Goal: Register for event/course

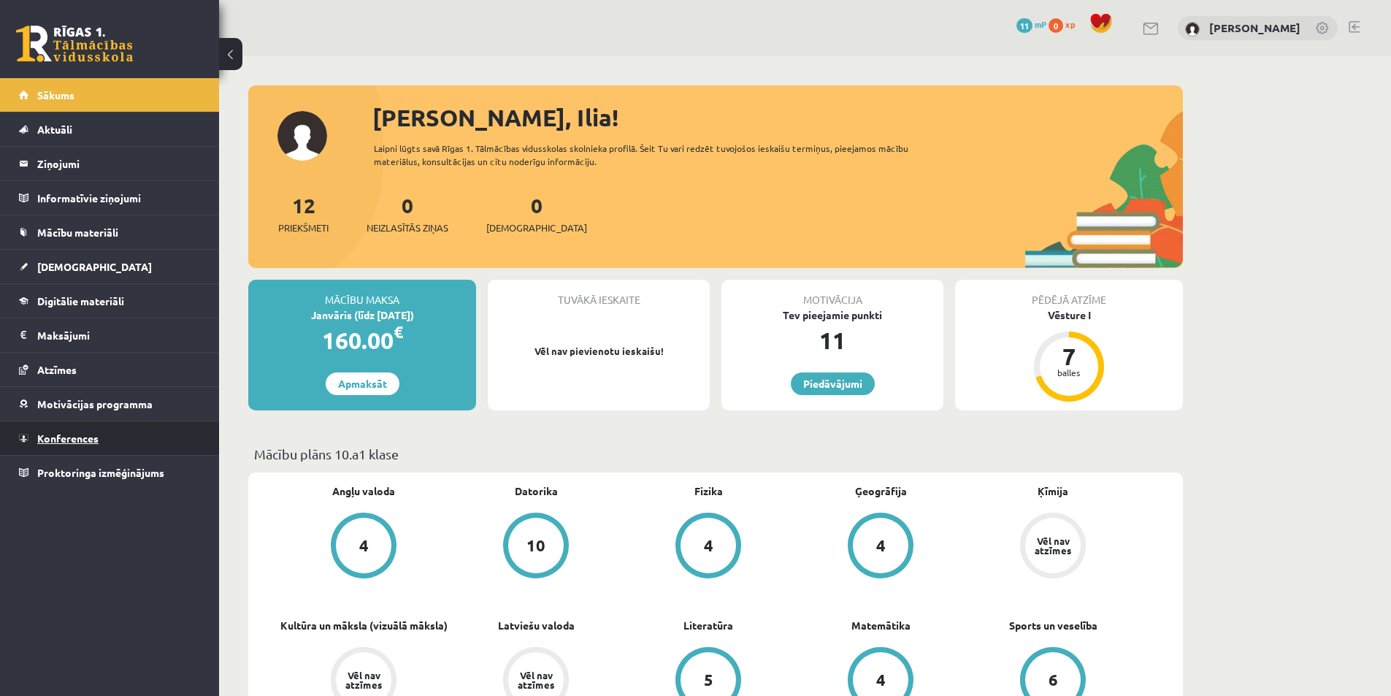
click at [106, 435] on link "Konferences" at bounding box center [110, 438] width 182 height 34
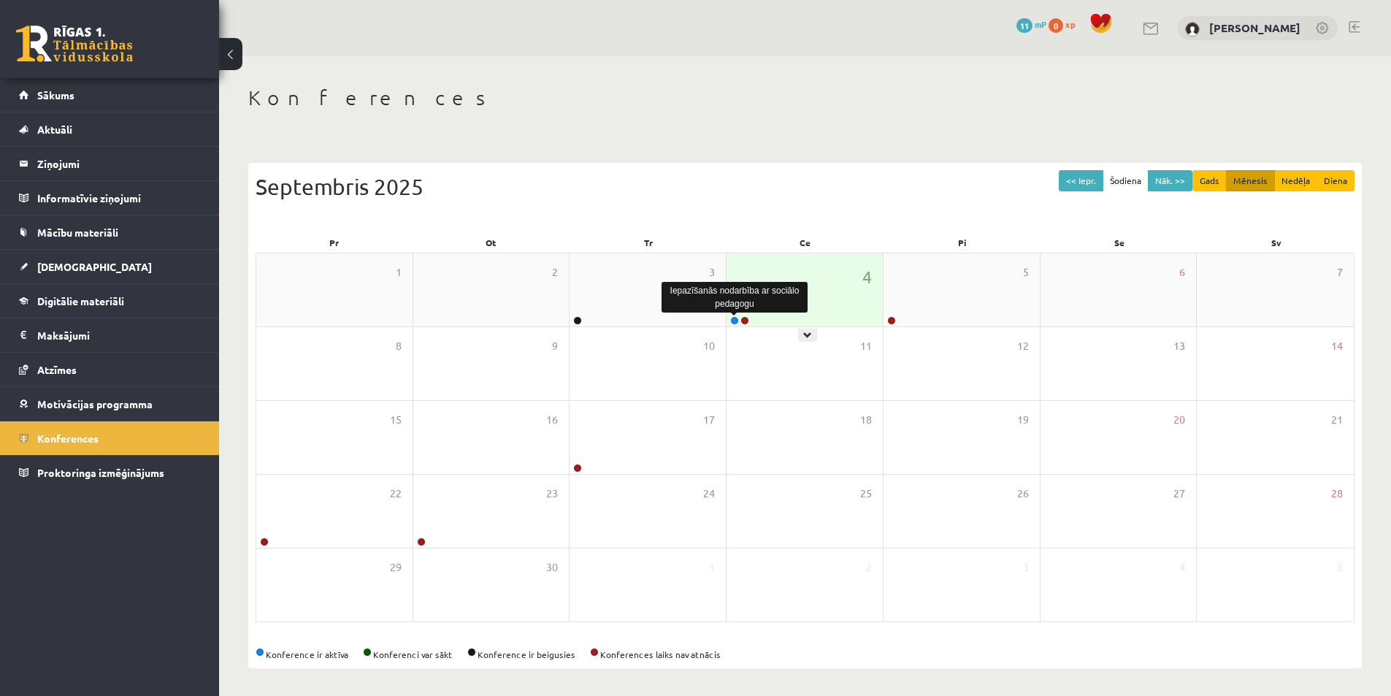
click at [734, 320] on link at bounding box center [734, 320] width 9 height 9
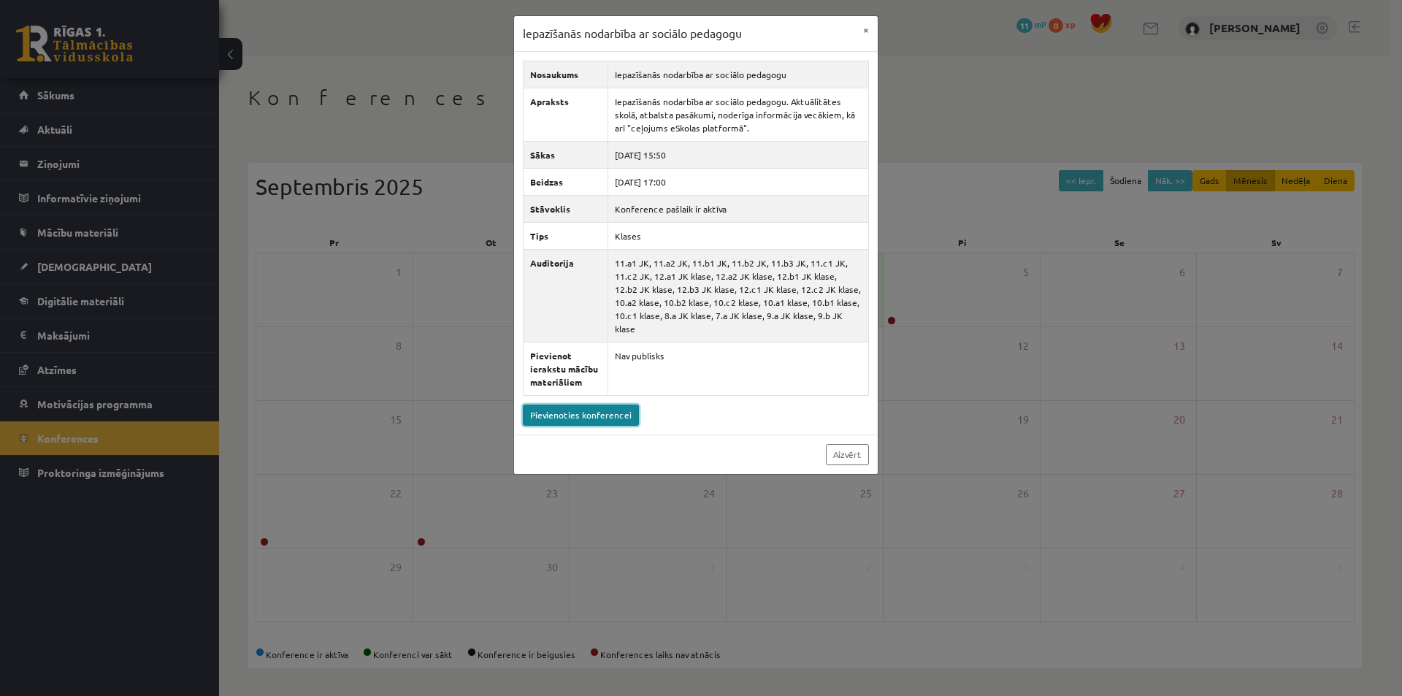
click at [588, 404] on link "Pievienoties konferencei" at bounding box center [581, 414] width 116 height 21
click at [867, 26] on button "×" at bounding box center [865, 30] width 23 height 28
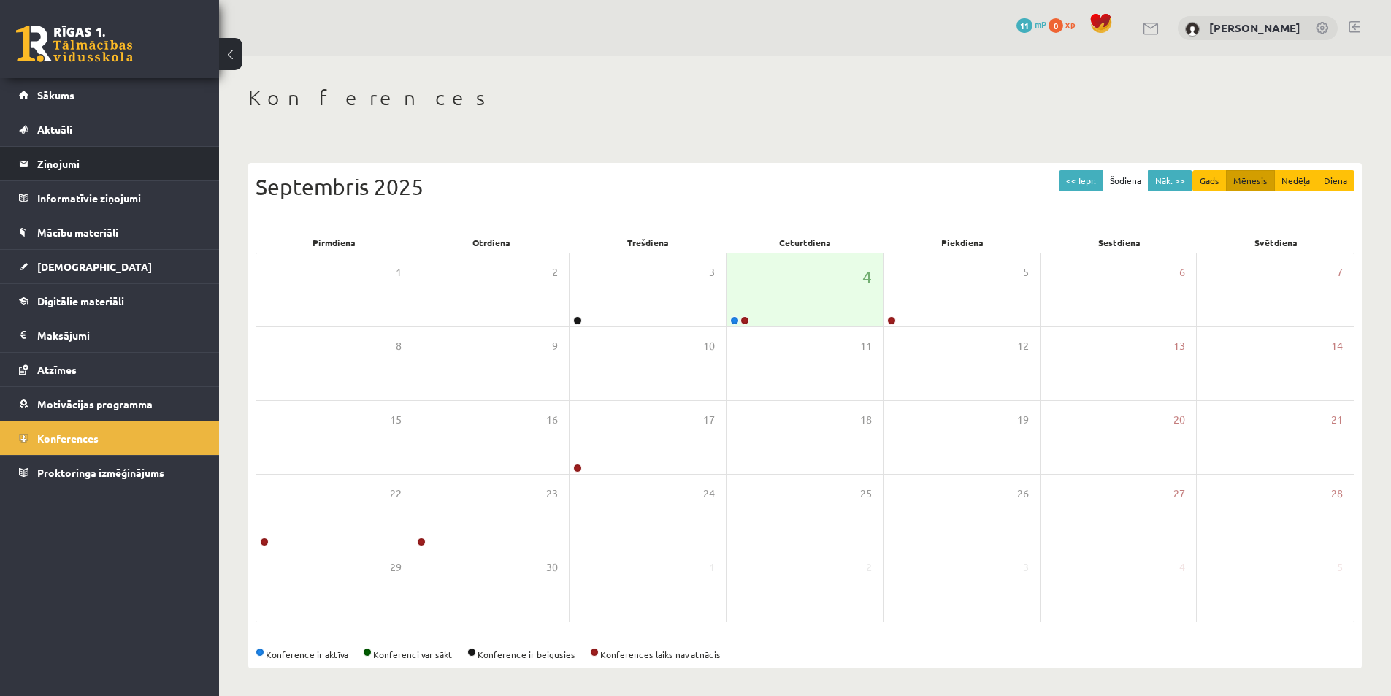
click at [96, 154] on legend "Ziņojumi 0" at bounding box center [119, 164] width 164 height 34
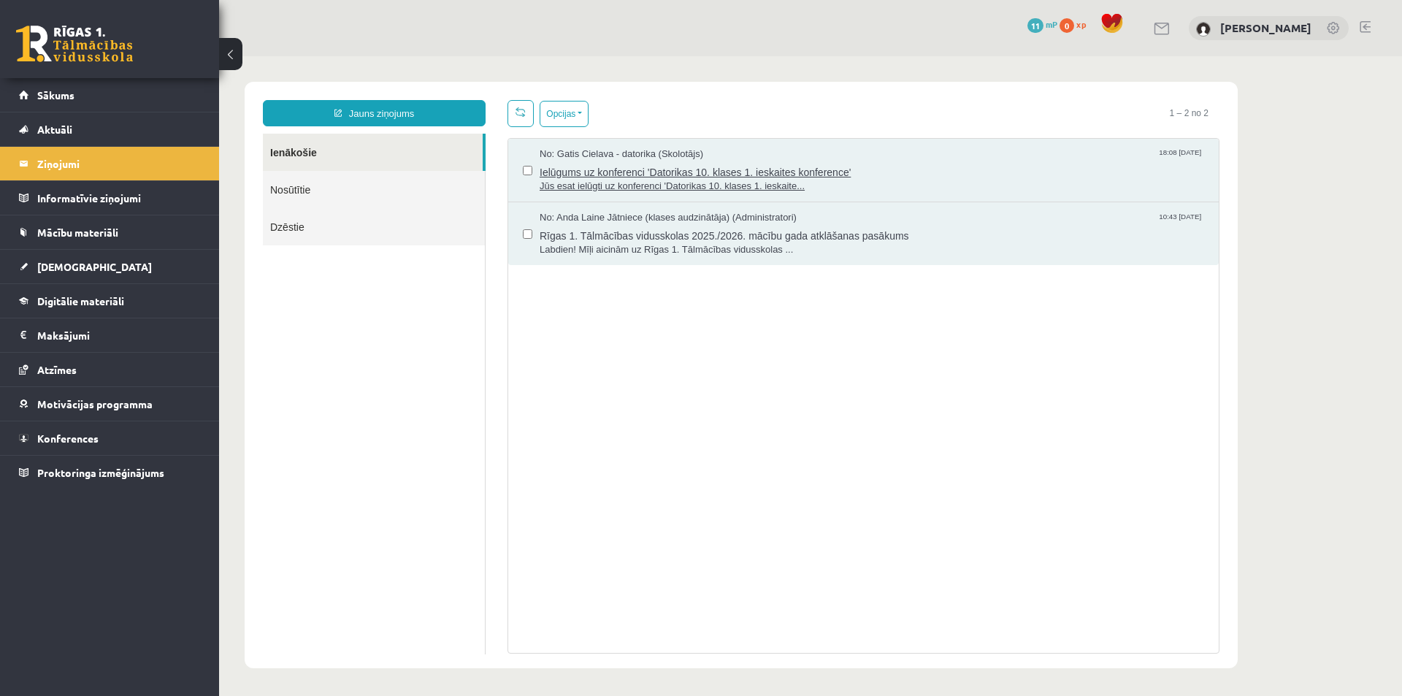
click at [791, 165] on span "Ielūgums uz konferenci 'Datorikas 10. klases 1. ieskaites konference'" at bounding box center [872, 170] width 664 height 18
click at [140, 200] on legend "Informatīvie ziņojumi 0" at bounding box center [119, 198] width 164 height 34
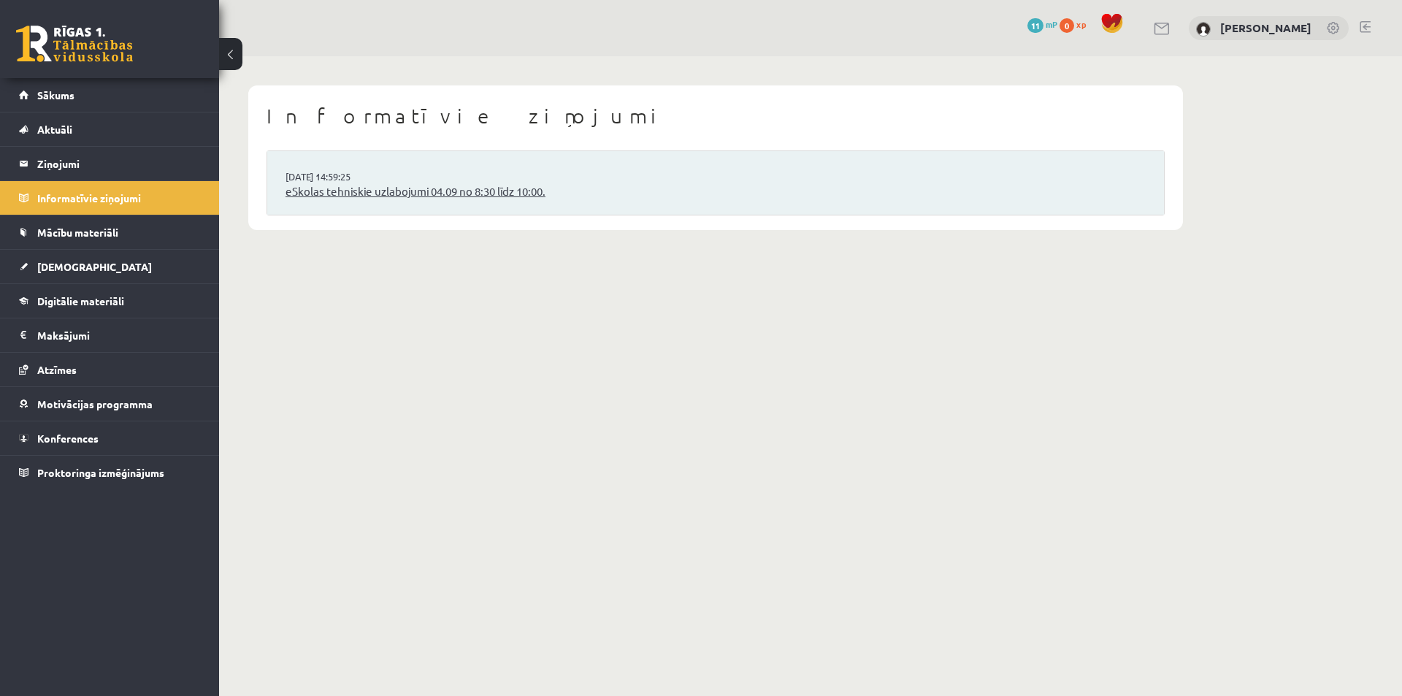
click at [483, 183] on link "eSkolas tehniskie uzlabojumi 04.09 no 8:30 līdz 10:00." at bounding box center [715, 191] width 860 height 17
click at [96, 239] on link "Mācību materiāli" at bounding box center [110, 232] width 182 height 34
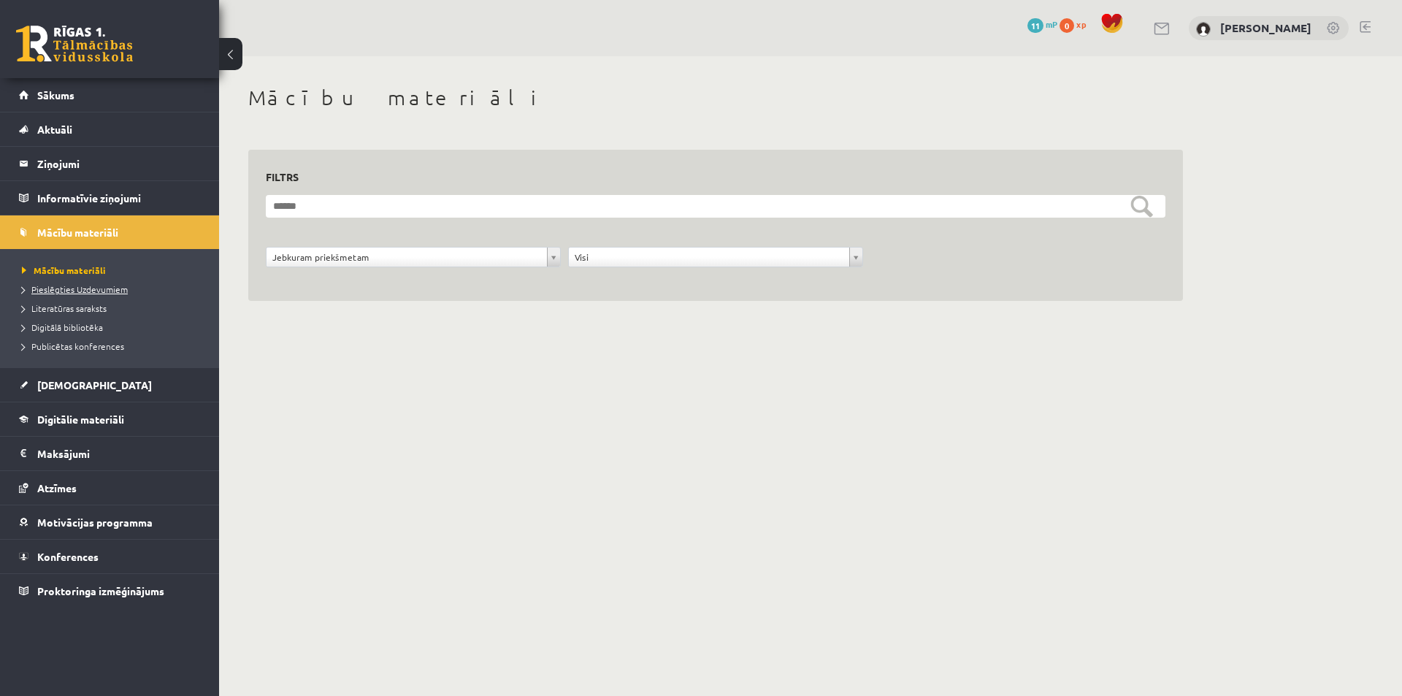
click at [98, 283] on link "Pieslēgties Uzdevumiem" at bounding box center [113, 289] width 183 height 13
click at [85, 120] on link "Aktuāli" at bounding box center [110, 129] width 182 height 34
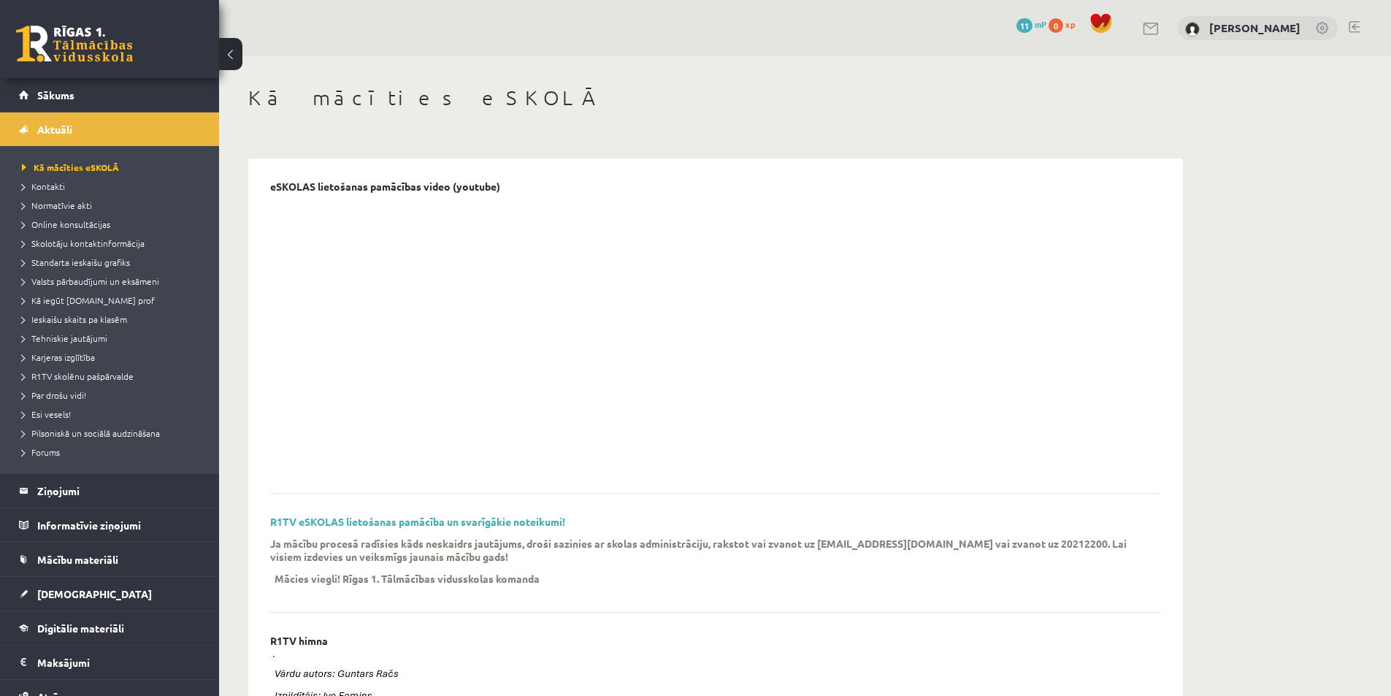
click at [115, 422] on li "Esi vesels!" at bounding box center [113, 413] width 183 height 19
click at [61, 412] on span "Esi vesels!" at bounding box center [50, 414] width 56 height 12
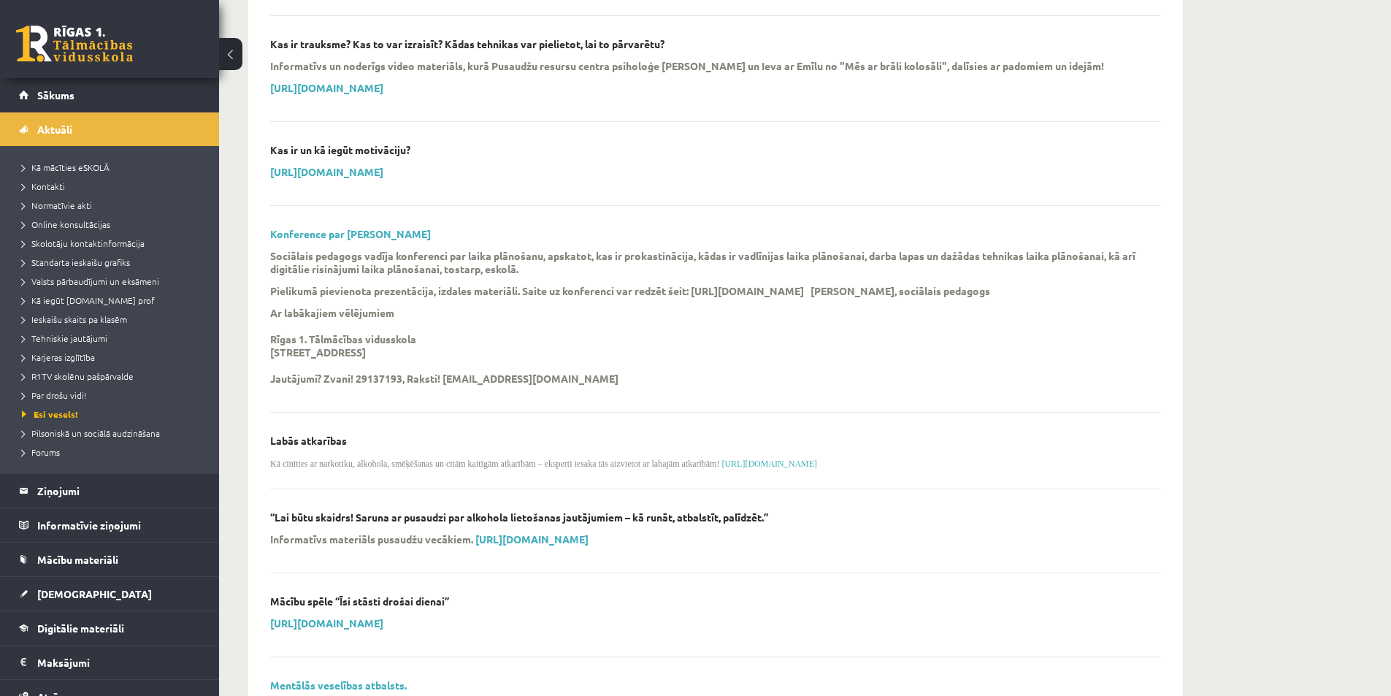
scroll to position [949, 0]
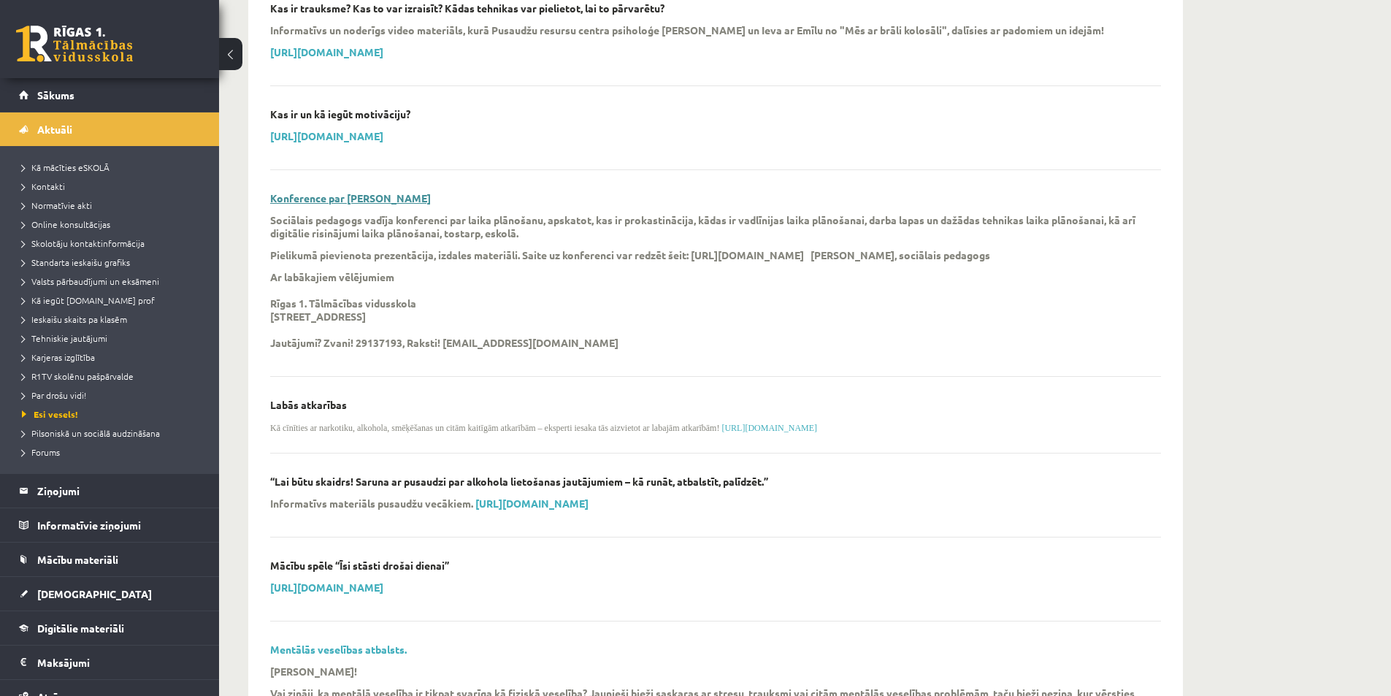
click at [385, 200] on link "Konference par [PERSON_NAME]" at bounding box center [350, 197] width 161 height 13
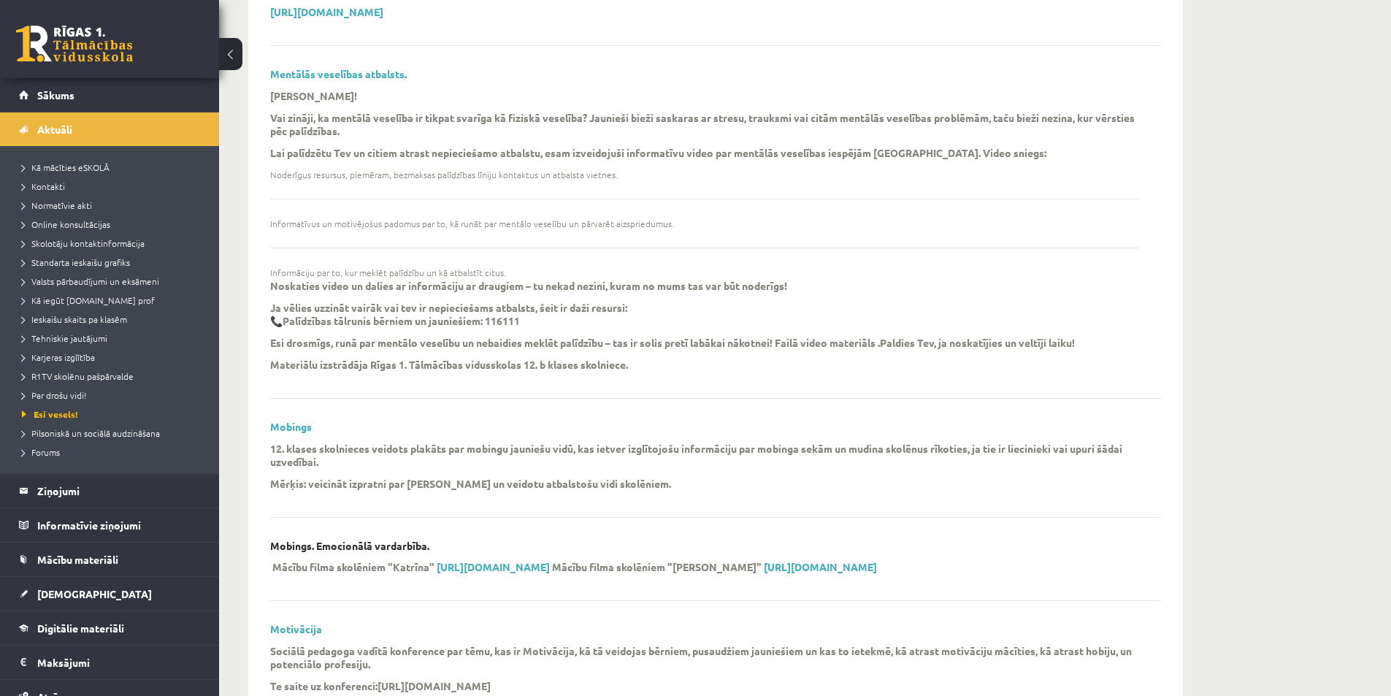
scroll to position [1314, 0]
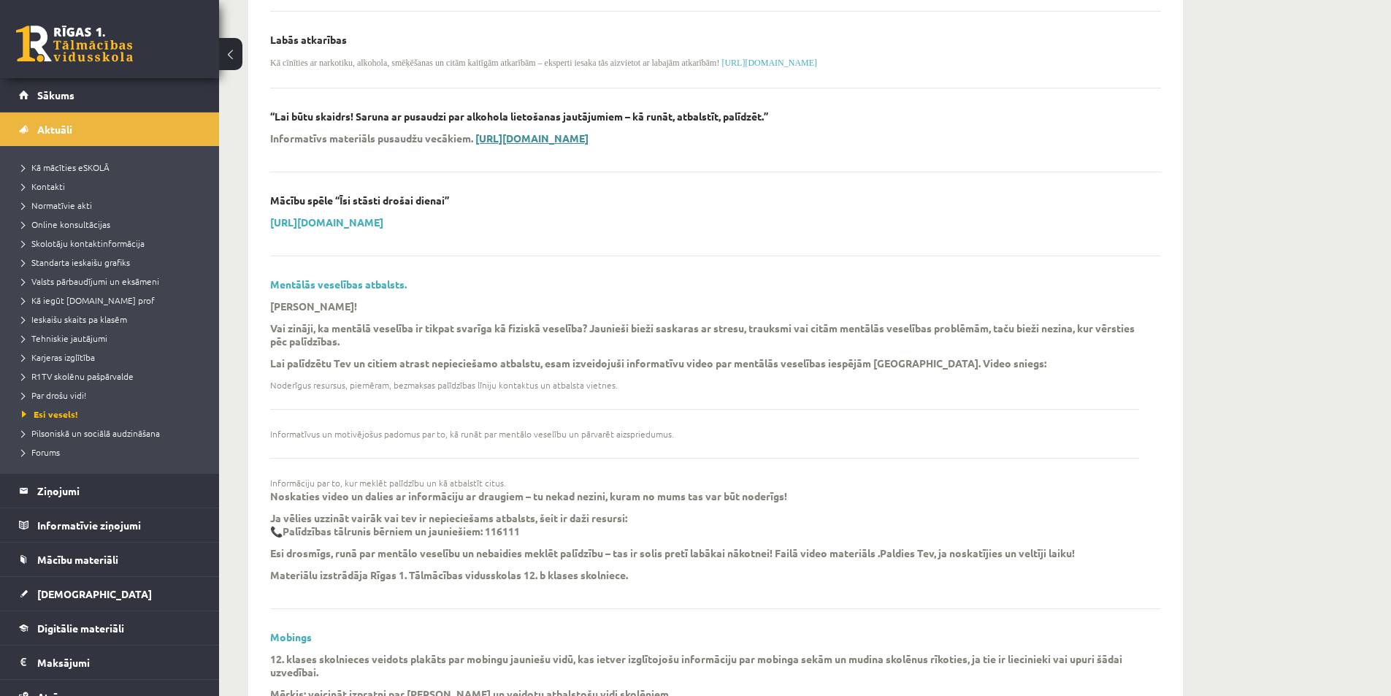
click at [588, 145] on link "https://www.skaidrs.lv/wp-content/uploads/2015/08/AntiAlco_buklets-2-web.pdf" at bounding box center [531, 137] width 113 height 13
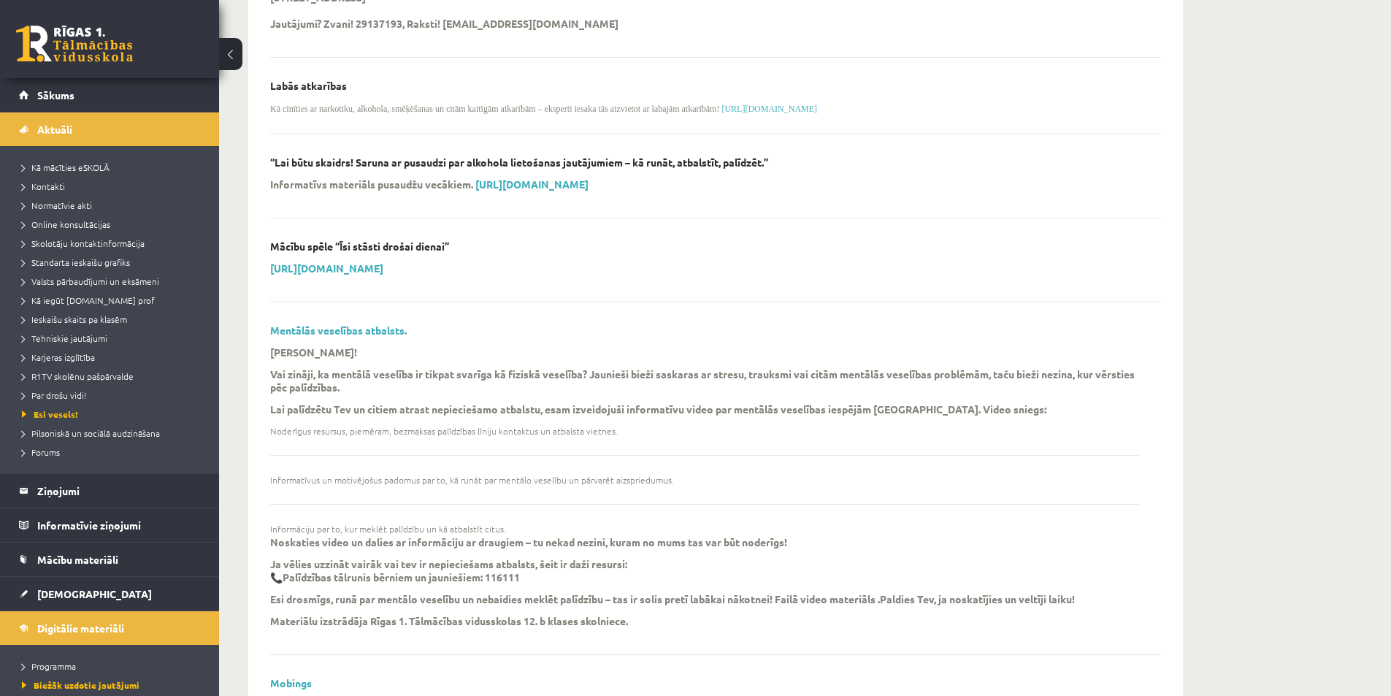
scroll to position [1167, 0]
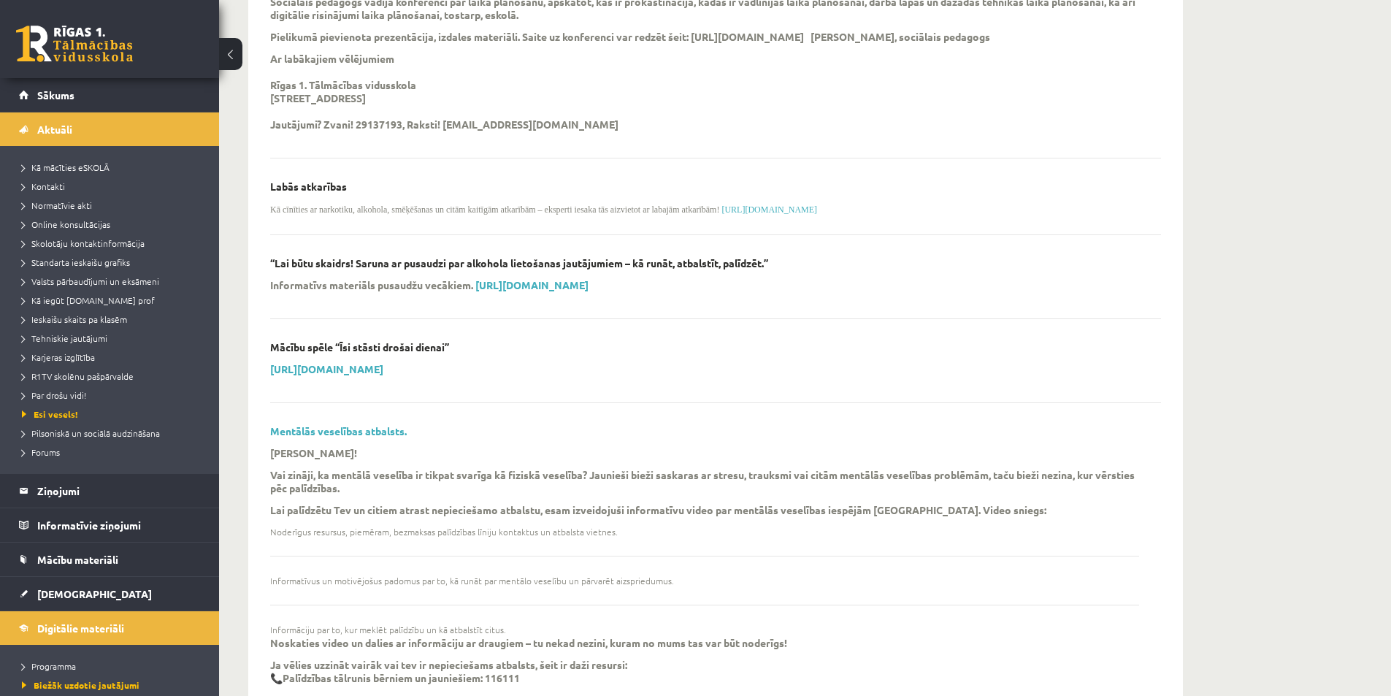
drag, startPoint x: 265, startPoint y: 280, endPoint x: 798, endPoint y: 293, distance: 533.1
click at [798, 293] on div "APRUNĀJIES! R1TV psihologs Izglītības psihologa ikdienas darbs iestādē tiek org…" at bounding box center [716, 641] width 920 height 3286
click at [788, 289] on div at bounding box center [788, 289] width 0 height 0
click at [796, 403] on div "Mācību spēle “Īsi stāsti drošai dienai” [URL][DOMAIN_NAME]" at bounding box center [715, 372] width 891 height 62
drag, startPoint x: 274, startPoint y: 302, endPoint x: 475, endPoint y: 310, distance: 201.7
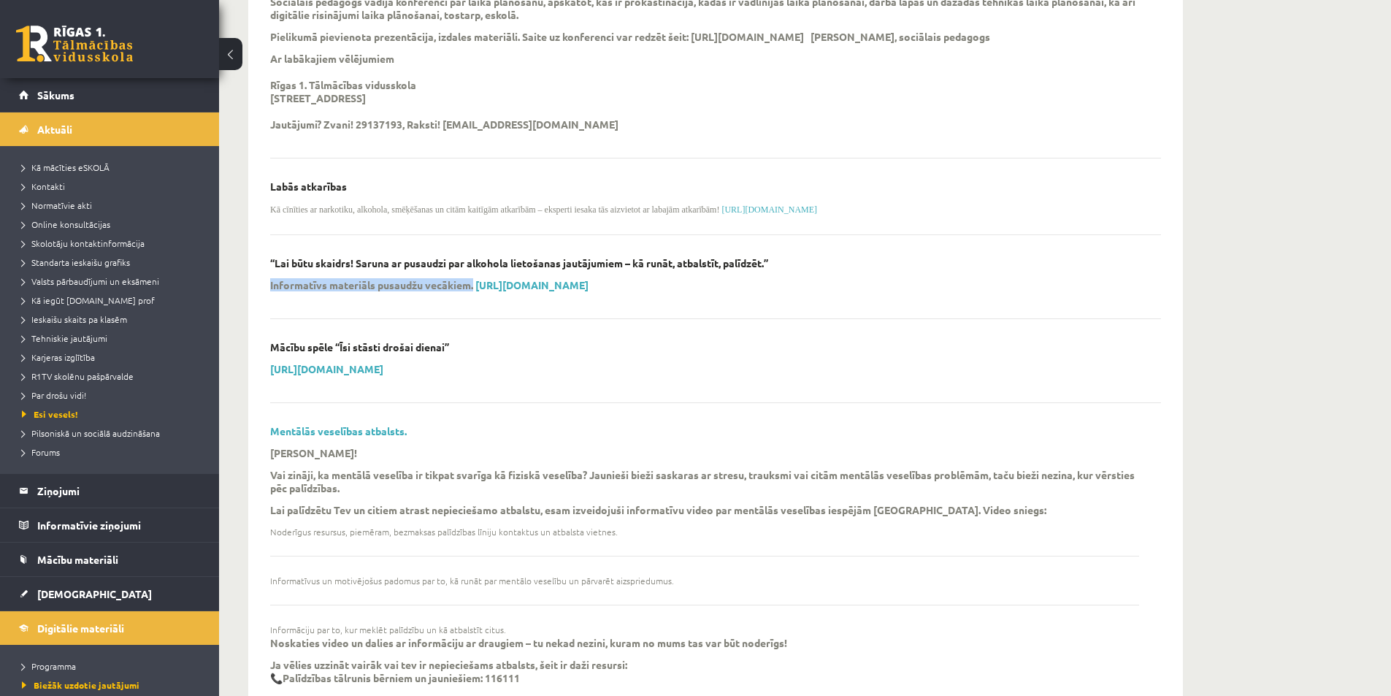
click at [475, 310] on div "APRUNĀJIES! R1TV psihologs Izglītības psihologa ikdienas darbs iestādē tiek org…" at bounding box center [716, 641] width 920 height 3286
click at [466, 311] on div at bounding box center [466, 311] width 0 height 0
drag, startPoint x: 598, startPoint y: 407, endPoint x: 596, endPoint y: 373, distance: 33.6
click at [598, 403] on div "Mācību spēle “Īsi stāsti drošai dienai” [URL][DOMAIN_NAME]" at bounding box center [715, 372] width 891 height 62
drag, startPoint x: 269, startPoint y: 368, endPoint x: 259, endPoint y: 377, distance: 12.9
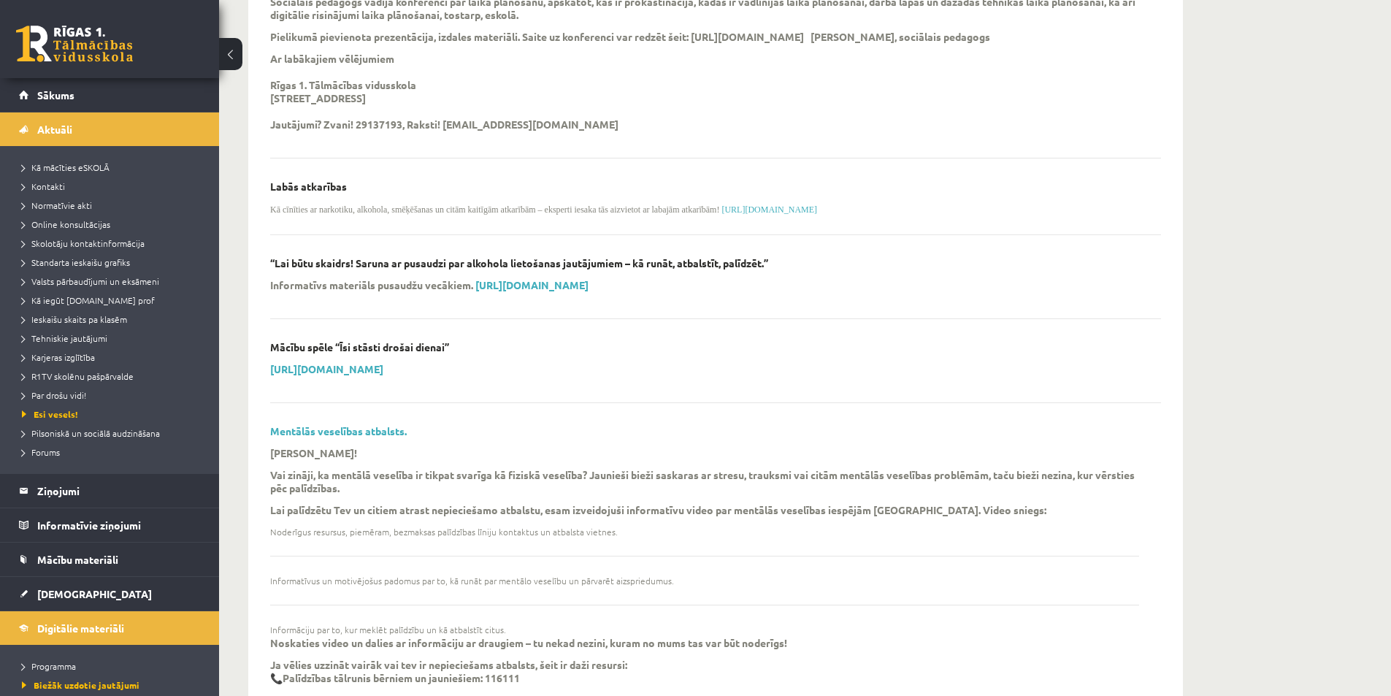
click at [259, 377] on div "APRUNĀJIES! R1TV psihologs Izglītības psihologa ikdienas darbs iestādē tiek org…" at bounding box center [716, 641] width 920 height 3286
click at [326, 375] on link "[URL][DOMAIN_NAME]" at bounding box center [326, 368] width 113 height 13
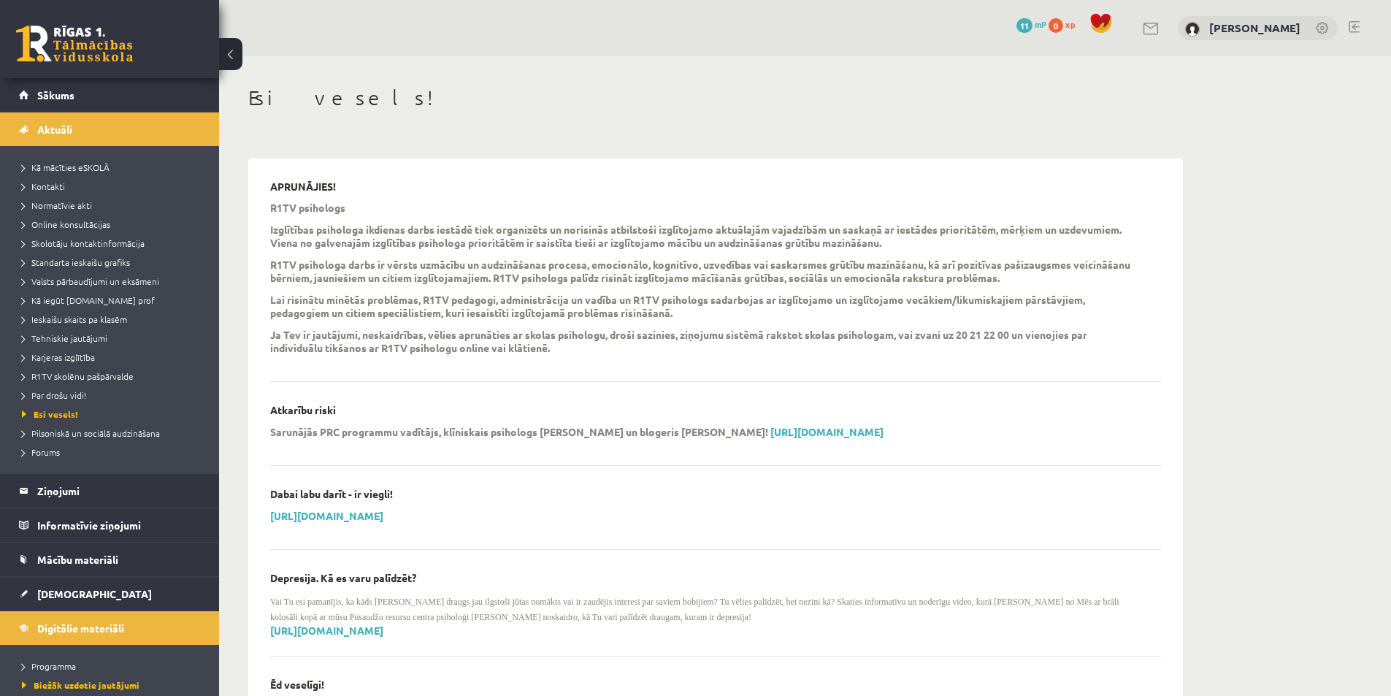
scroll to position [1167, 0]
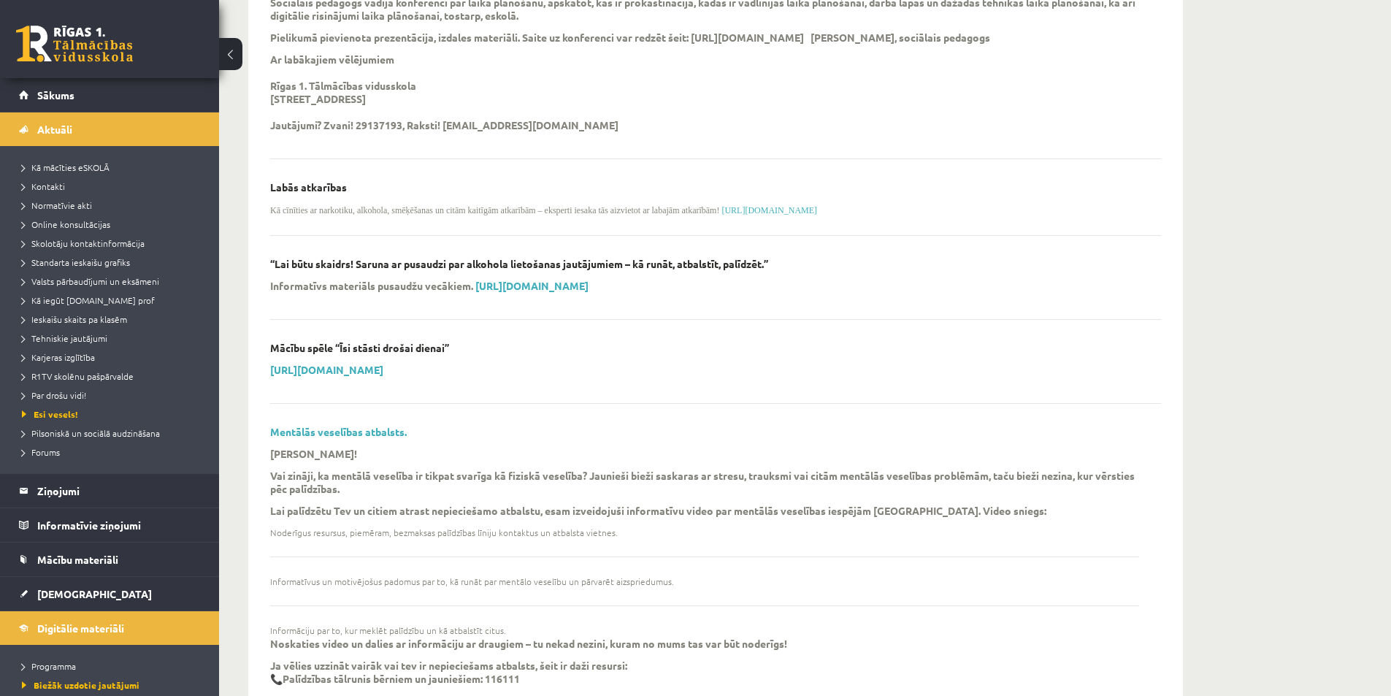
drag, startPoint x: 268, startPoint y: 362, endPoint x: 592, endPoint y: 364, distance: 324.2
click at [592, 364] on div "APRUNĀJIES! R1TV psihologs Izglītības psihologa ikdienas darbs iestādē tiek org…" at bounding box center [716, 642] width 920 height 3286
click at [583, 341] on div at bounding box center [583, 341] width 0 height 0
click at [515, 385] on div "[URL][DOMAIN_NAME]" at bounding box center [704, 374] width 869 height 22
click at [383, 376] on link "[URL][DOMAIN_NAME]" at bounding box center [326, 369] width 113 height 13
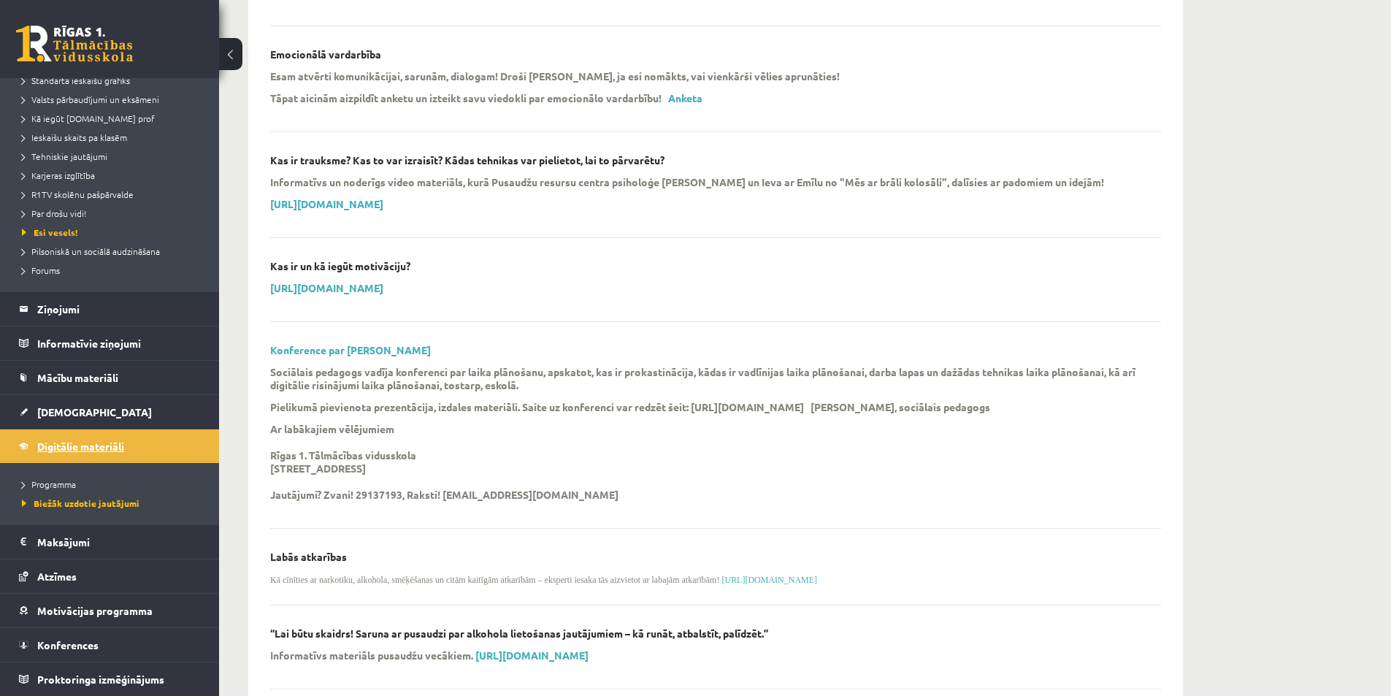
scroll to position [801, 0]
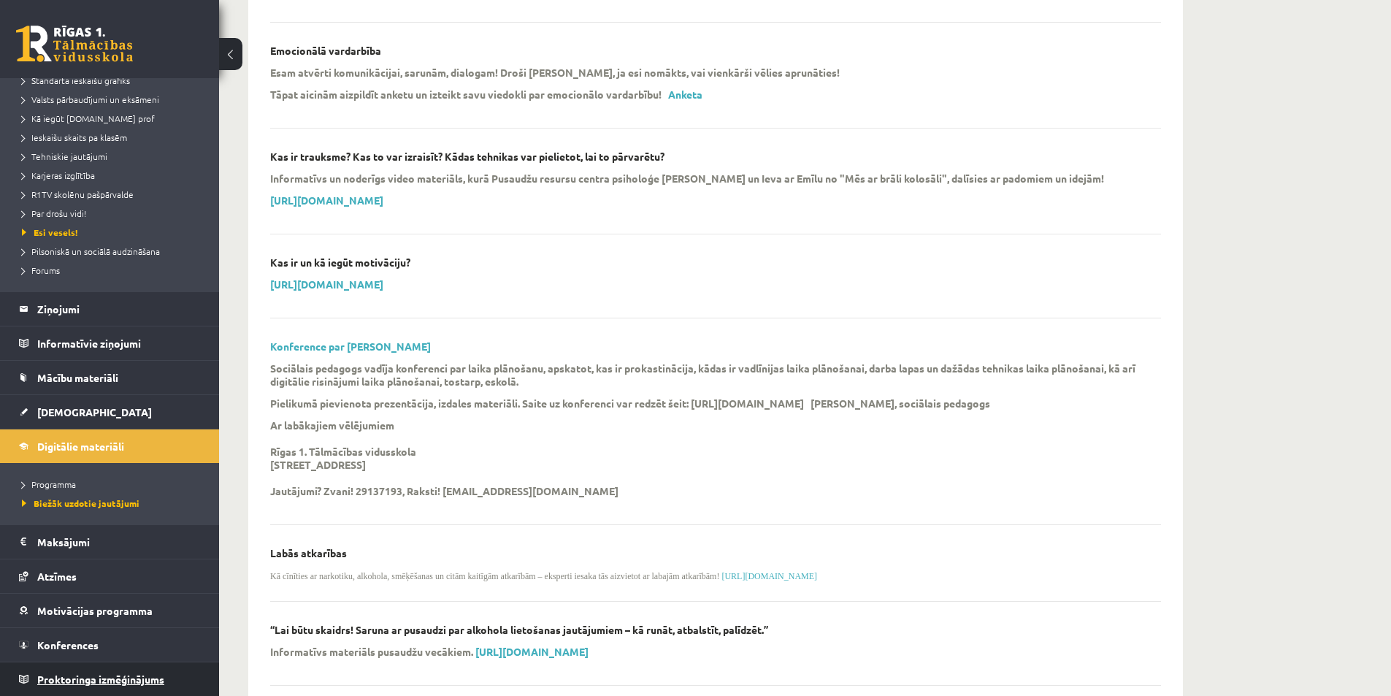
click at [92, 672] on link "Proktoringa izmēģinājums" at bounding box center [110, 679] width 182 height 34
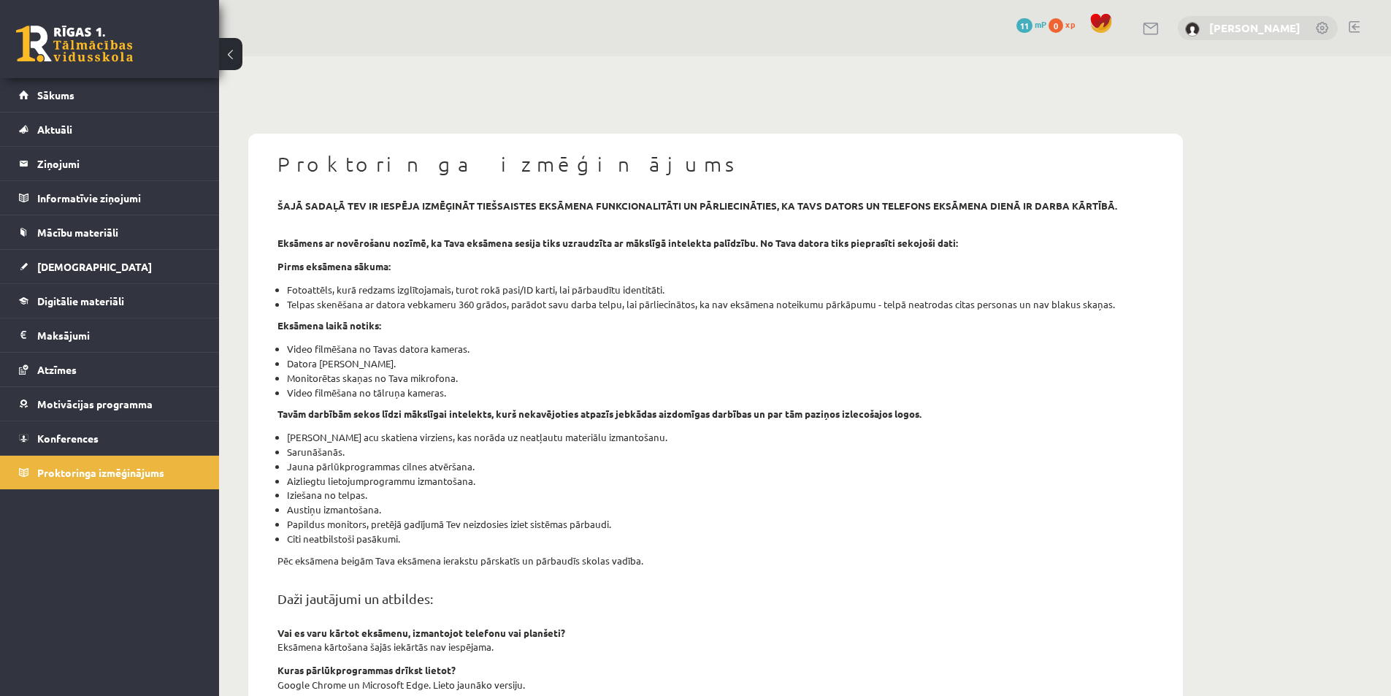
click at [1235, 28] on link "[PERSON_NAME]" at bounding box center [1254, 27] width 91 height 15
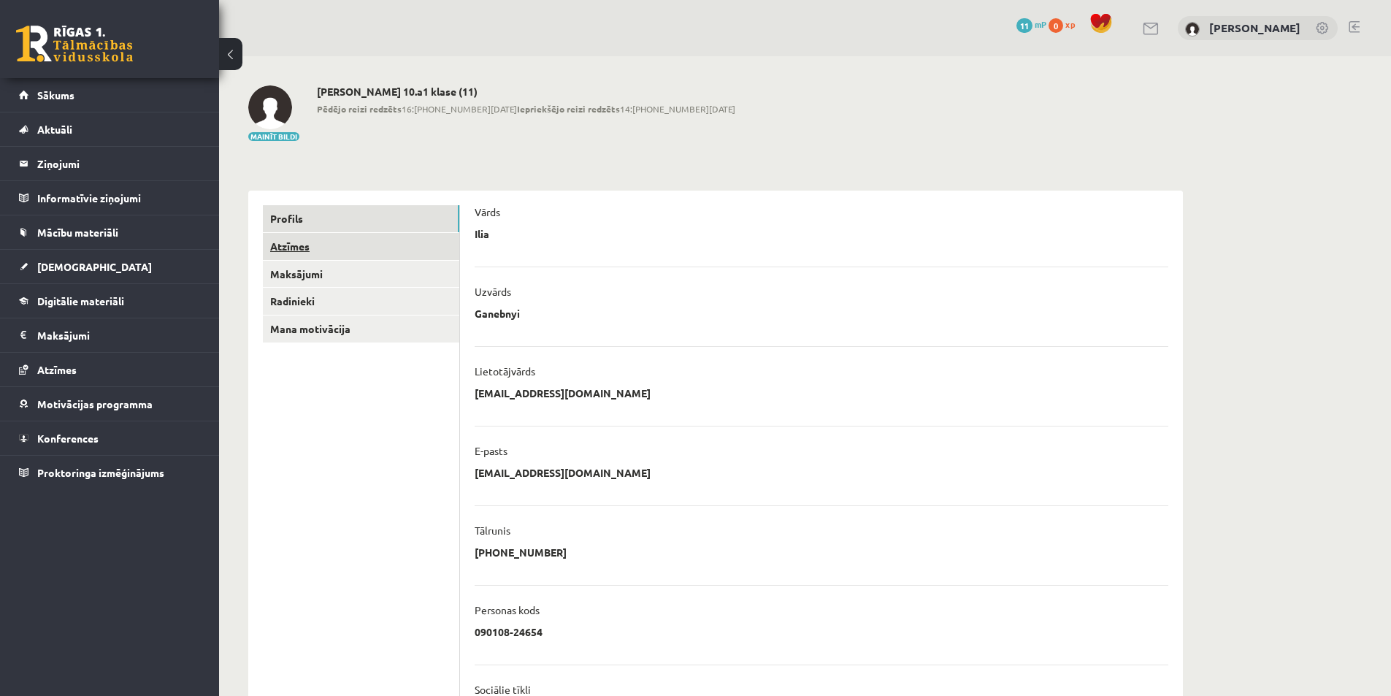
click at [318, 253] on link "Atzīmes" at bounding box center [361, 246] width 196 height 27
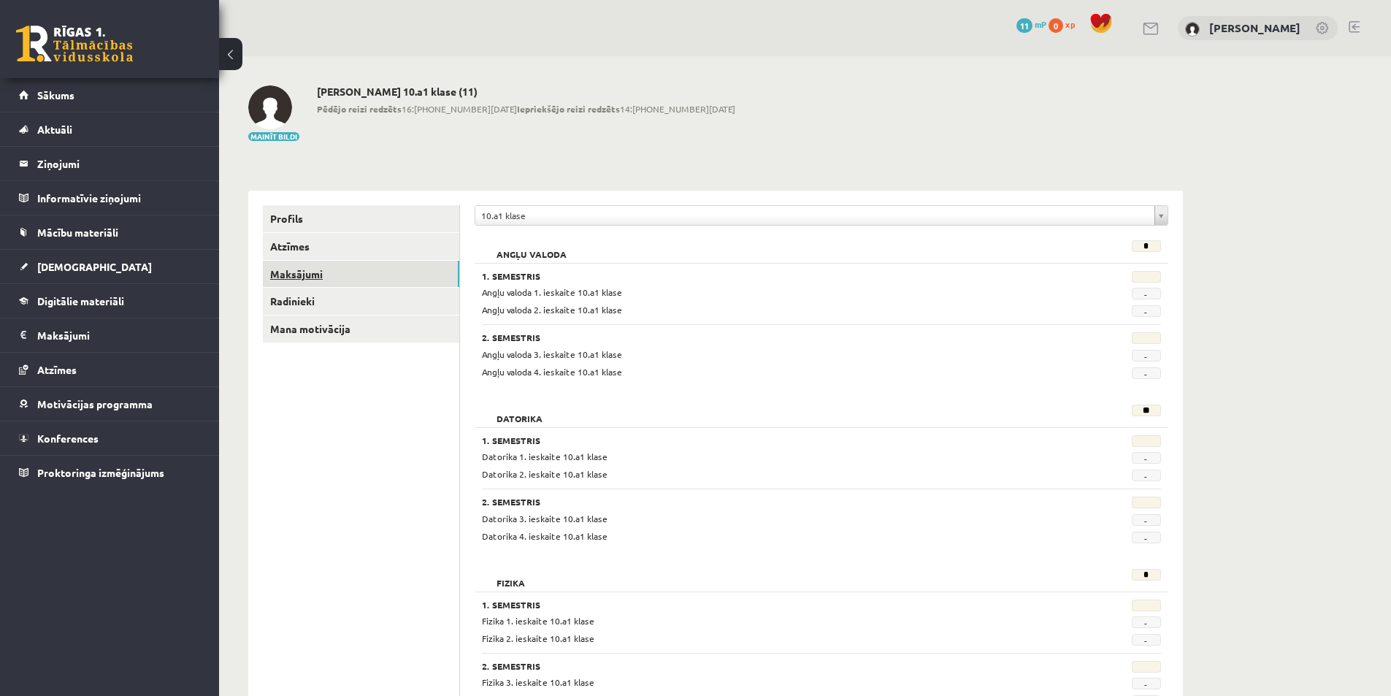
click at [403, 277] on link "Maksājumi" at bounding box center [361, 274] width 196 height 27
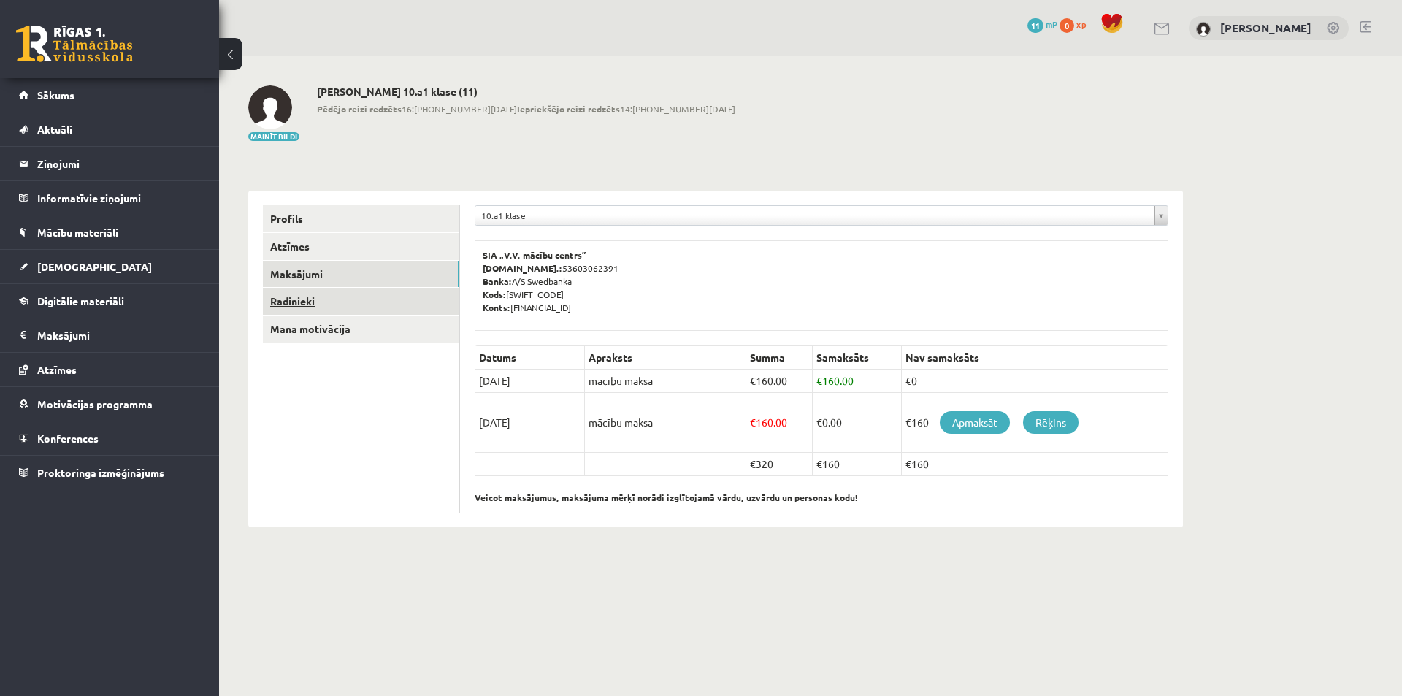
click at [369, 304] on link "Radinieki" at bounding box center [361, 301] width 196 height 27
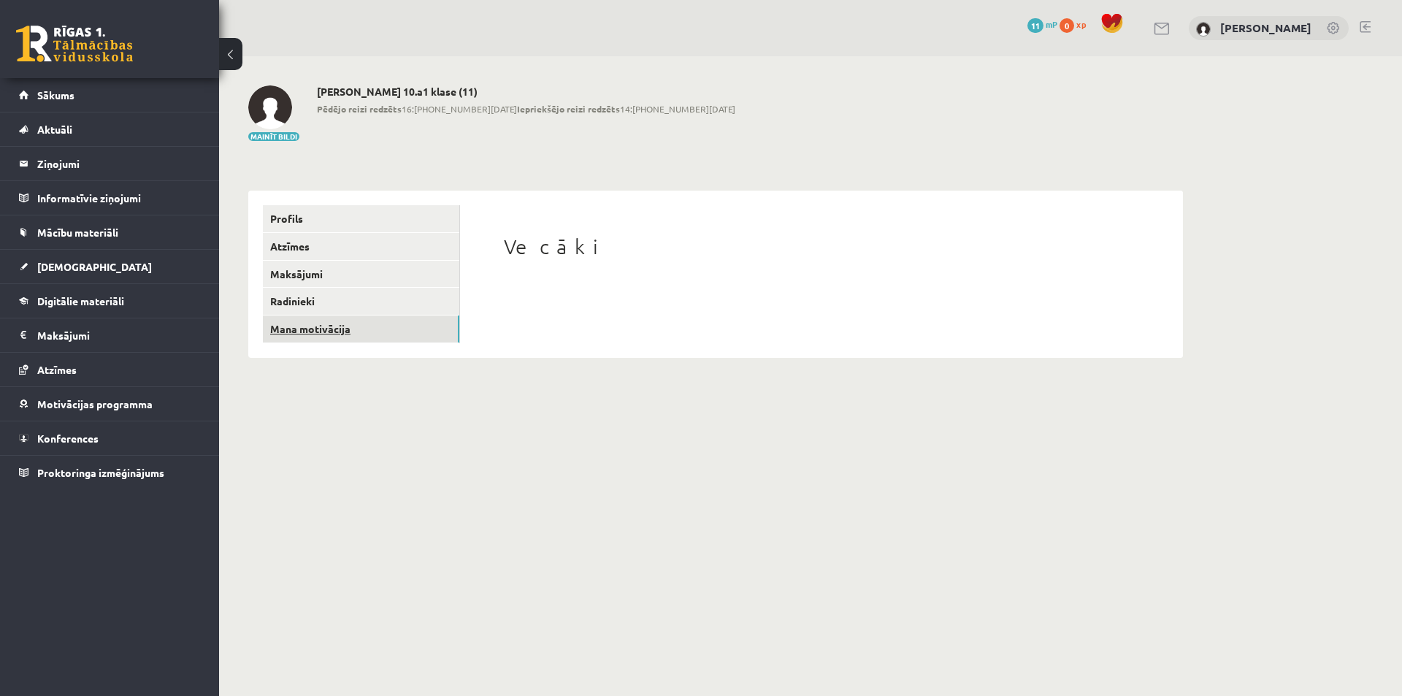
click at [347, 322] on link "Mana motivācija" at bounding box center [361, 328] width 196 height 27
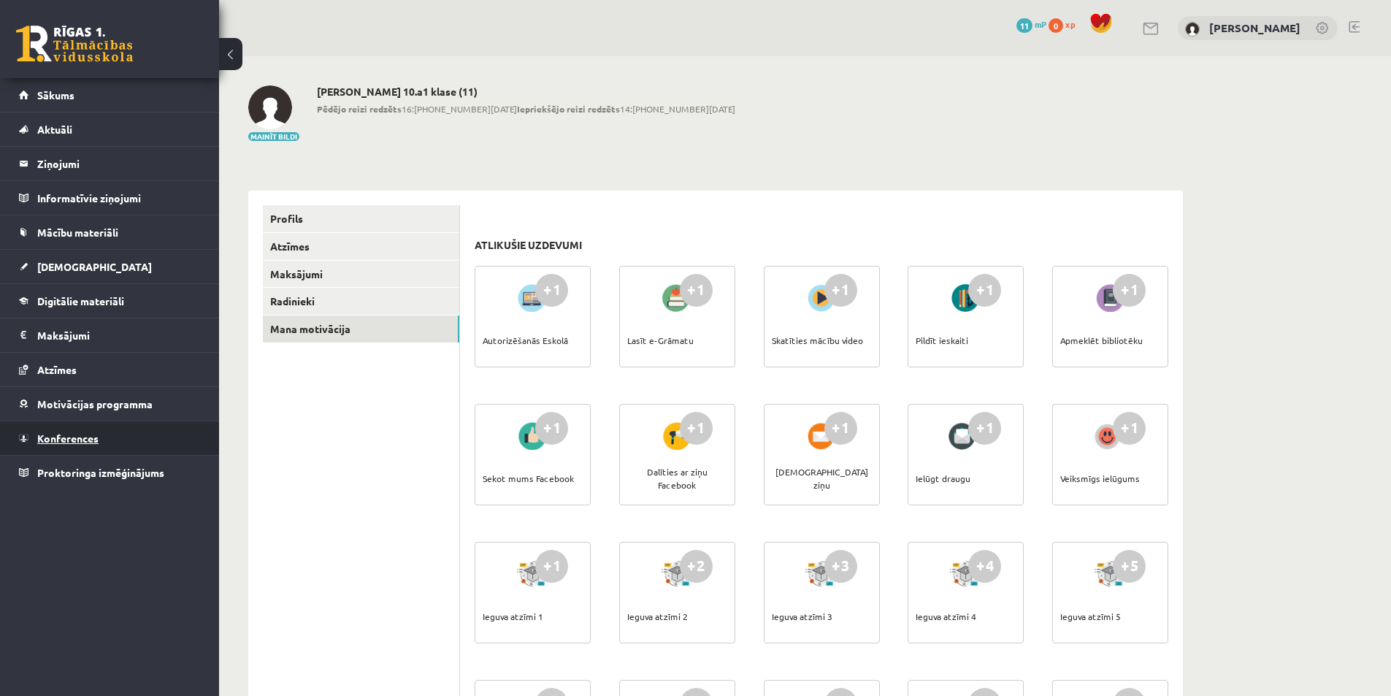
click at [74, 445] on link "Konferences" at bounding box center [110, 438] width 182 height 34
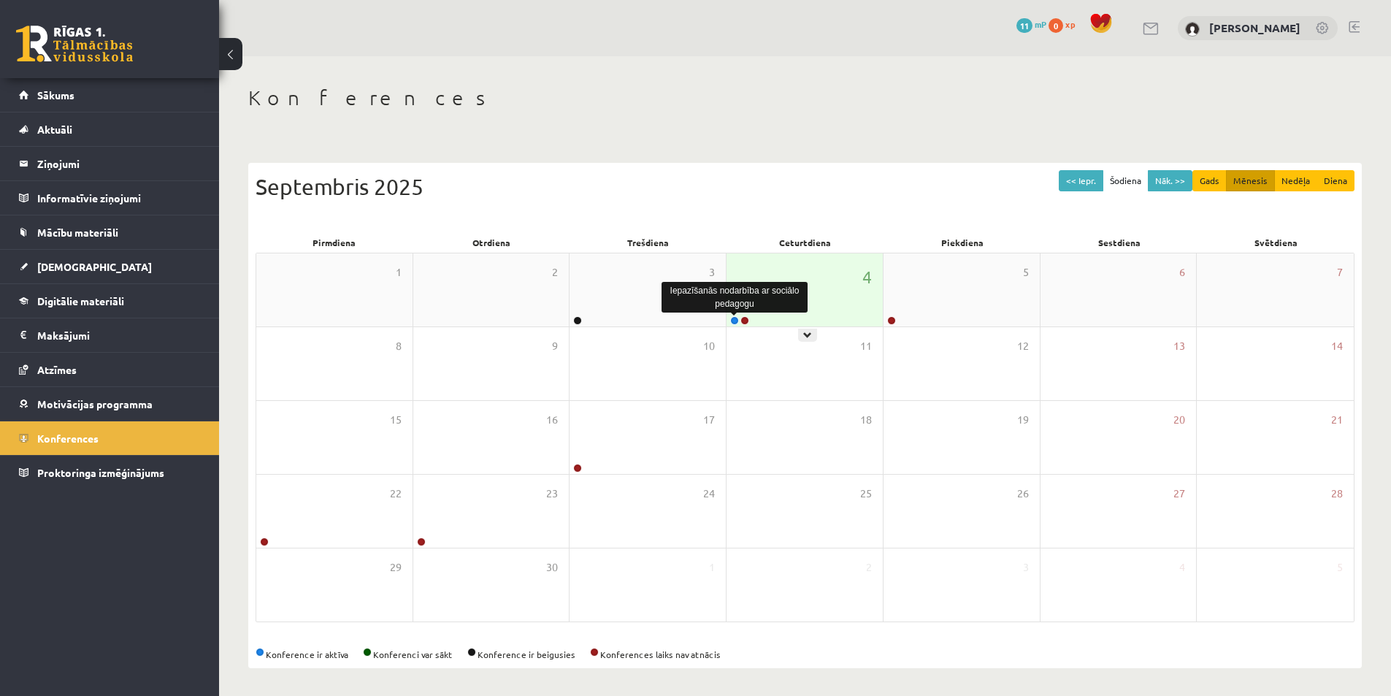
click at [734, 320] on link at bounding box center [734, 320] width 9 height 9
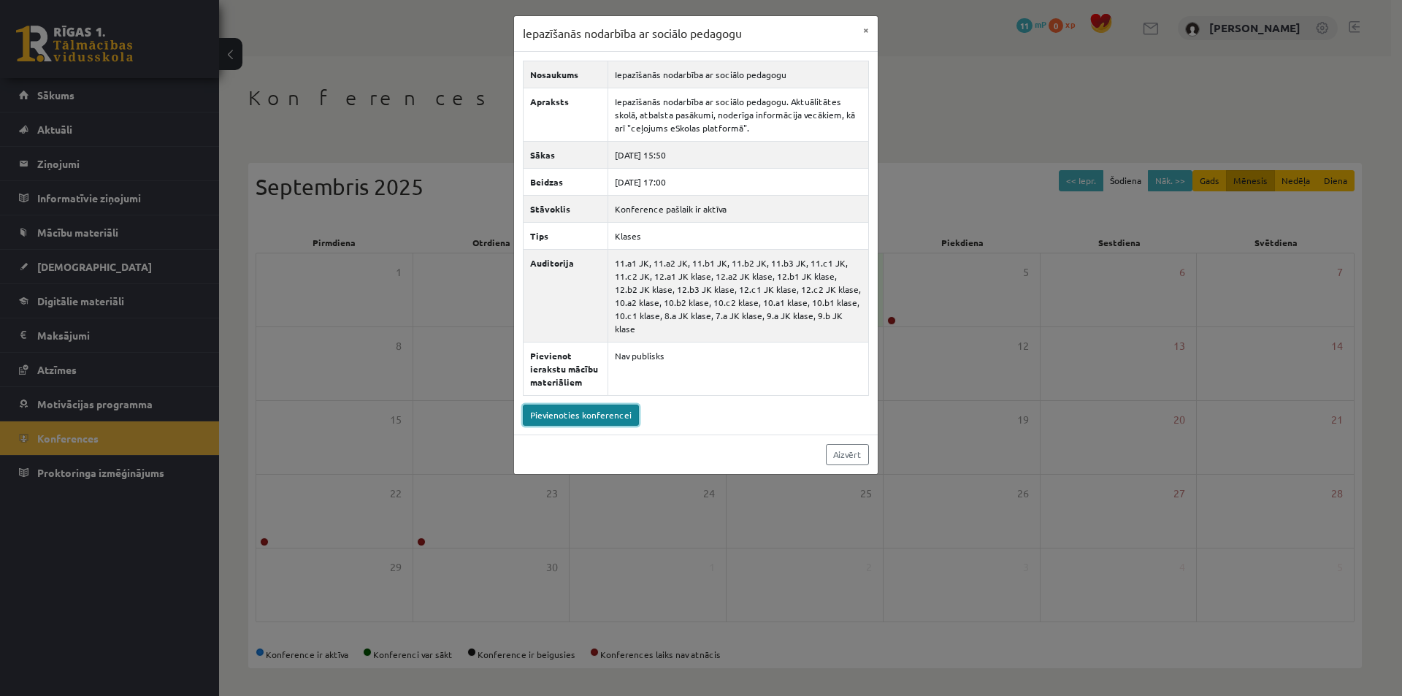
click at [580, 404] on link "Pievienoties konferencei" at bounding box center [581, 414] width 116 height 21
click at [294, 343] on div "Iepazīšanās nodarbība ar sociālo pedagogu × Nosaukums Iepazīšanās nodarbība ar …" at bounding box center [701, 348] width 1402 height 696
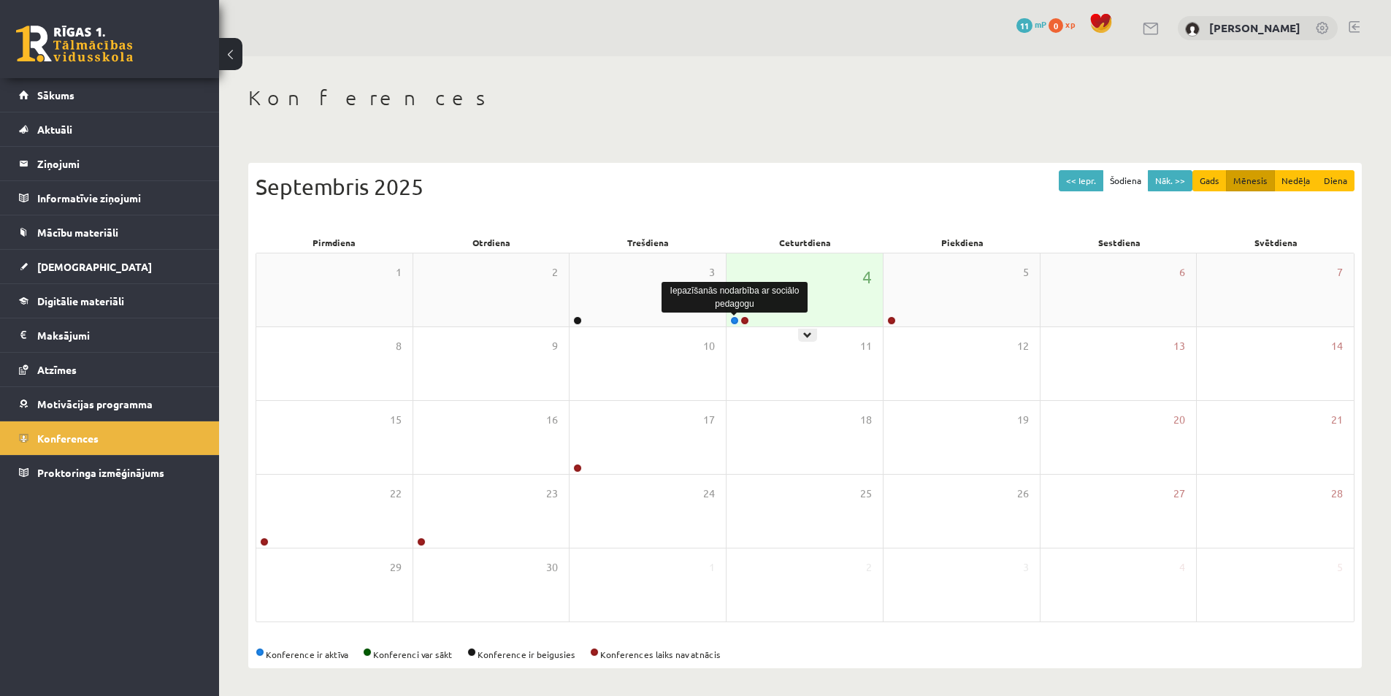
click at [732, 317] on link at bounding box center [734, 320] width 9 height 9
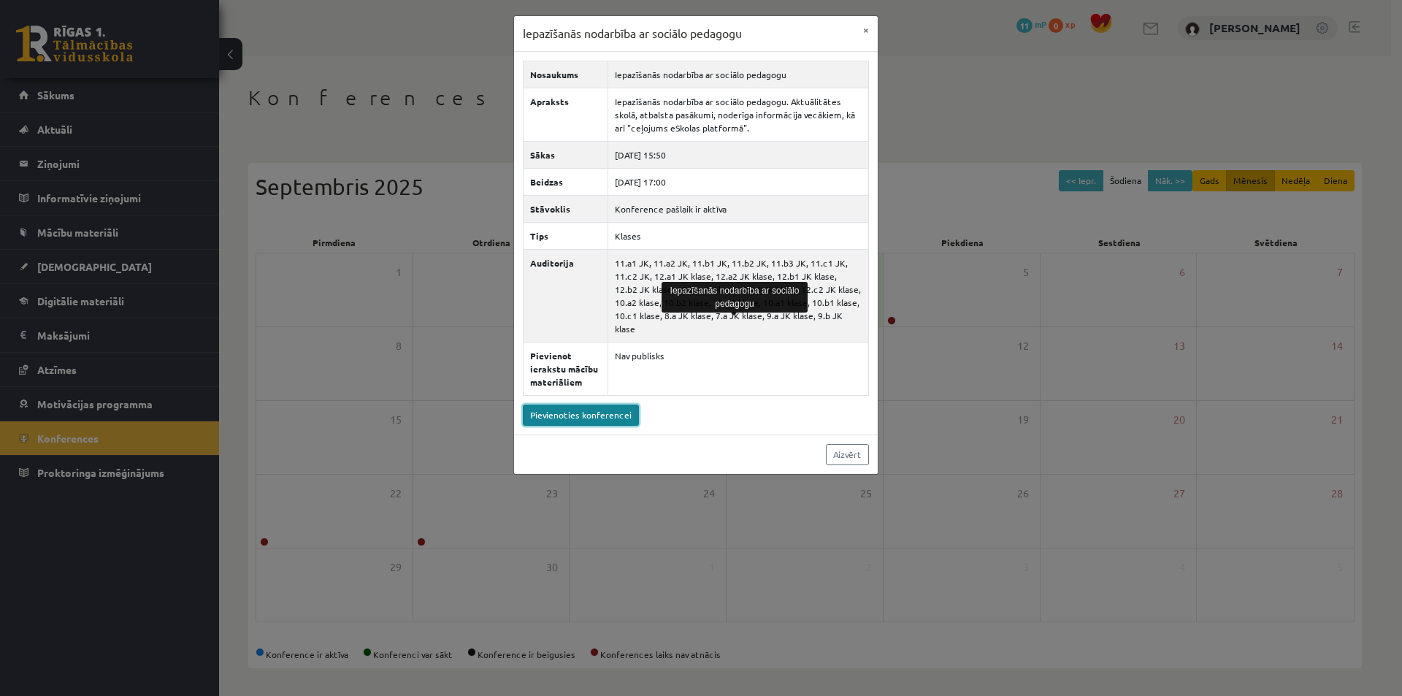
click at [577, 404] on link "Pievienoties konferencei" at bounding box center [581, 414] width 116 height 21
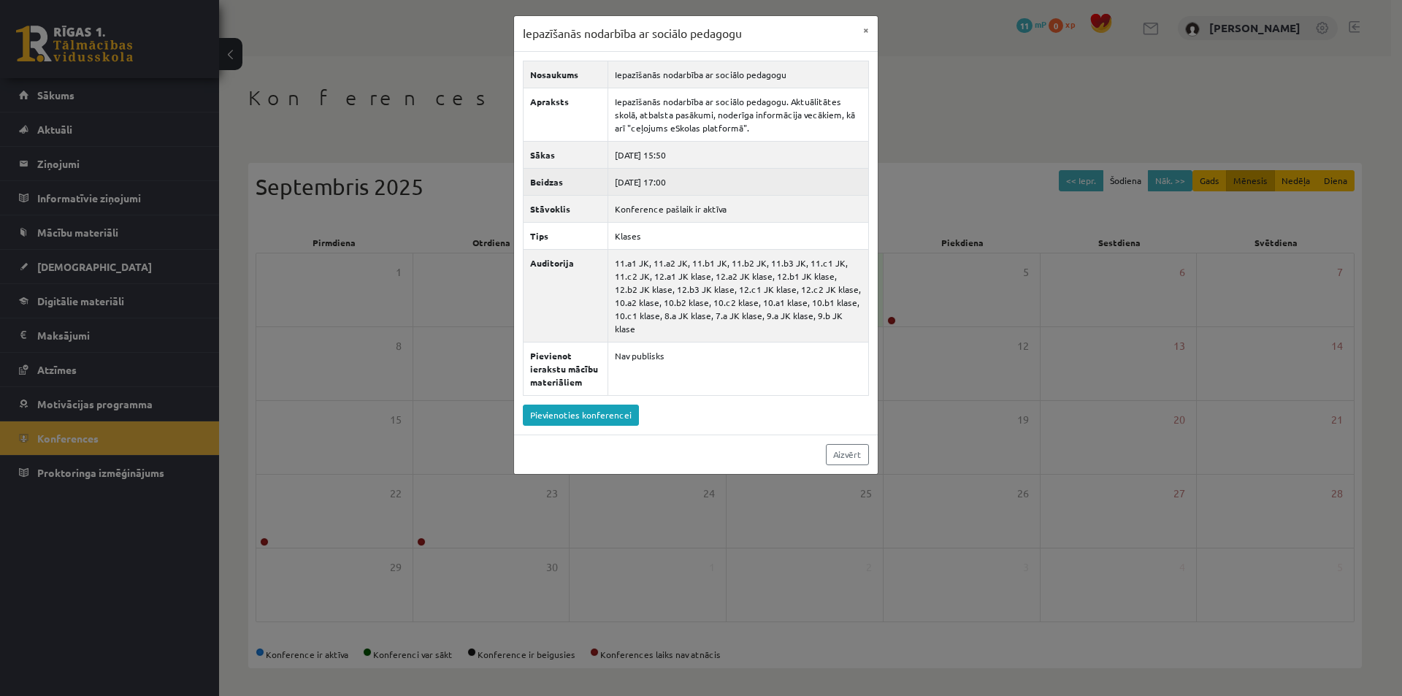
click at [526, 174] on th "Beidzas" at bounding box center [565, 181] width 85 height 27
click at [873, 26] on button "×" at bounding box center [865, 30] width 23 height 28
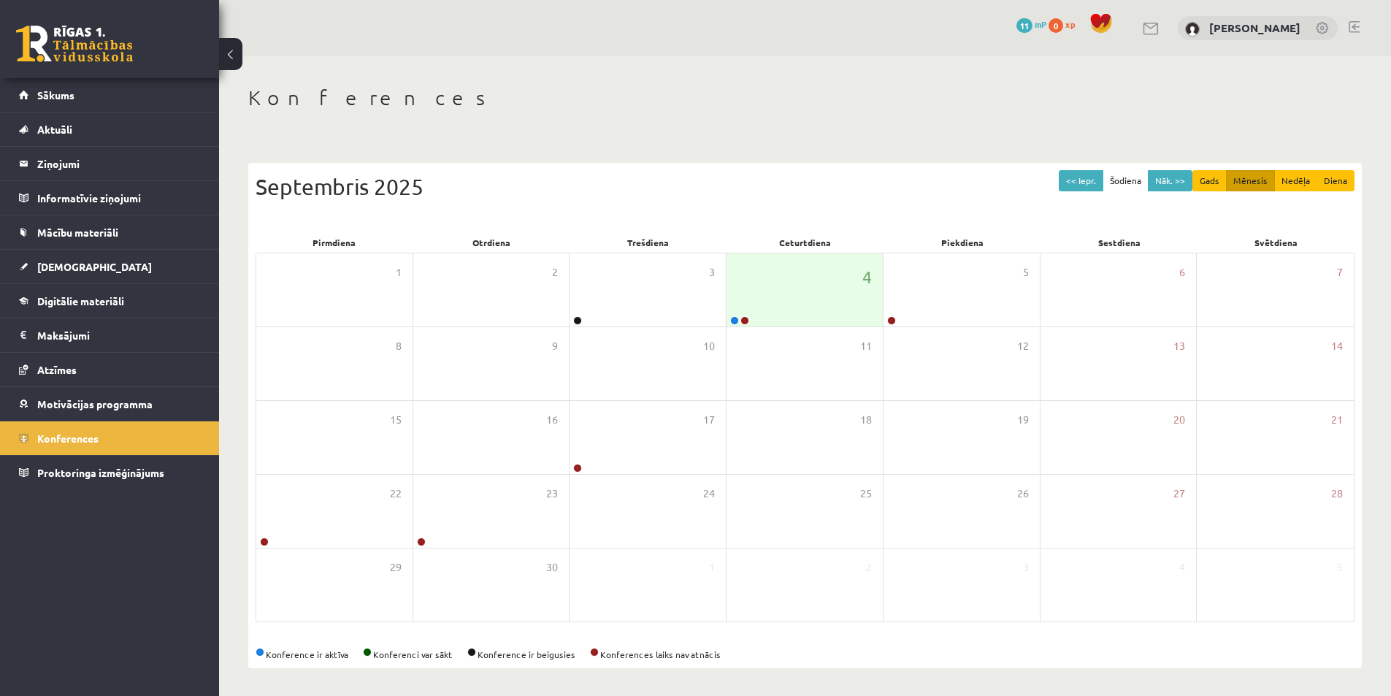
click at [1082, 26] on link "0 xp" at bounding box center [1065, 24] width 34 height 12
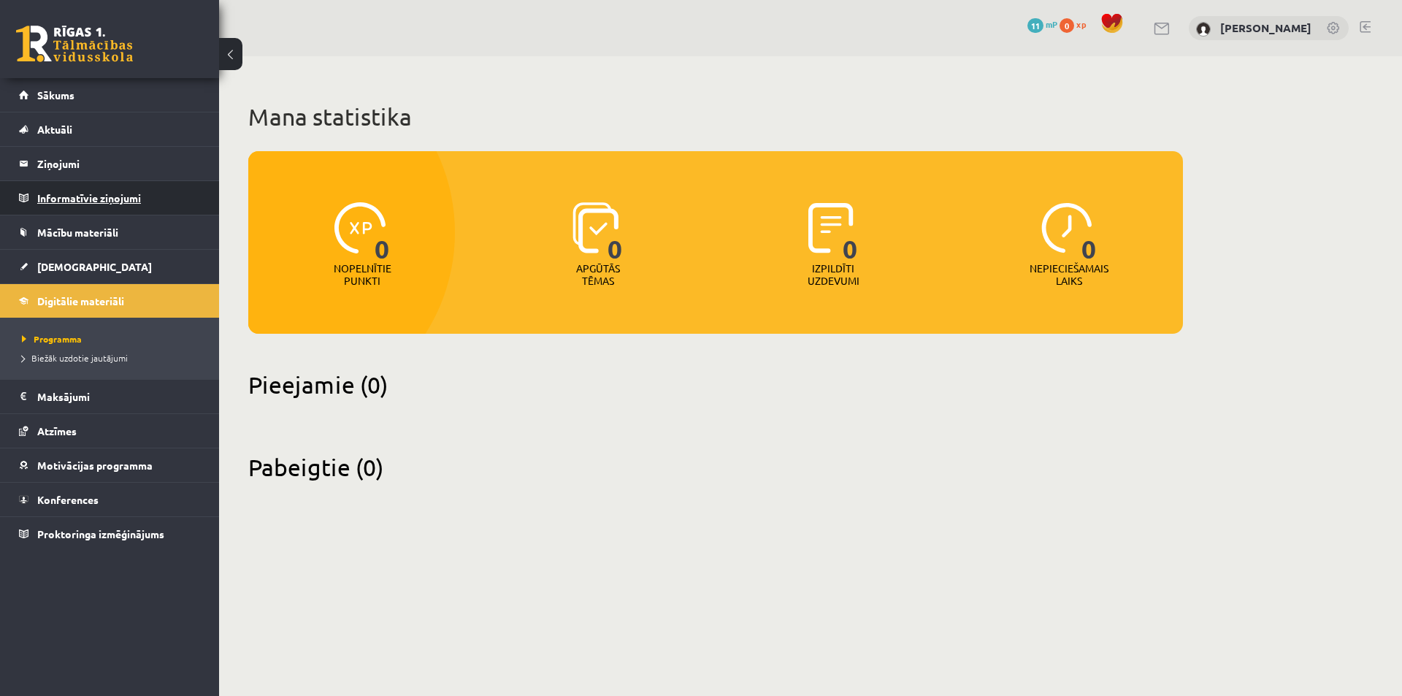
click at [96, 192] on legend "Informatīvie ziņojumi 0" at bounding box center [119, 198] width 164 height 34
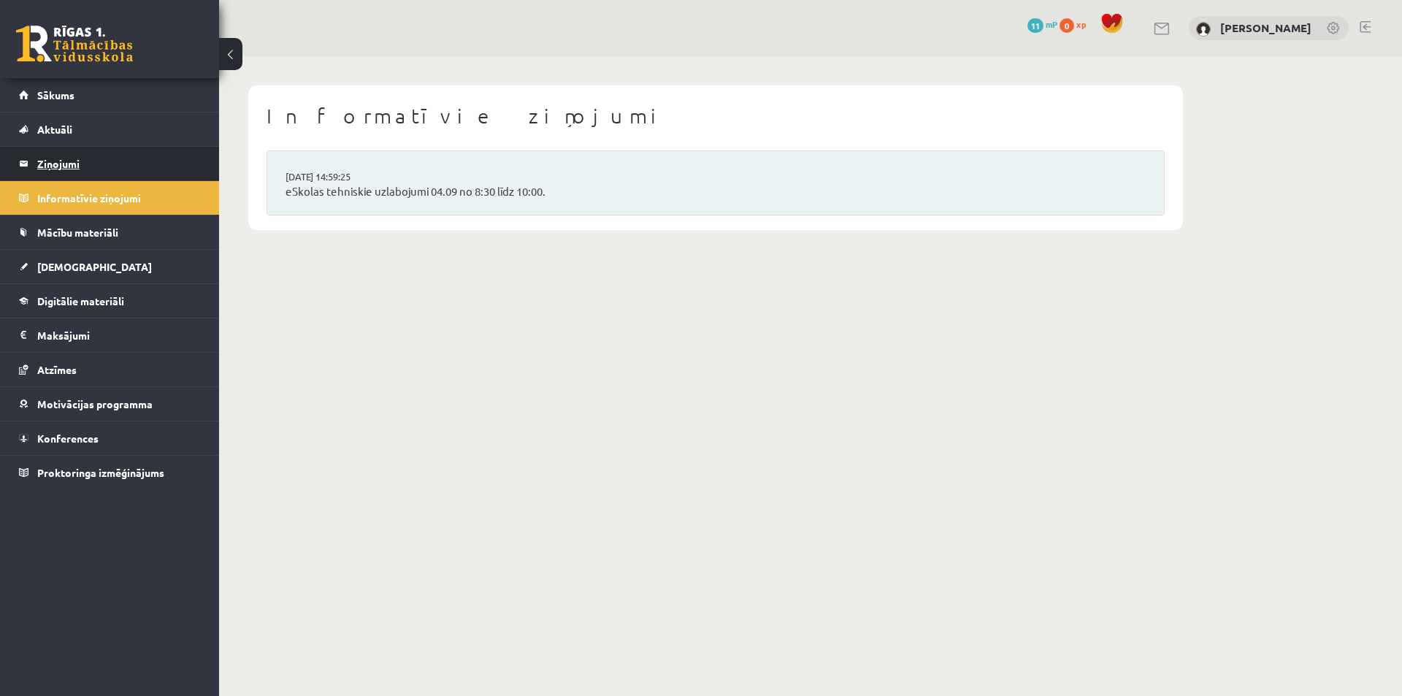
click at [72, 162] on legend "Ziņojumi 0" at bounding box center [119, 164] width 164 height 34
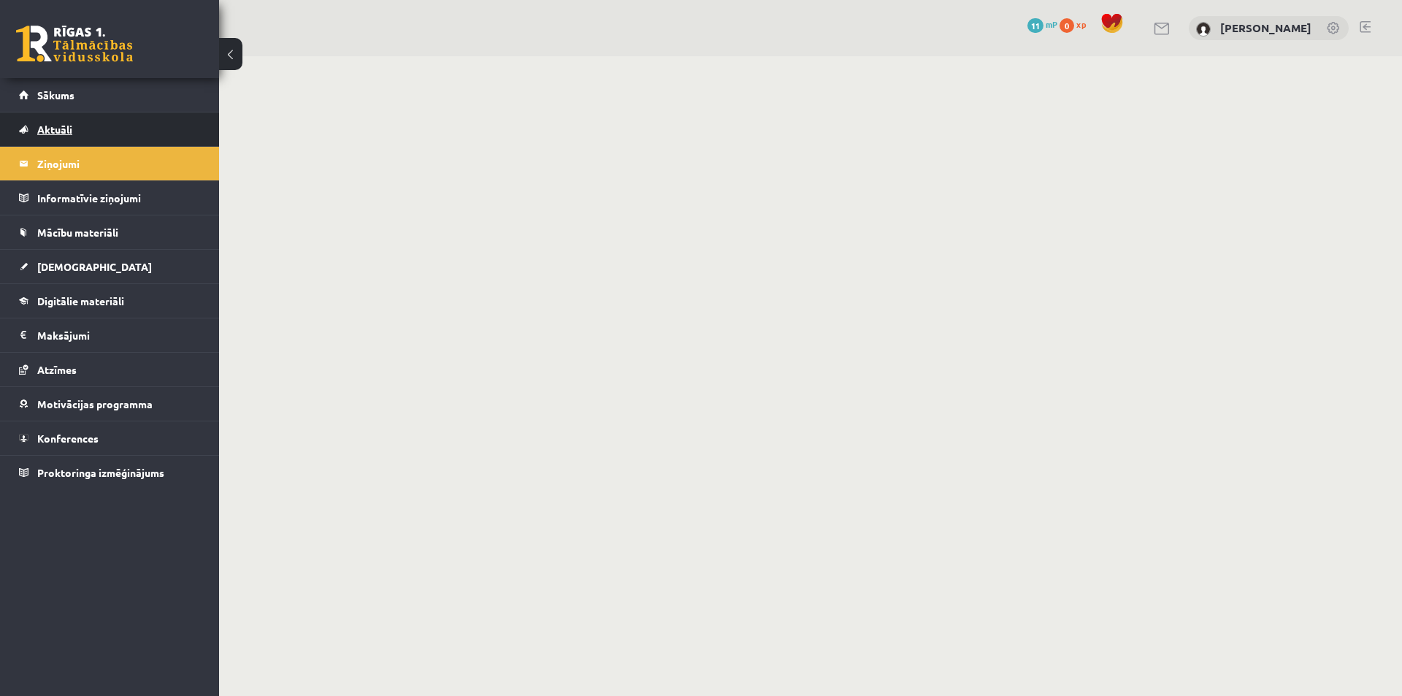
click at [80, 124] on link "Aktuāli" at bounding box center [110, 129] width 182 height 34
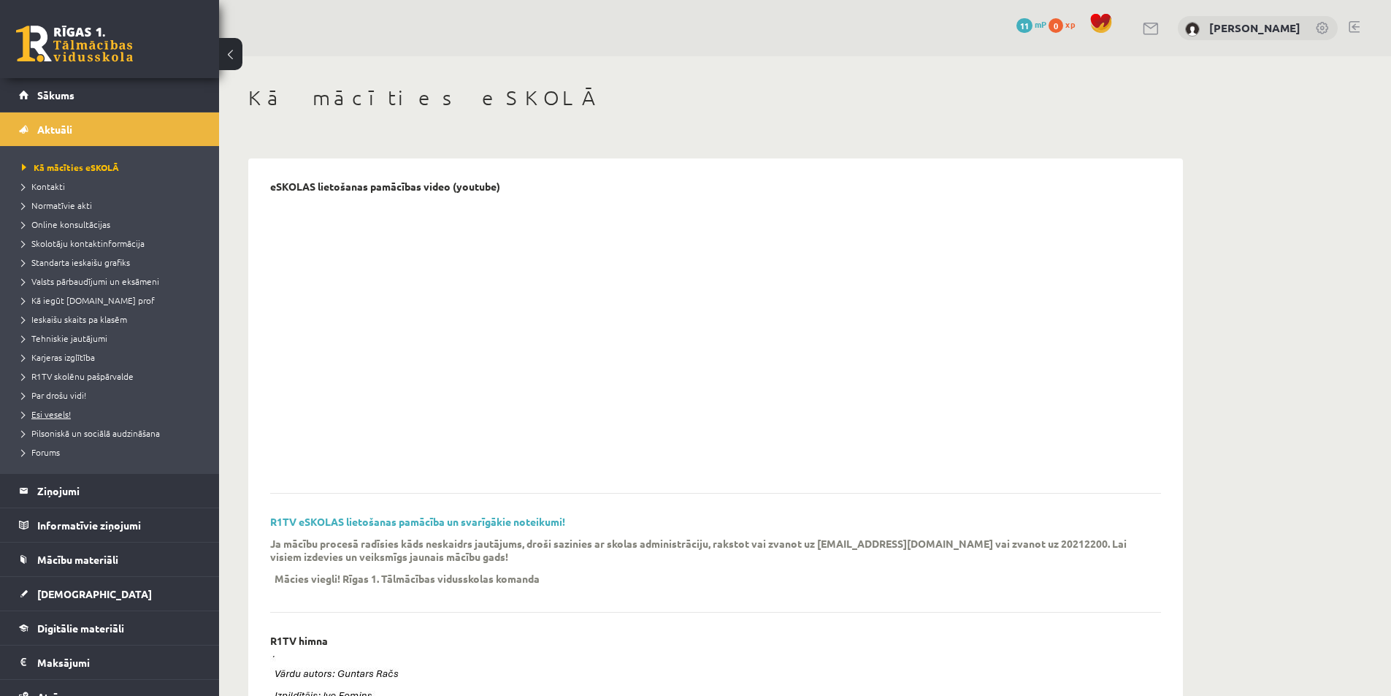
click at [85, 410] on link "Esi vesels!" at bounding box center [113, 413] width 183 height 13
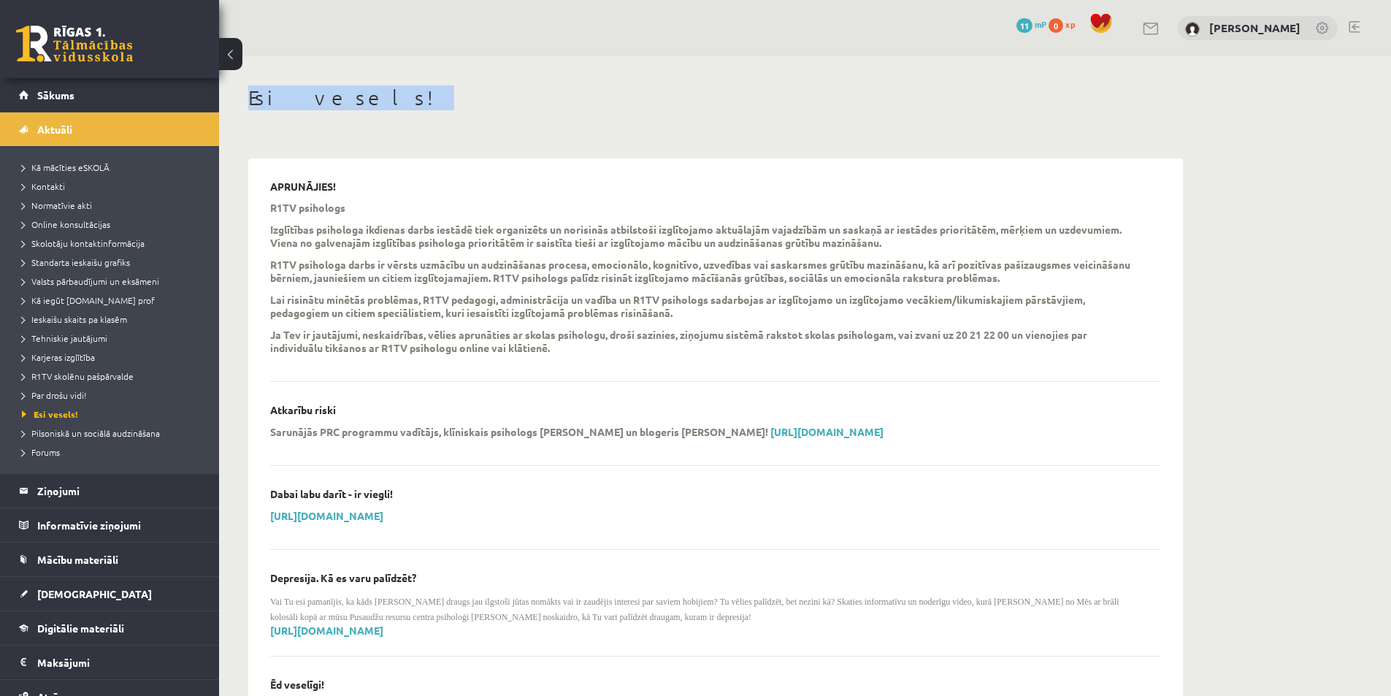
drag, startPoint x: 359, startPoint y: 88, endPoint x: 247, endPoint y: 99, distance: 112.2
click at [238, 110] on div at bounding box center [238, 110] width 0 height 0
click at [82, 282] on span "Valsts pārbaudījumi un eksāmeni" at bounding box center [90, 281] width 137 height 12
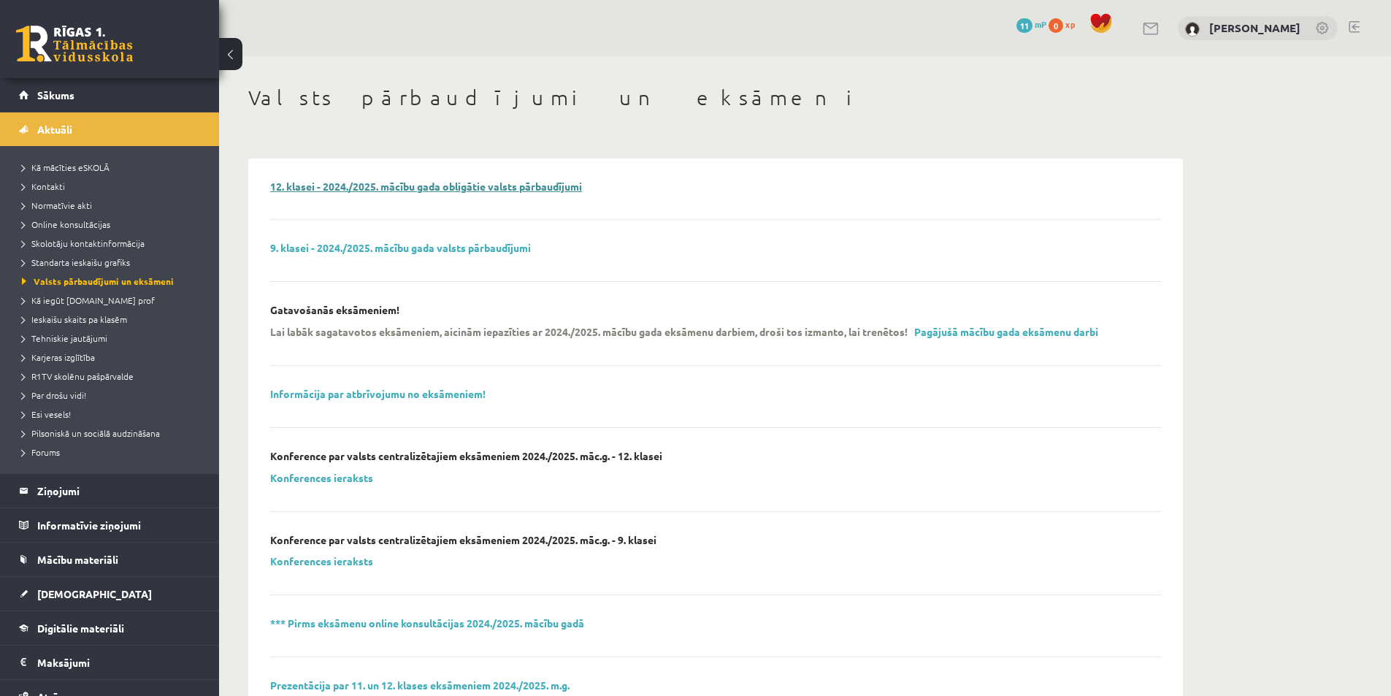
click at [463, 183] on link "12. klasei - 2024./2025. mācību gada obligātie valsts pārbaudījumi" at bounding box center [426, 186] width 312 height 13
click at [59, 98] on span "Sākums" at bounding box center [55, 94] width 37 height 13
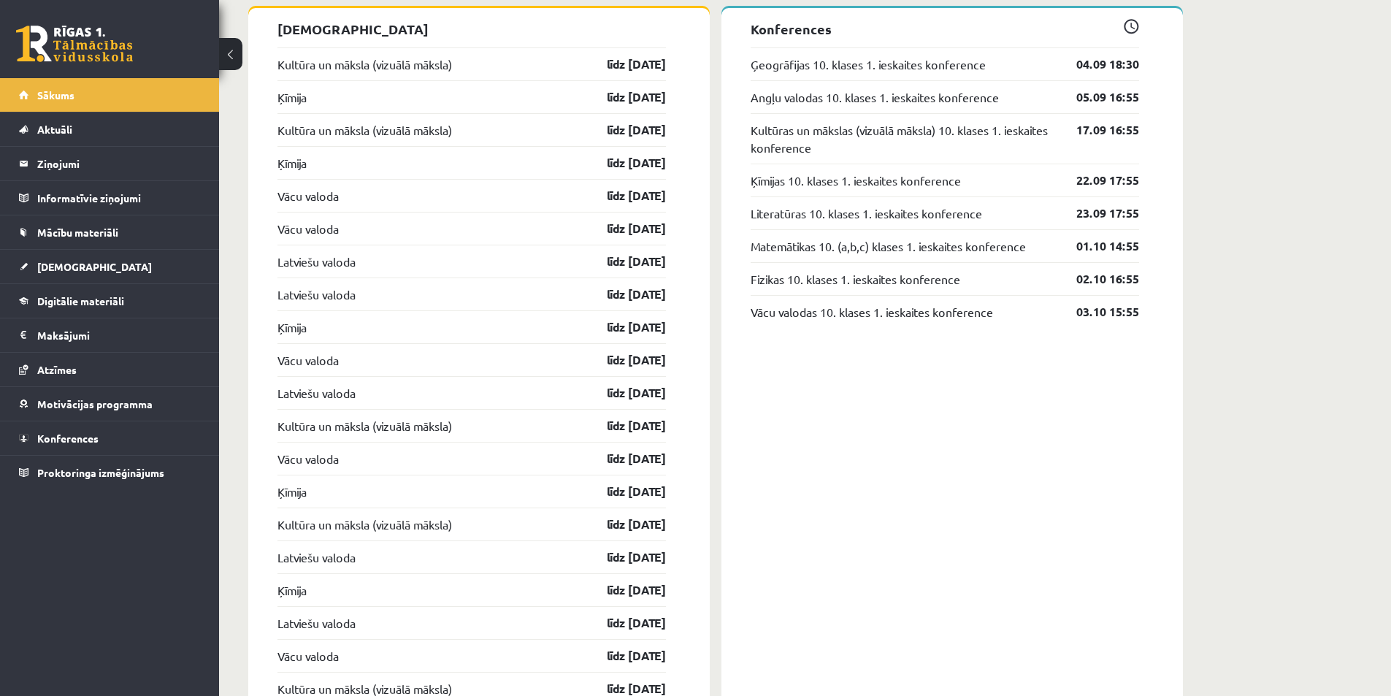
scroll to position [1335, 0]
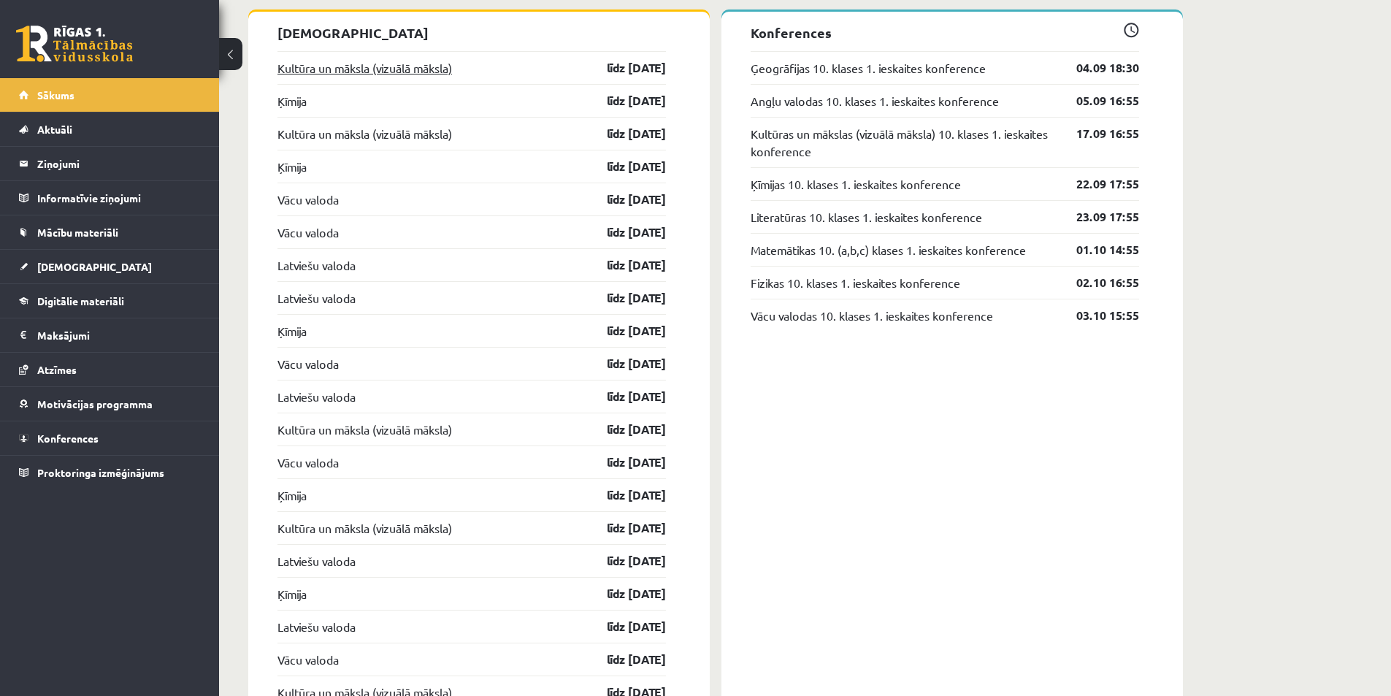
click at [410, 67] on link "Kultūra un māksla (vizuālā māksla)" at bounding box center [364, 68] width 174 height 18
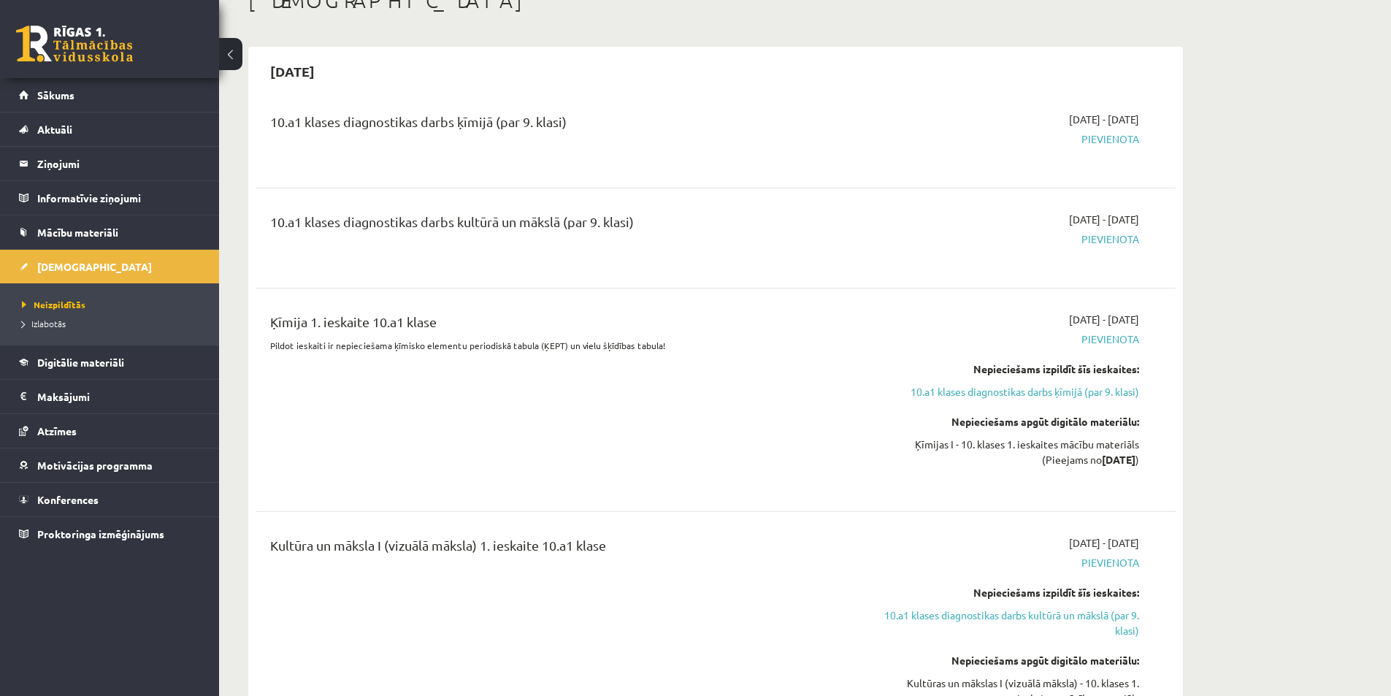
scroll to position [73, 0]
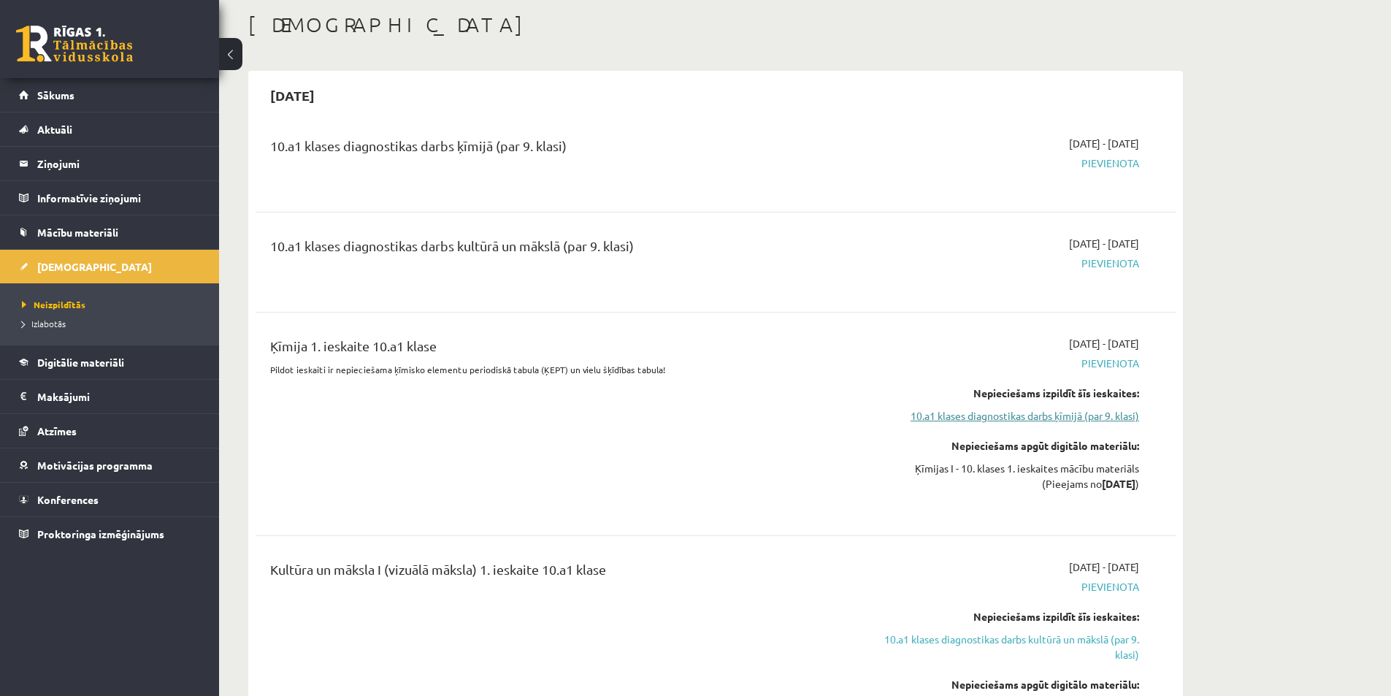
click at [1048, 414] on link "10.a1 klases diagnostikas darbs ķīmijā (par 9. klasi)" at bounding box center [1001, 415] width 275 height 15
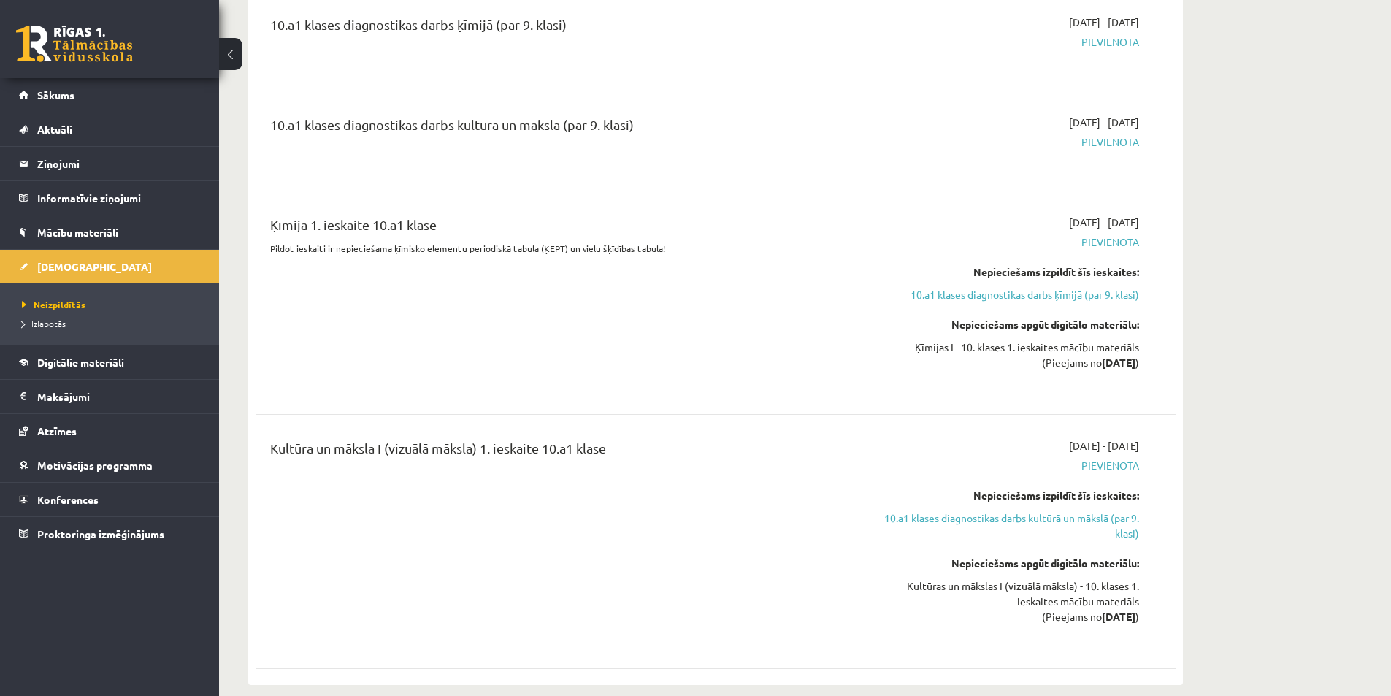
drag, startPoint x: 1000, startPoint y: 272, endPoint x: 1154, endPoint y: 267, distance: 153.4
click at [1154, 267] on div "Ķīmija 1. ieskaite 10.a1 klase Pildot ieskaiti ir nepieciešama ķīmisko elementu…" at bounding box center [715, 303] width 891 height 176
click at [1144, 245] on div at bounding box center [1144, 245] width 0 height 0
click at [887, 243] on span "Pievienota" at bounding box center [1001, 241] width 275 height 15
click at [905, 521] on link "10.a1 klases diagnostikas darbs kultūrā un mākslā (par 9. klasi)" at bounding box center [1001, 525] width 275 height 31
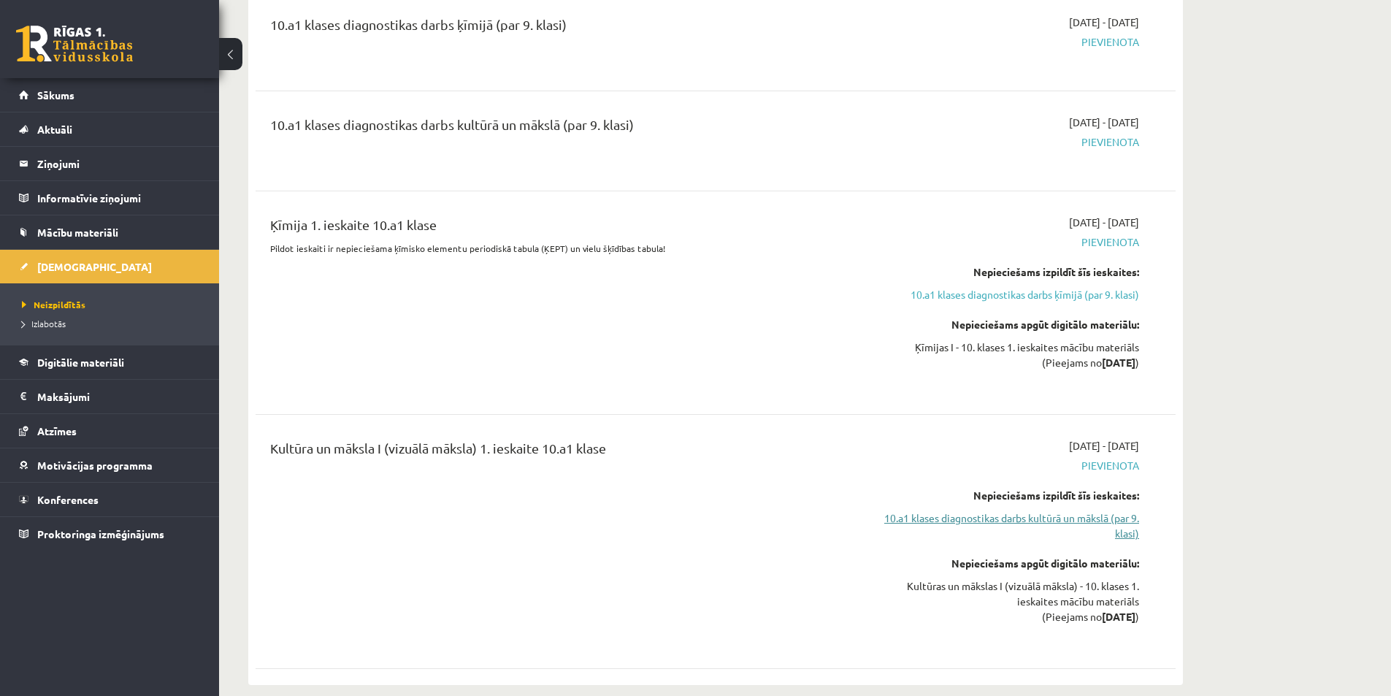
scroll to position [294, 0]
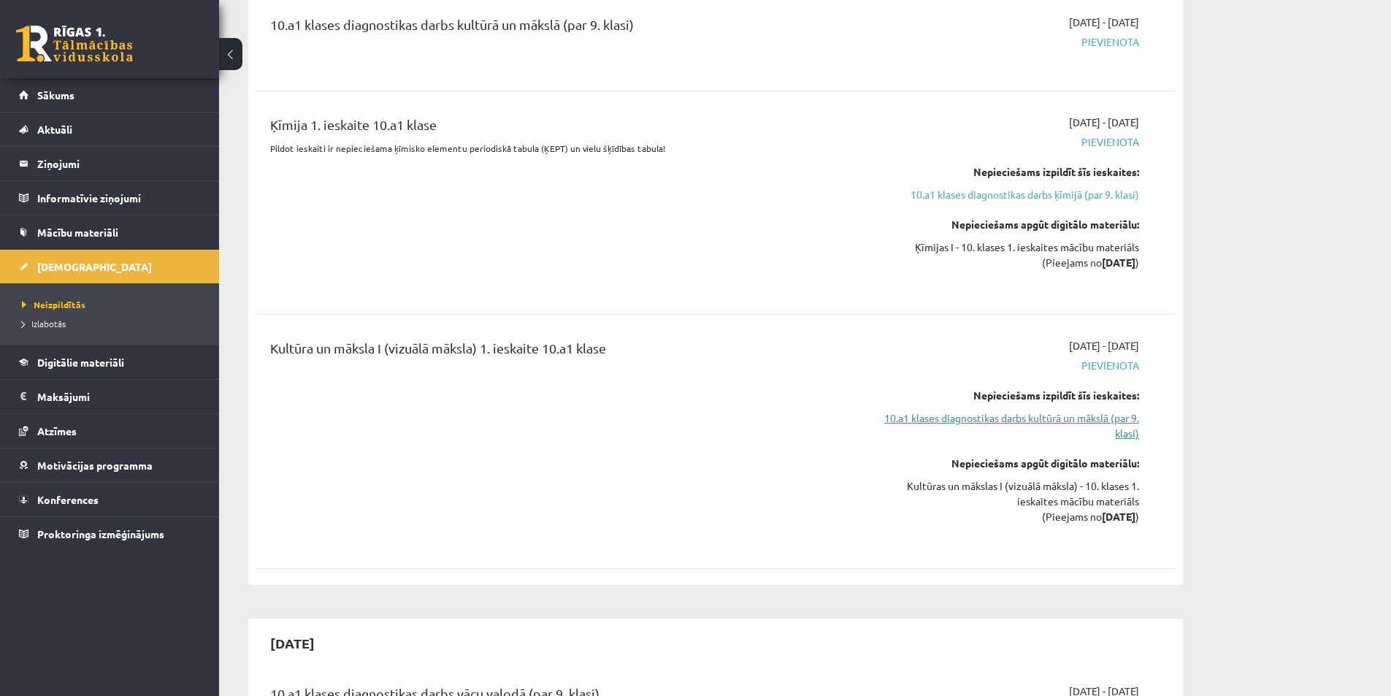
click at [920, 415] on link "10.a1 klases diagnostikas darbs kultūrā un mākslā (par 9. klasi)" at bounding box center [1001, 425] width 275 height 31
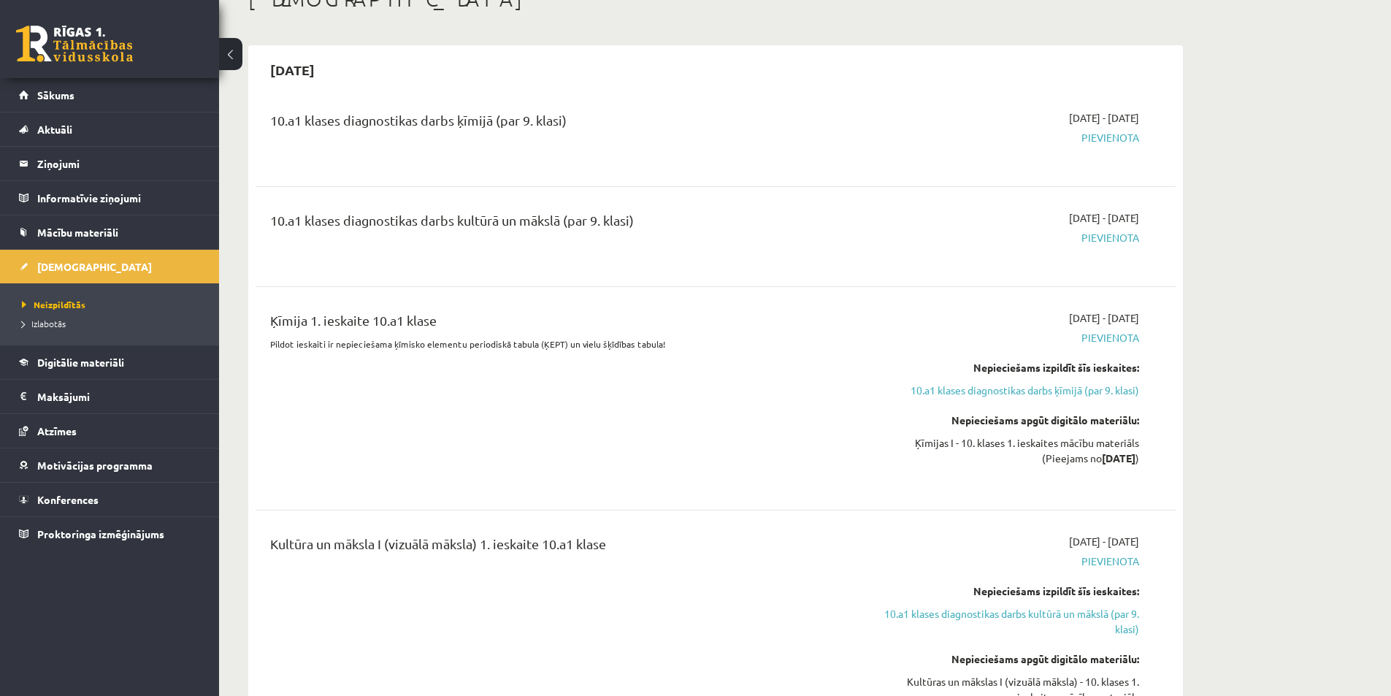
scroll to position [0, 0]
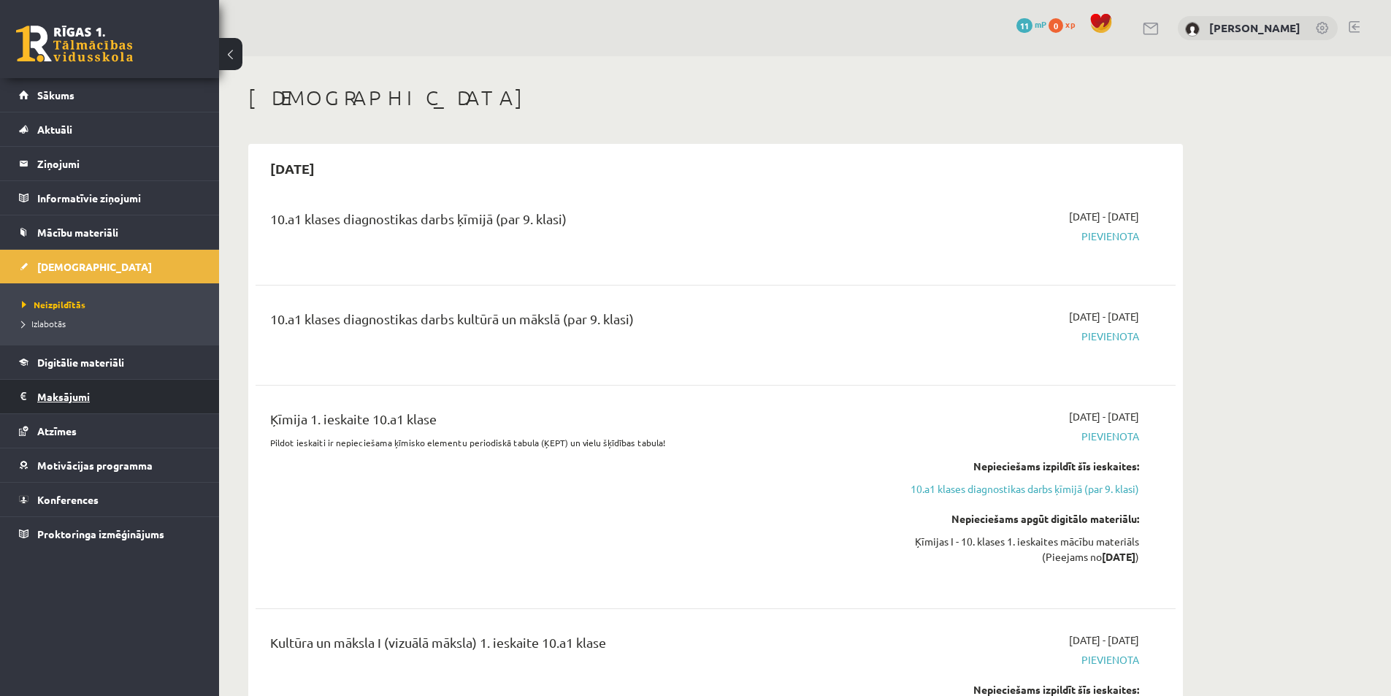
click at [79, 392] on legend "Maksājumi 0" at bounding box center [119, 397] width 164 height 34
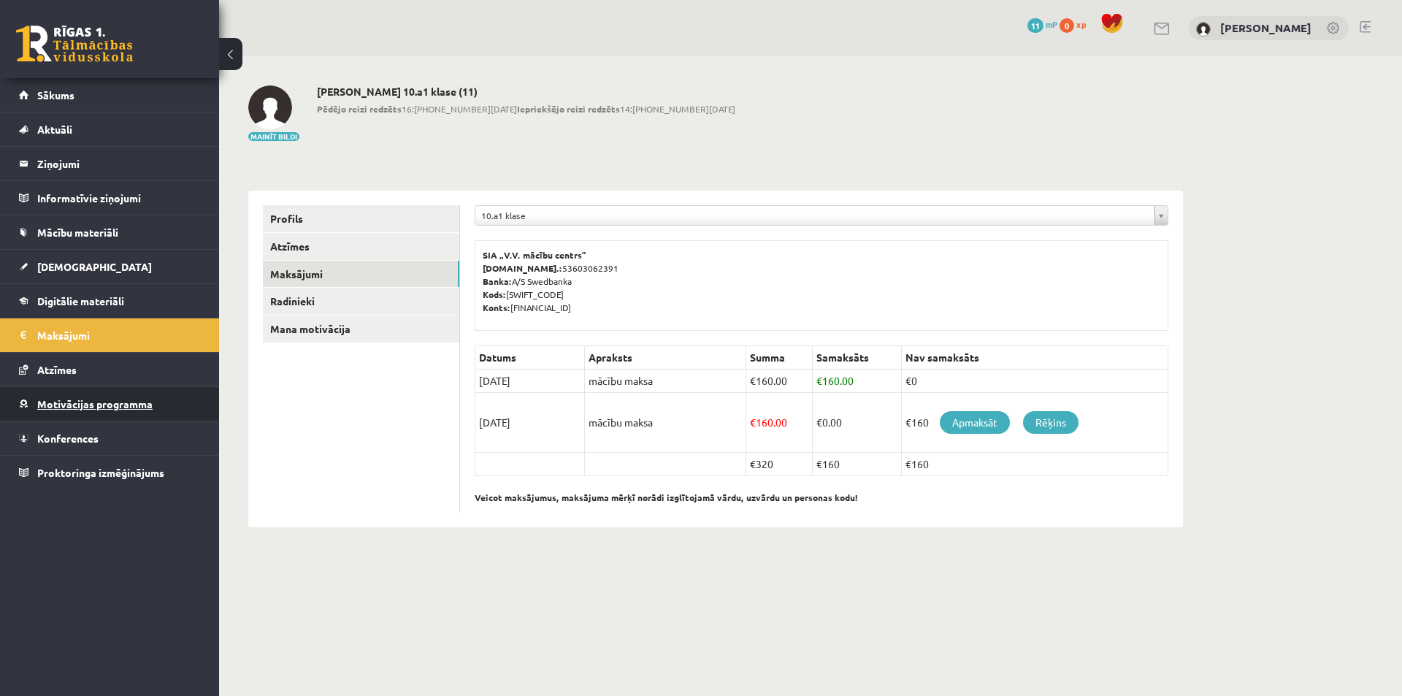
click at [92, 404] on span "Motivācijas programma" at bounding box center [94, 403] width 115 height 13
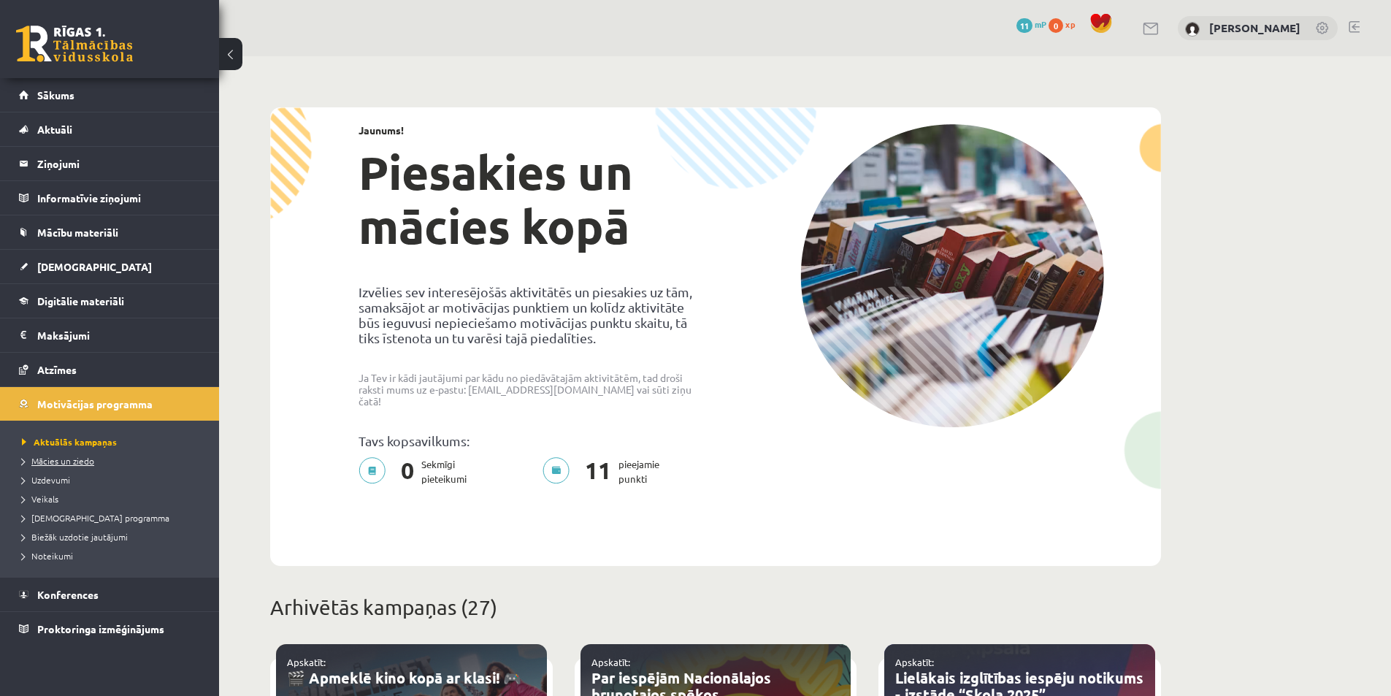
click at [83, 460] on span "Mācies un ziedo" at bounding box center [58, 461] width 72 height 12
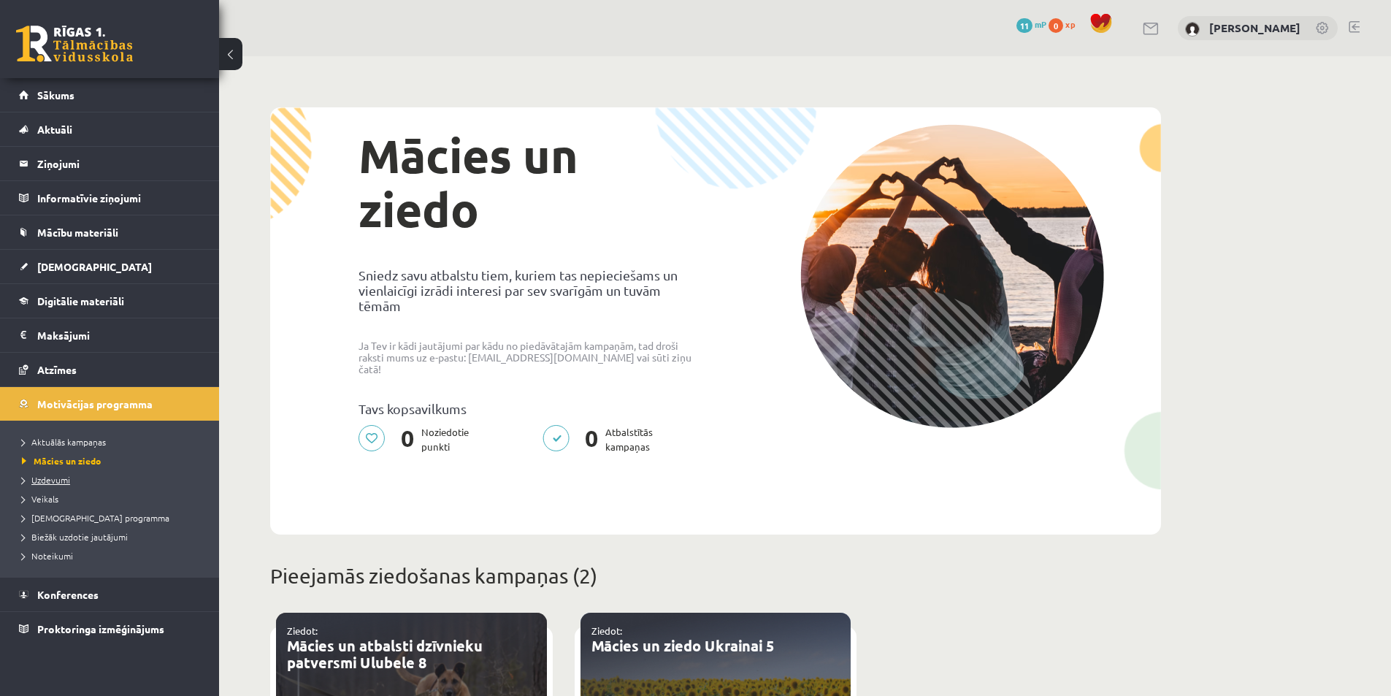
click at [61, 480] on span "Uzdevumi" at bounding box center [46, 480] width 48 height 12
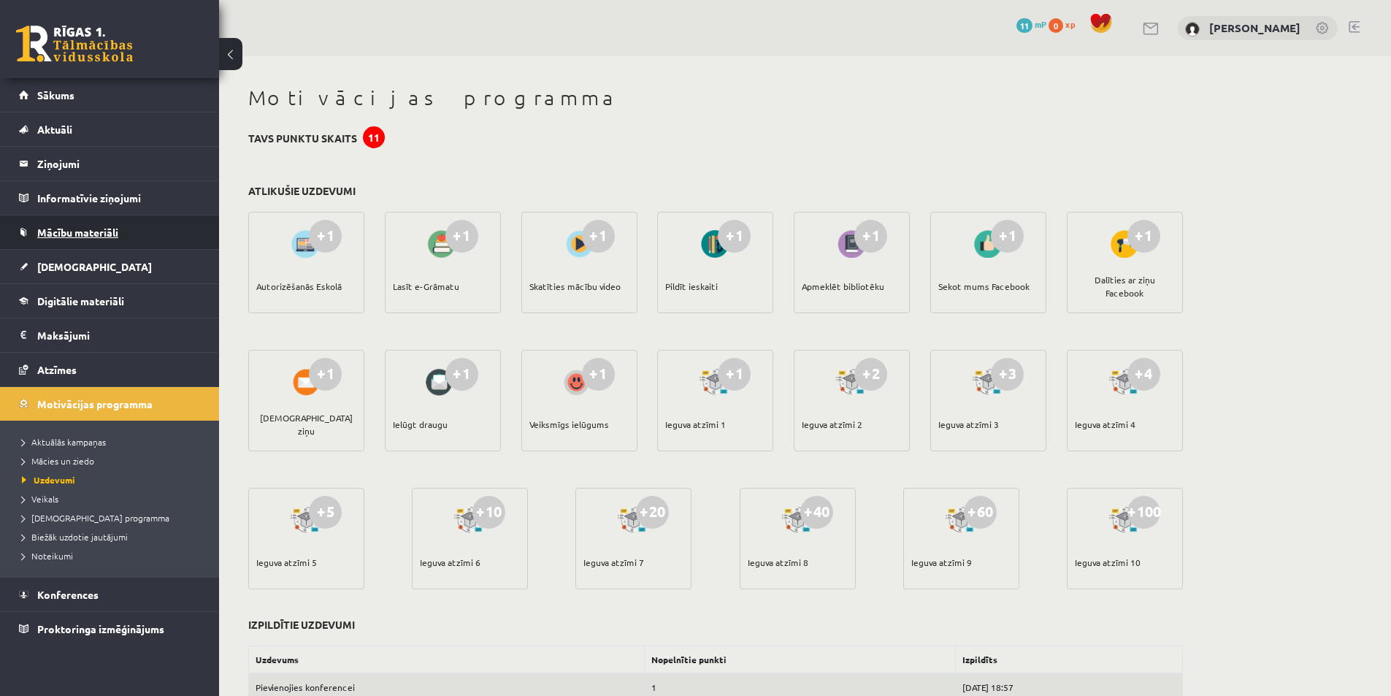
click at [101, 235] on span "Mācību materiāli" at bounding box center [77, 232] width 81 height 13
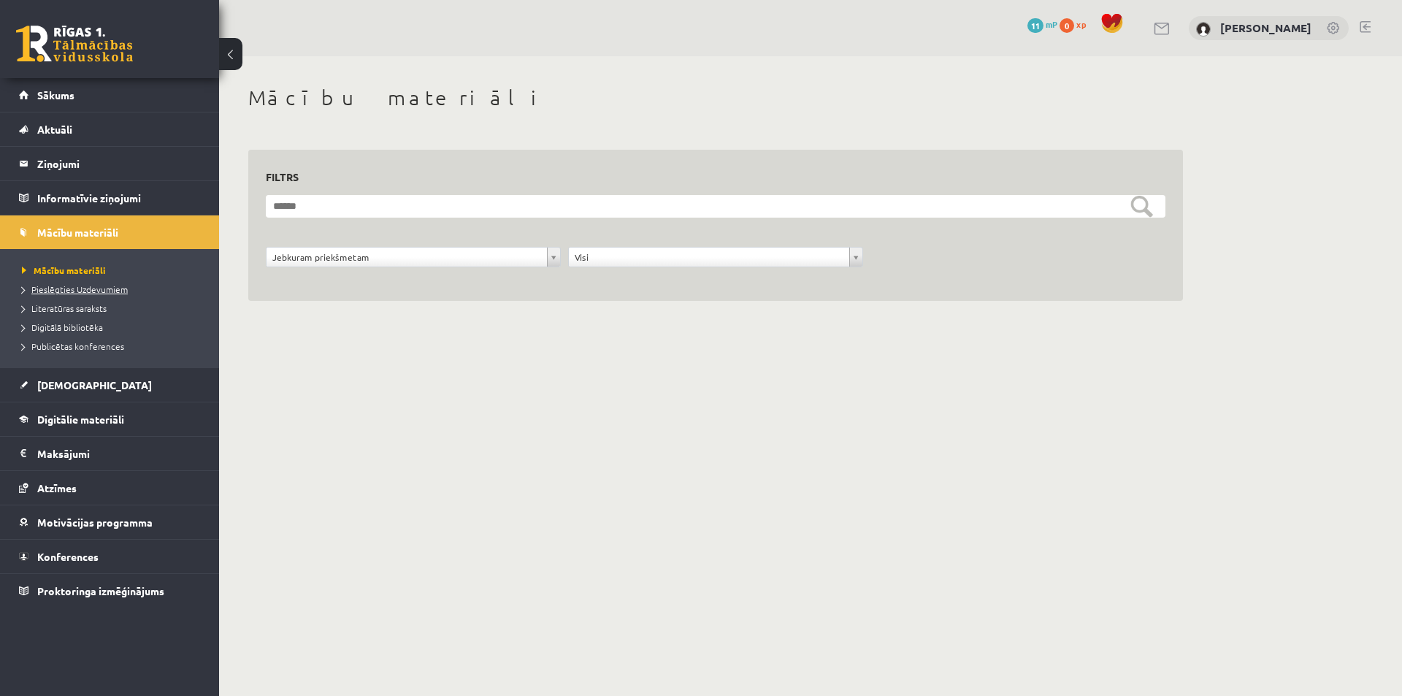
click at [89, 288] on span "Pieslēgties Uzdevumiem" at bounding box center [75, 289] width 106 height 12
click at [85, 556] on span "Konferences" at bounding box center [67, 556] width 61 height 13
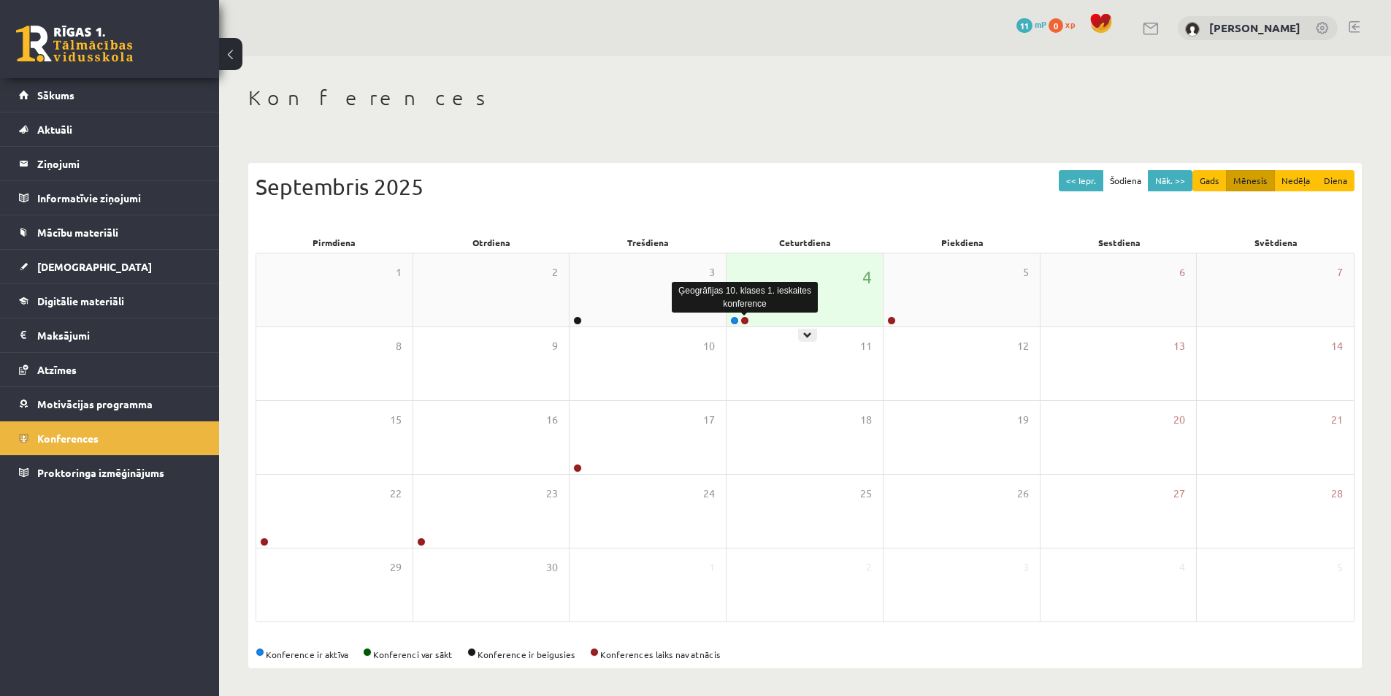
click at [744, 319] on link at bounding box center [744, 320] width 9 height 9
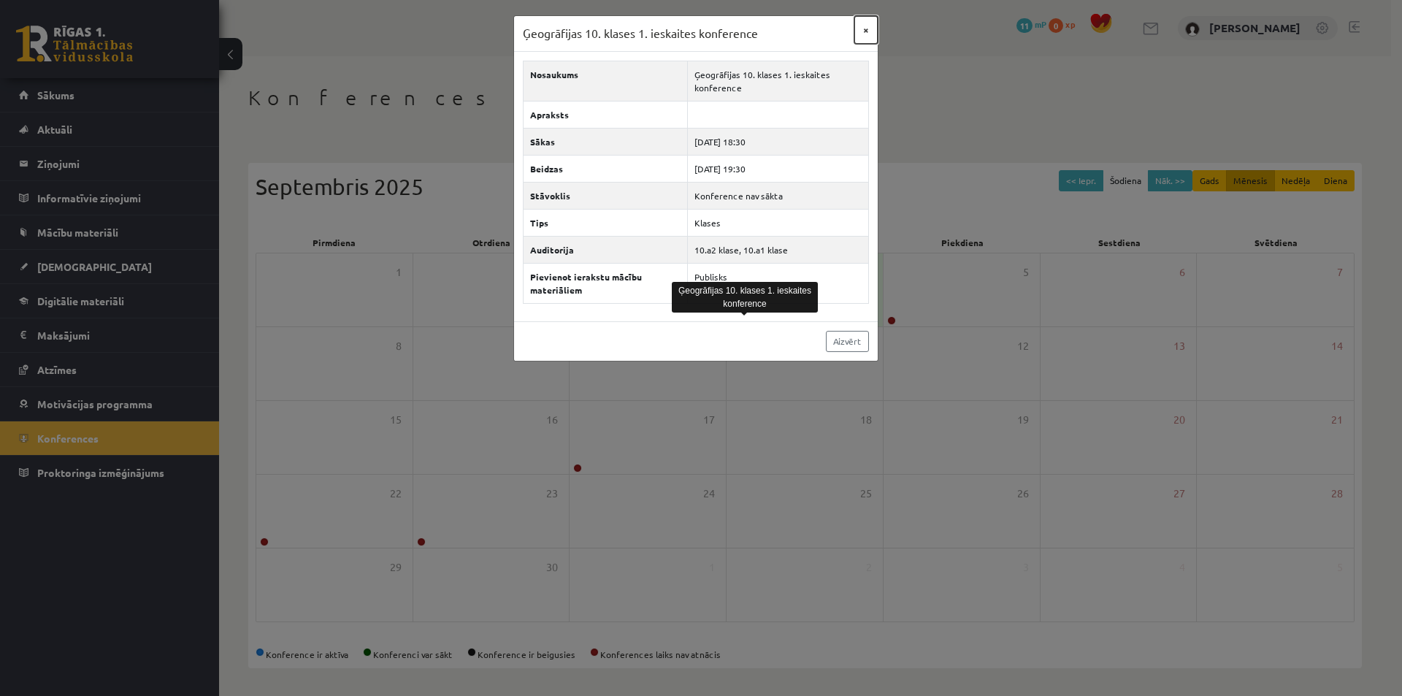
click at [869, 27] on button "×" at bounding box center [865, 30] width 23 height 28
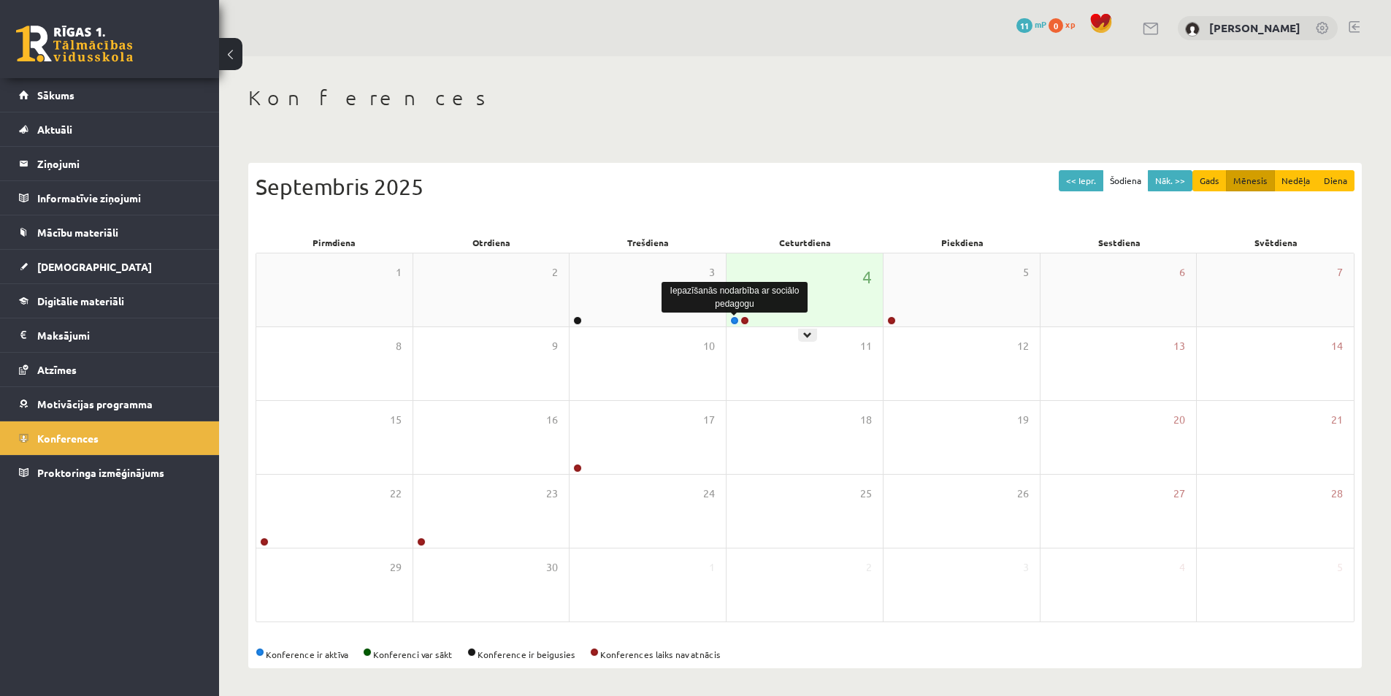
click at [731, 321] on link at bounding box center [734, 320] width 9 height 9
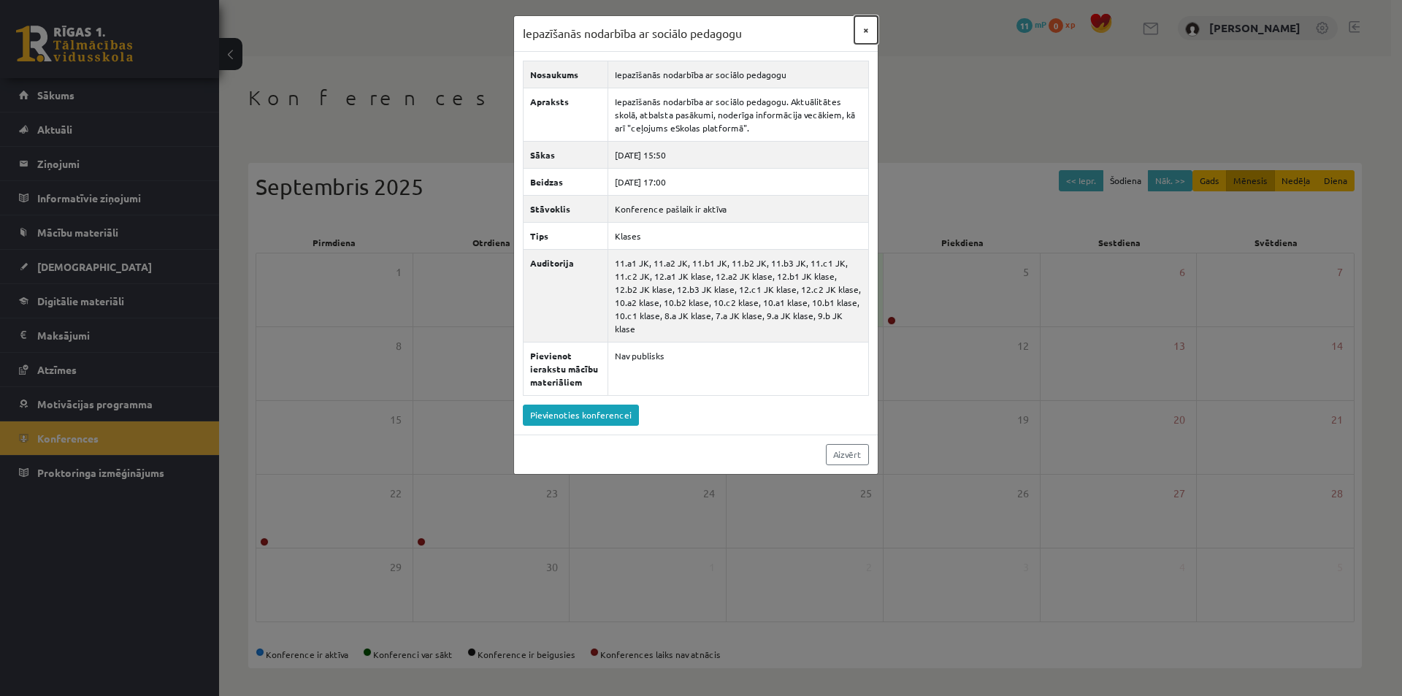
click at [863, 22] on button "×" at bounding box center [865, 30] width 23 height 28
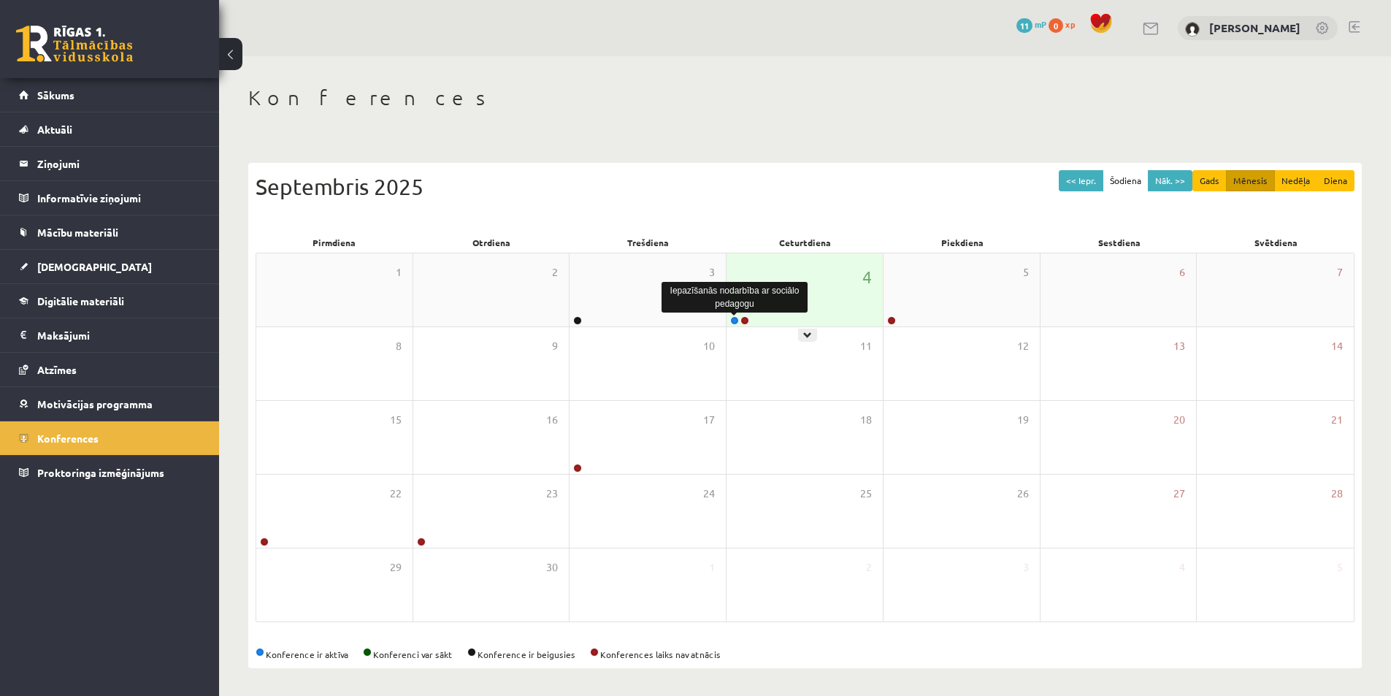
click at [732, 320] on link at bounding box center [734, 320] width 9 height 9
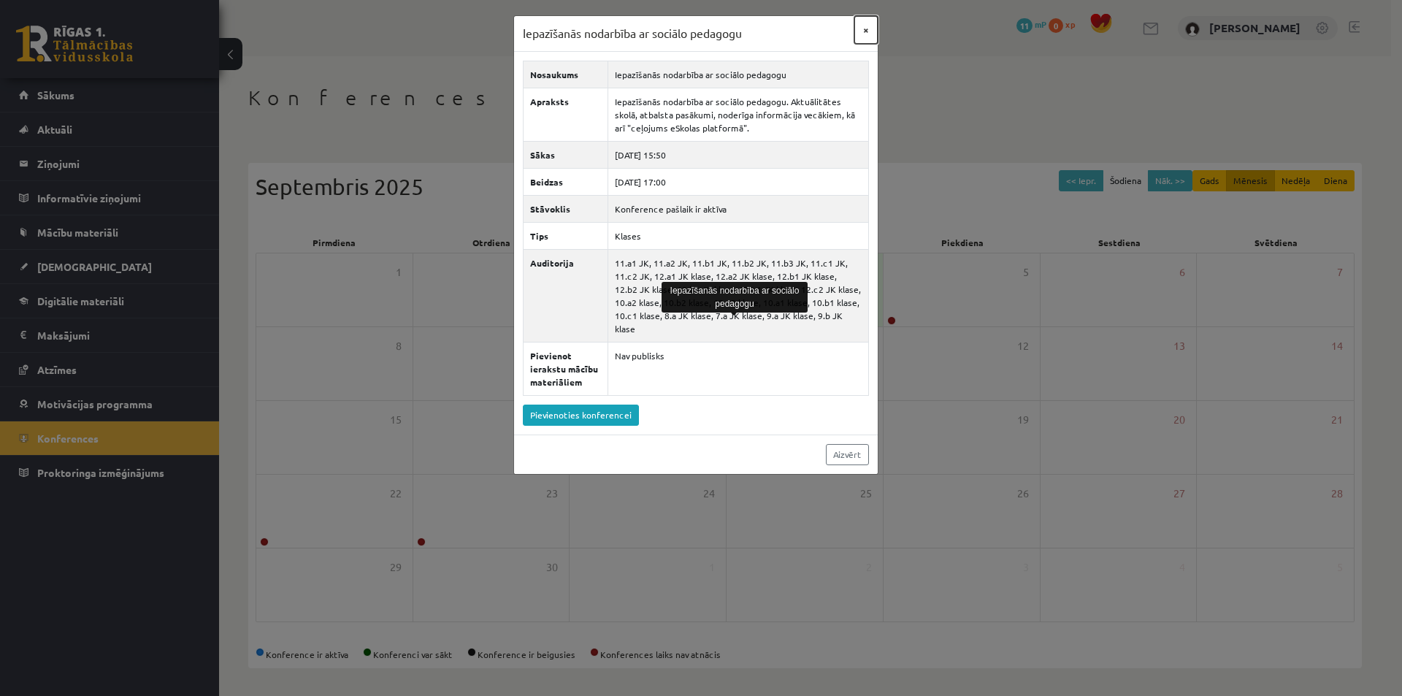
click at [863, 27] on button "×" at bounding box center [865, 30] width 23 height 28
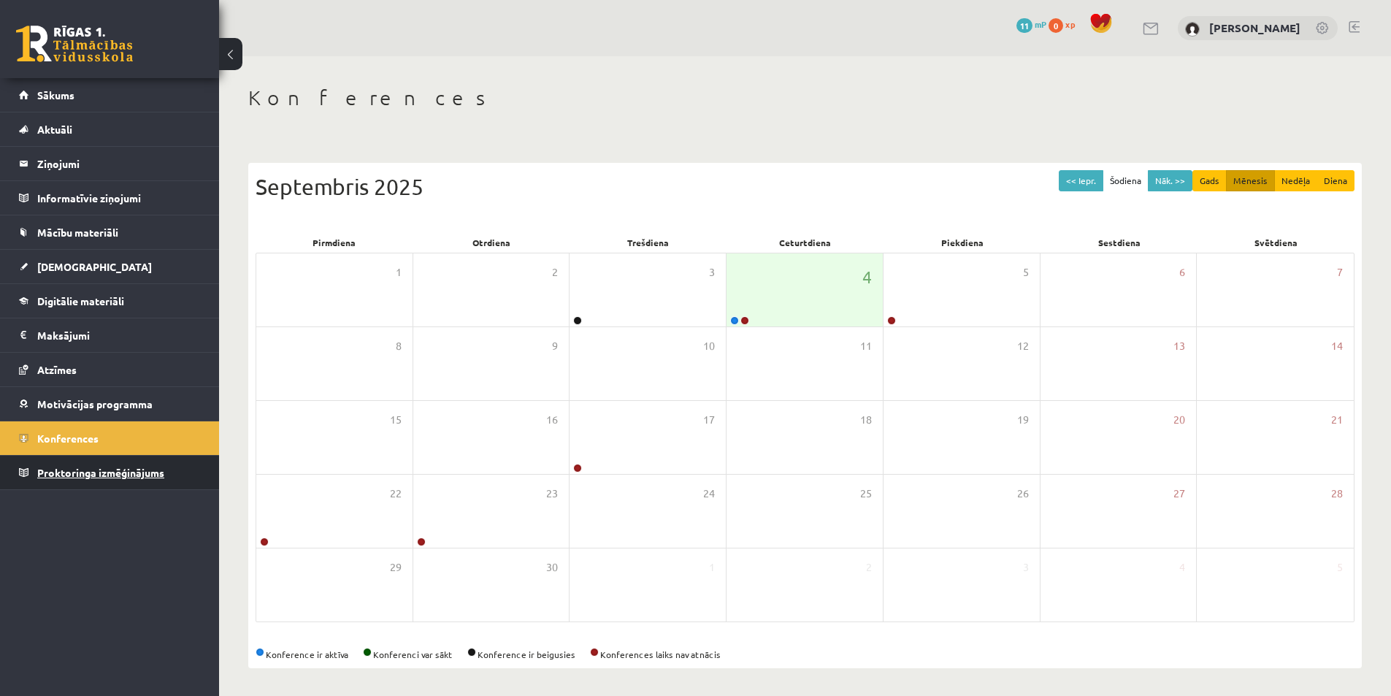
click at [104, 471] on span "Proktoringa izmēģinājums" at bounding box center [100, 472] width 127 height 13
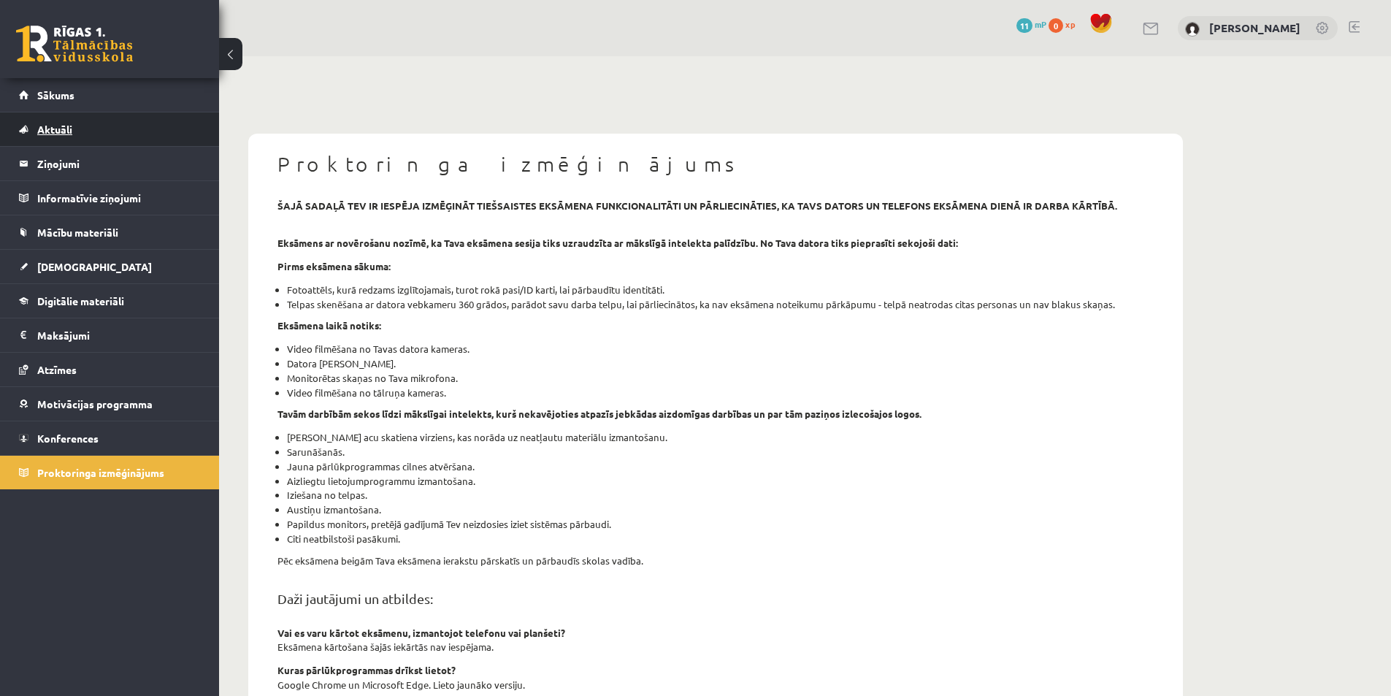
click at [91, 125] on link "Aktuāli" at bounding box center [110, 129] width 182 height 34
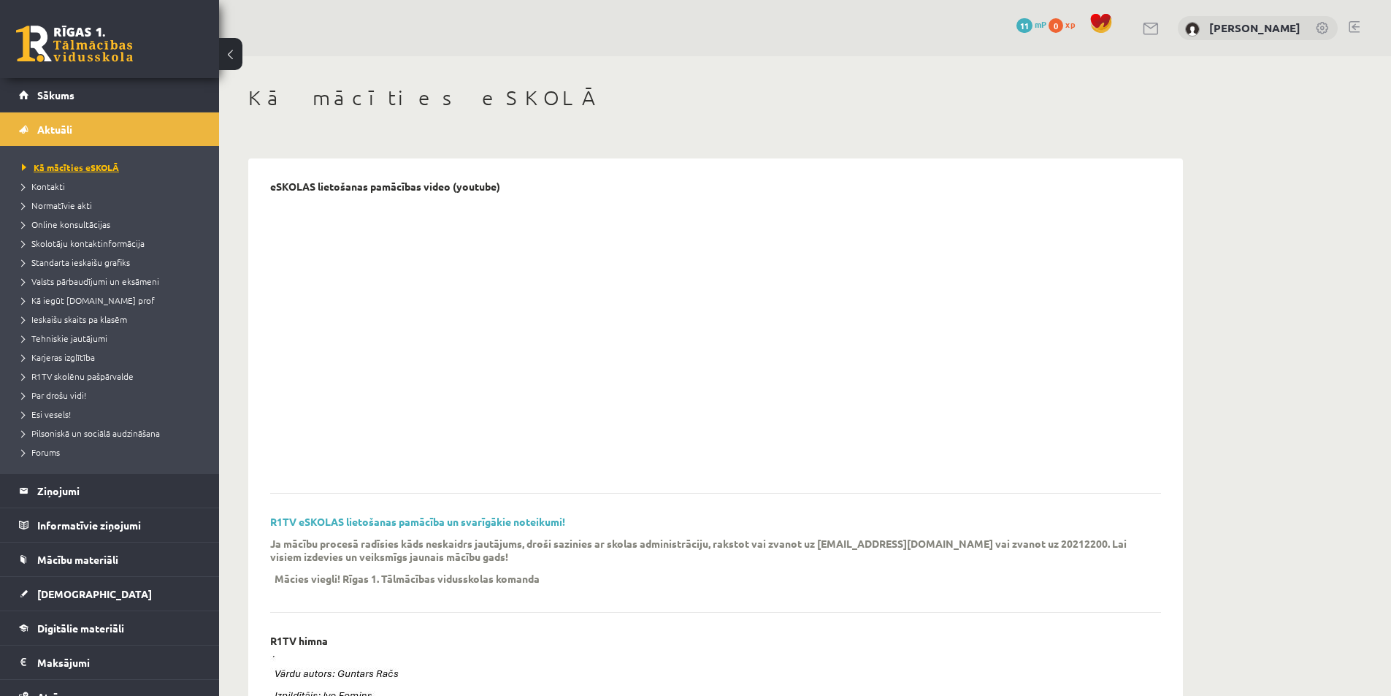
click at [49, 166] on span "Kā mācīties eSKOLĀ" at bounding box center [70, 167] width 97 height 12
click at [68, 94] on span "Sākums" at bounding box center [55, 94] width 37 height 13
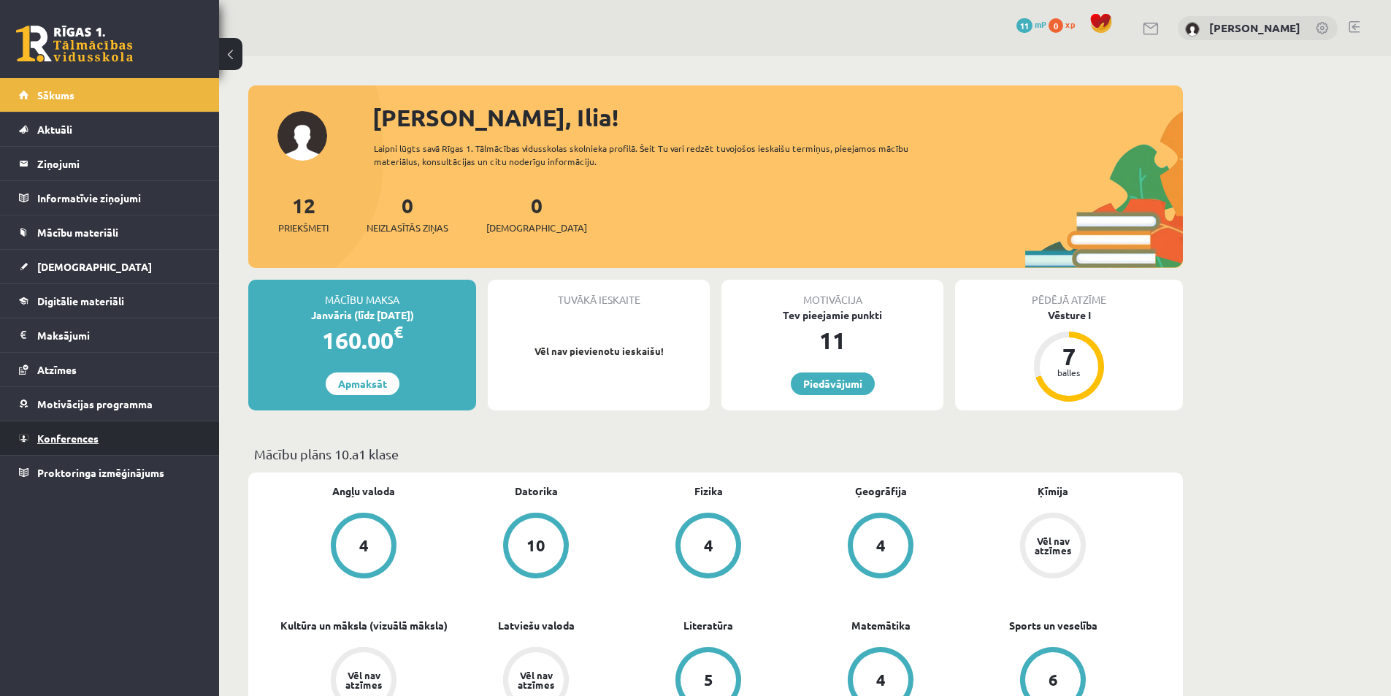
click at [120, 441] on link "Konferences" at bounding box center [110, 438] width 182 height 34
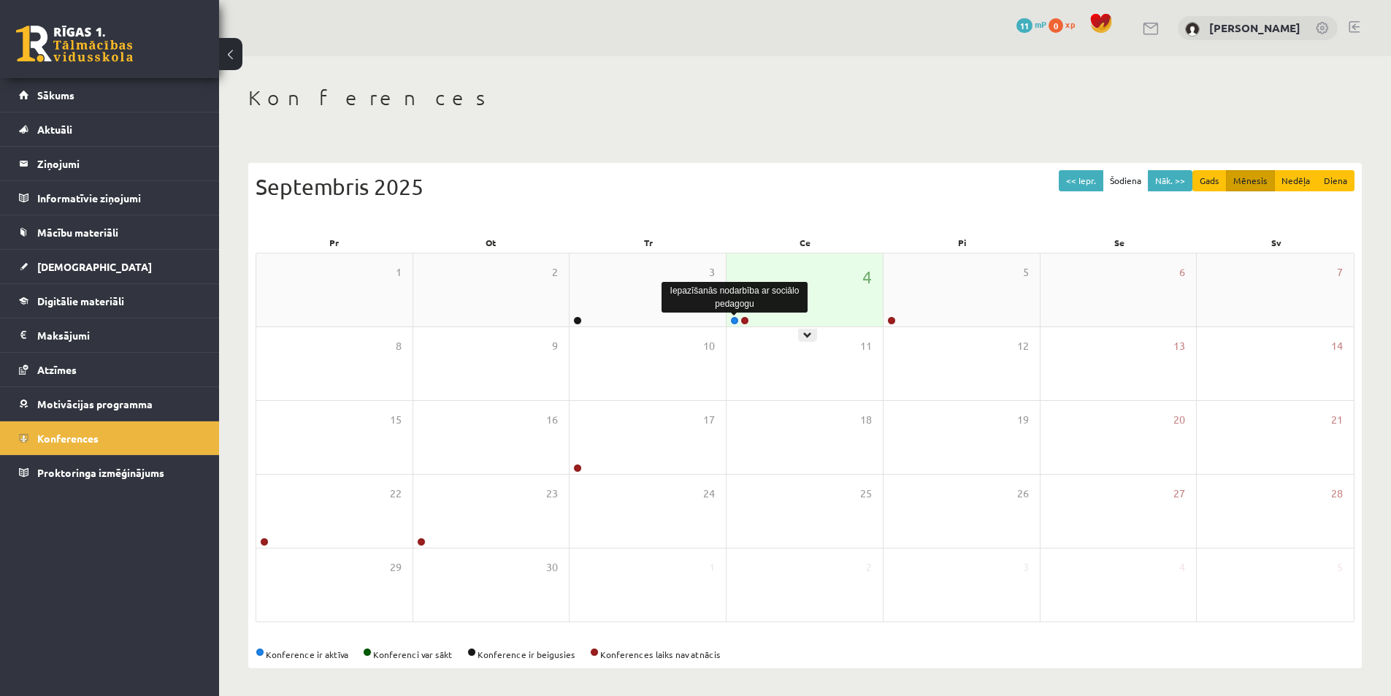
click at [732, 320] on link at bounding box center [734, 320] width 9 height 9
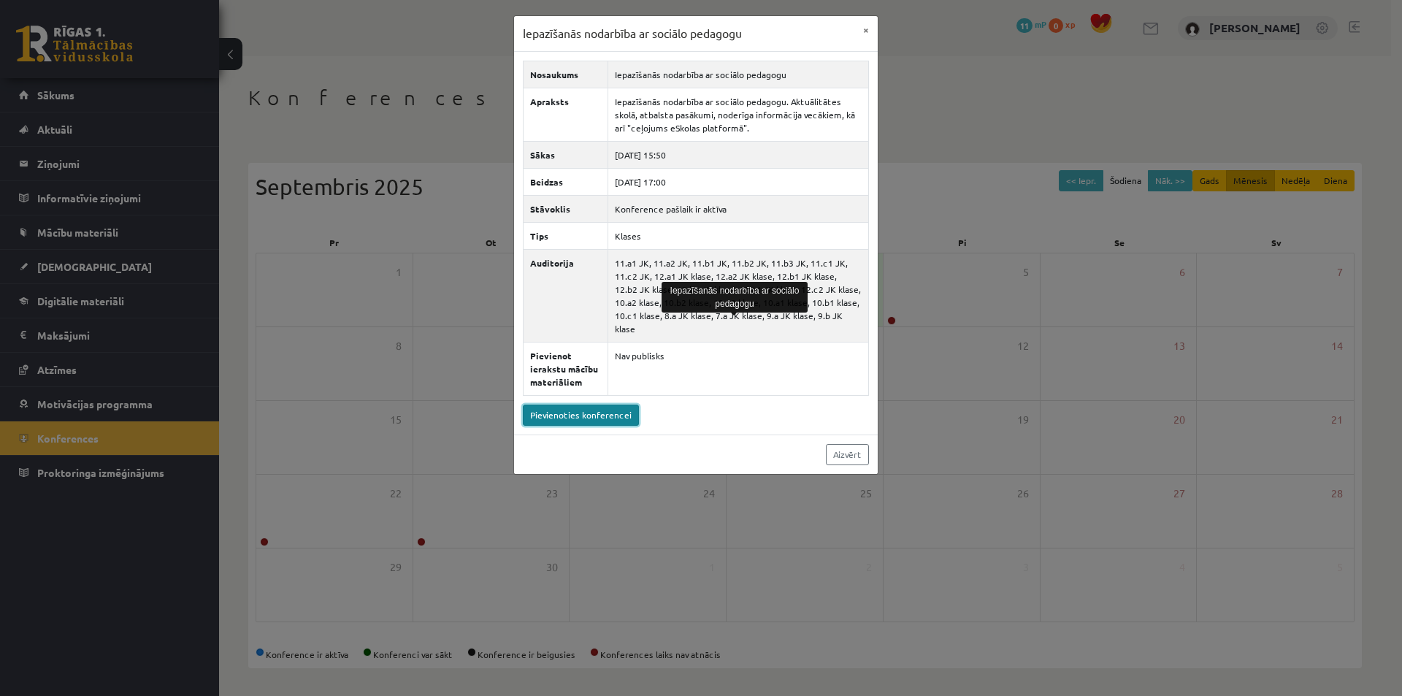
click at [594, 408] on link "Pievienoties konferencei" at bounding box center [581, 414] width 116 height 21
click at [423, 122] on div "Iepazīšanās nodarbība ar sociālo pedagogu × Nosaukums Iepazīšanās nodarbība ar …" at bounding box center [701, 348] width 1402 height 696
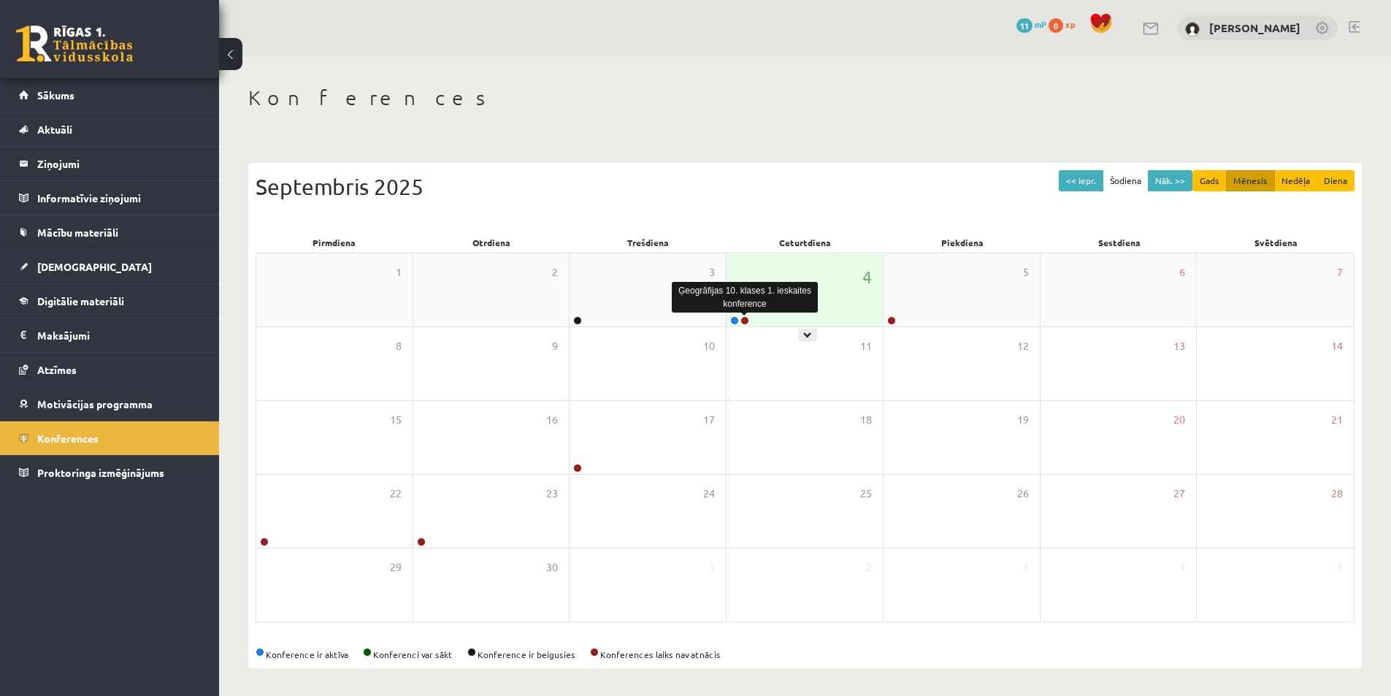
click at [742, 319] on link at bounding box center [744, 320] width 9 height 9
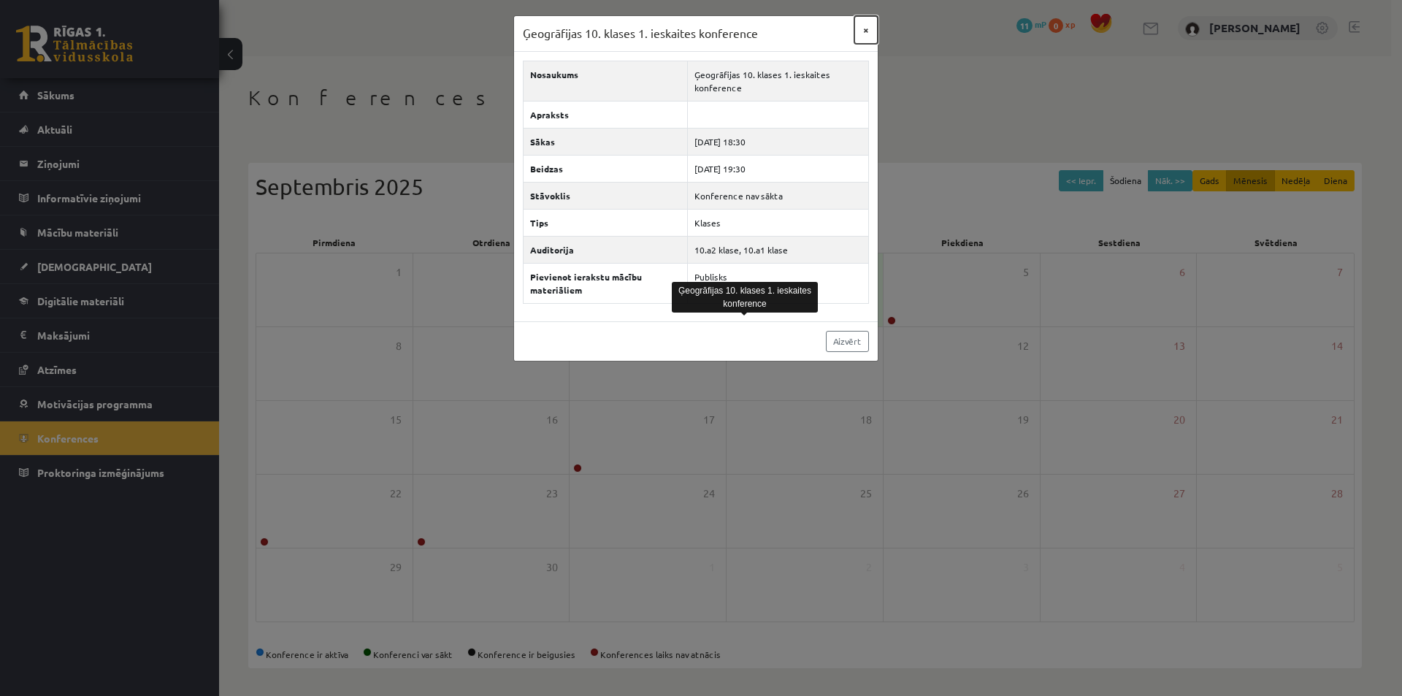
click at [863, 23] on button "×" at bounding box center [865, 30] width 23 height 28
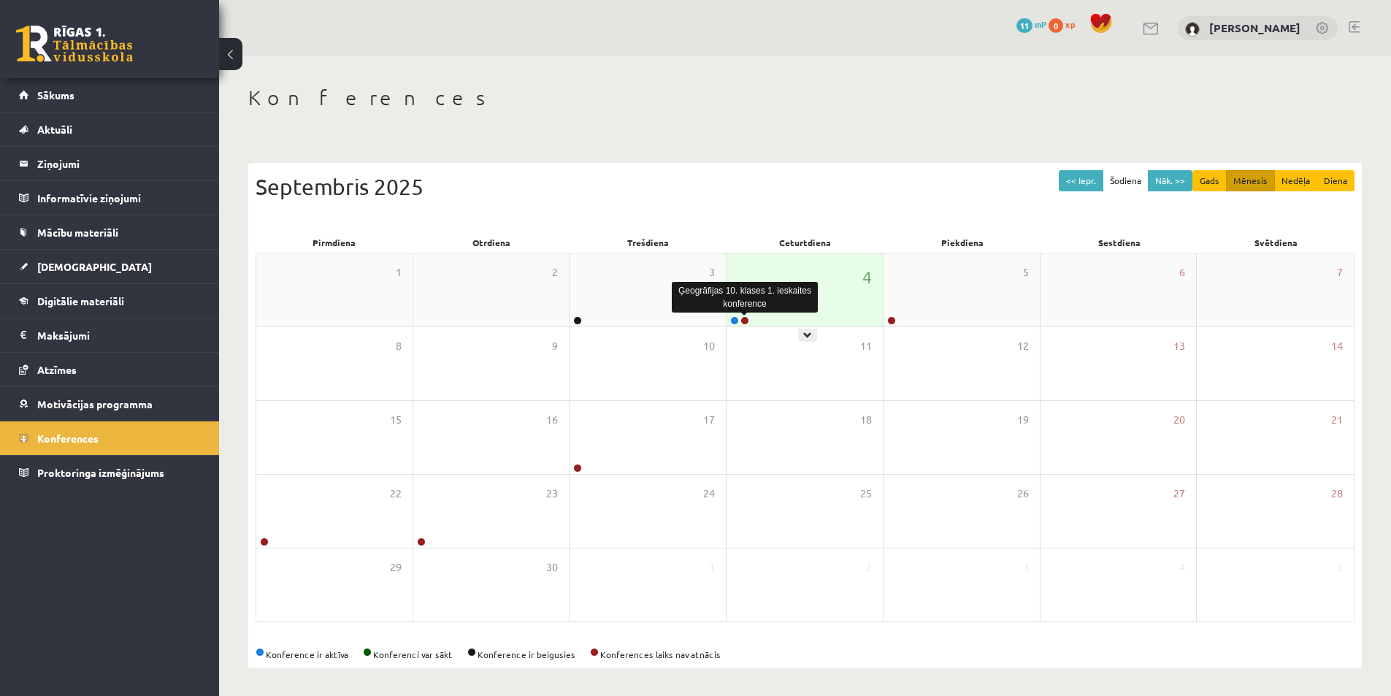
click at [745, 320] on link at bounding box center [744, 320] width 9 height 9
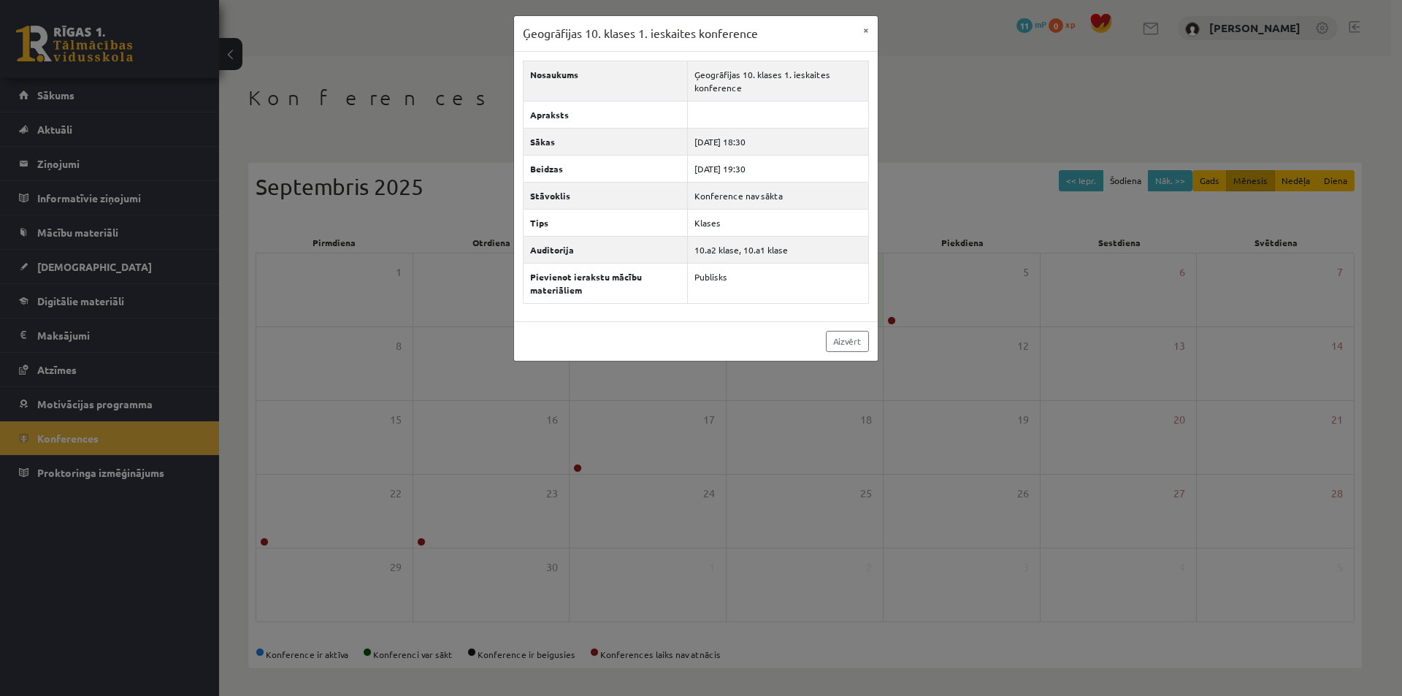
click at [907, 116] on div "Ģeogrāfijas 10. klases 1. ieskaites konference × Nosaukums Ģeogrāfijas 10. klas…" at bounding box center [701, 348] width 1402 height 696
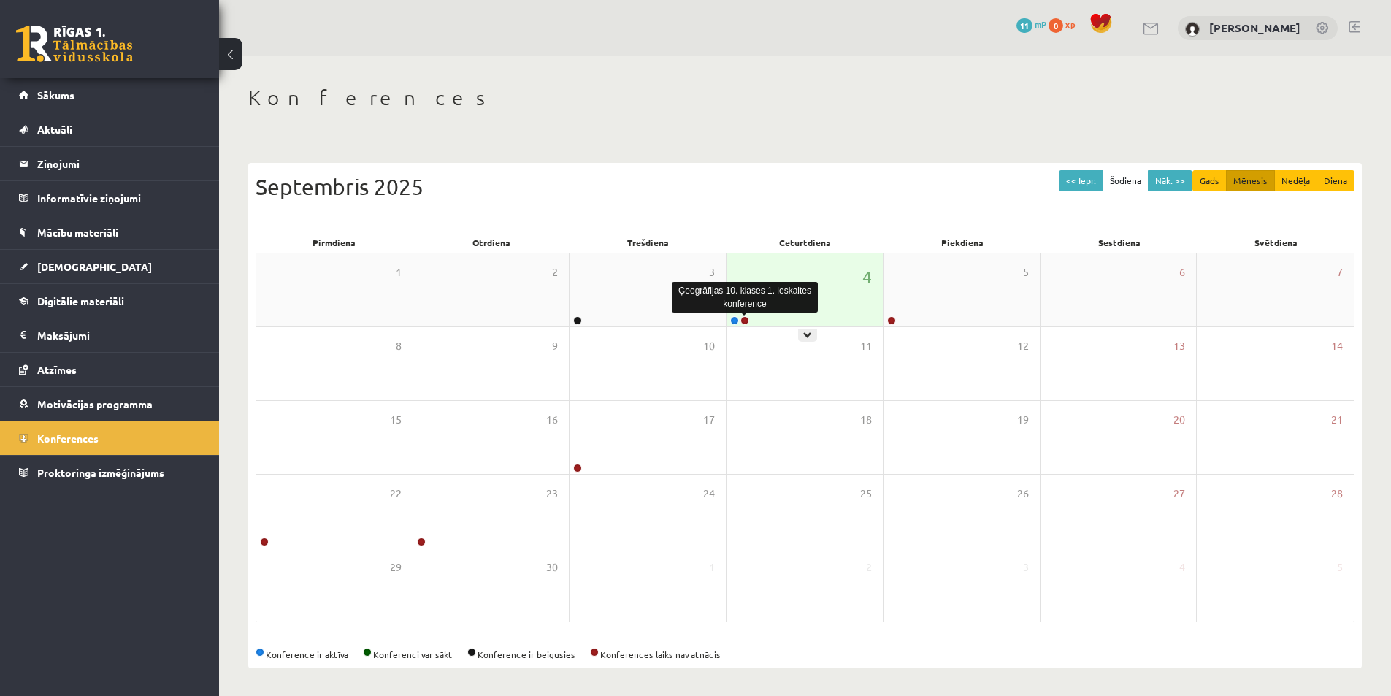
click at [747, 319] on link at bounding box center [744, 320] width 9 height 9
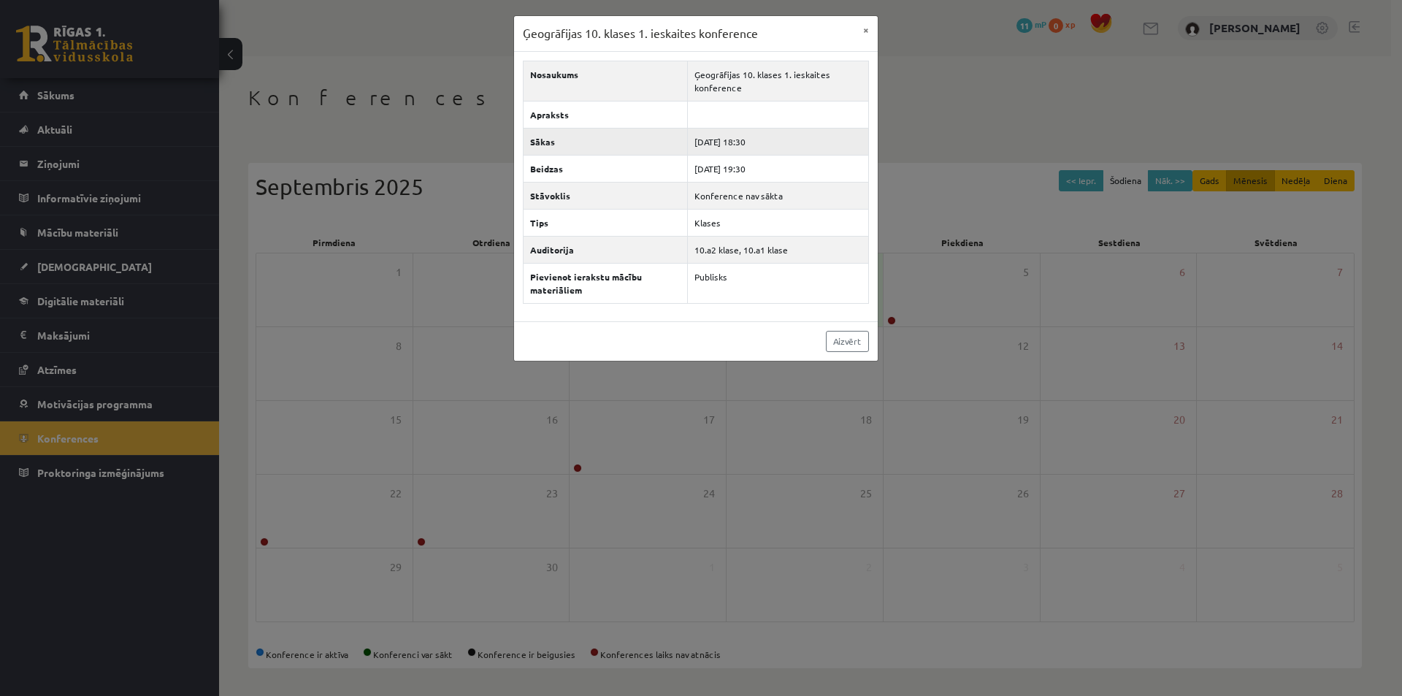
drag, startPoint x: 740, startPoint y: 142, endPoint x: 771, endPoint y: 147, distance: 31.8
click at [771, 147] on td "[DATE] 18:30" at bounding box center [777, 141] width 181 height 27
click at [864, 30] on button "×" at bounding box center [865, 30] width 23 height 28
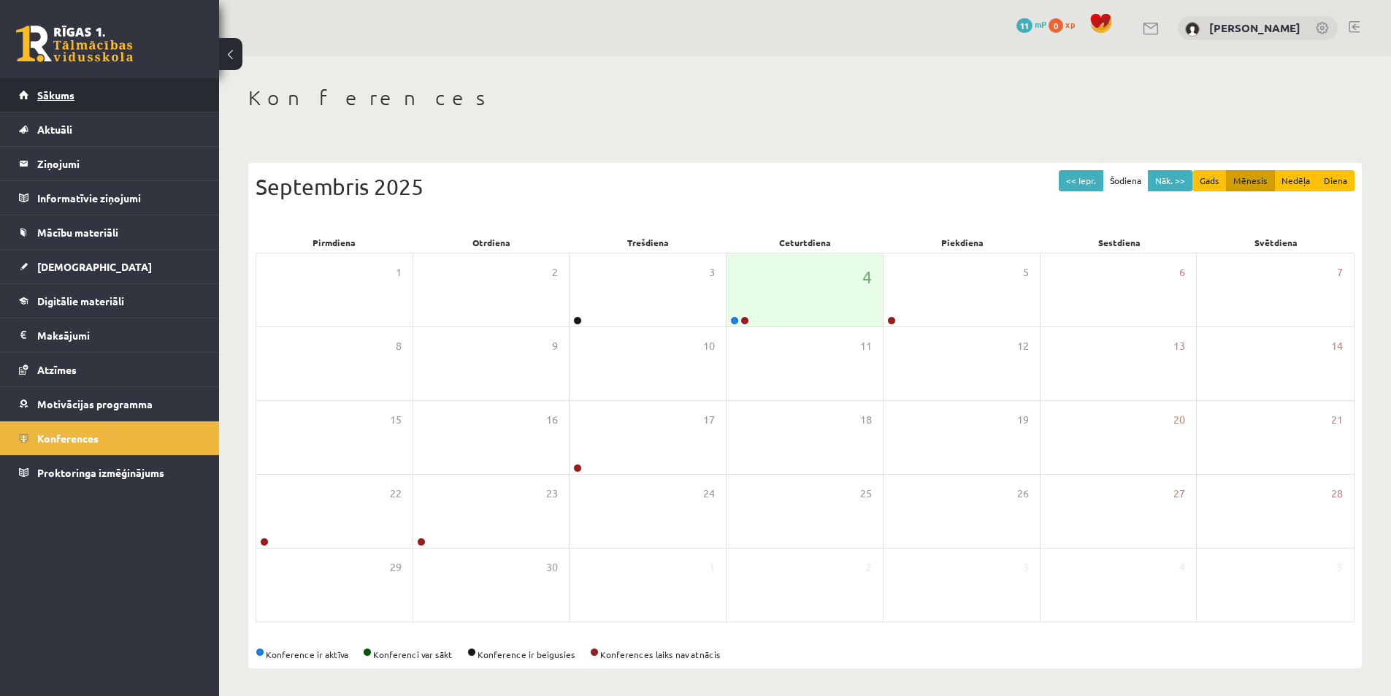
click at [55, 101] on link "Sākums" at bounding box center [110, 95] width 182 height 34
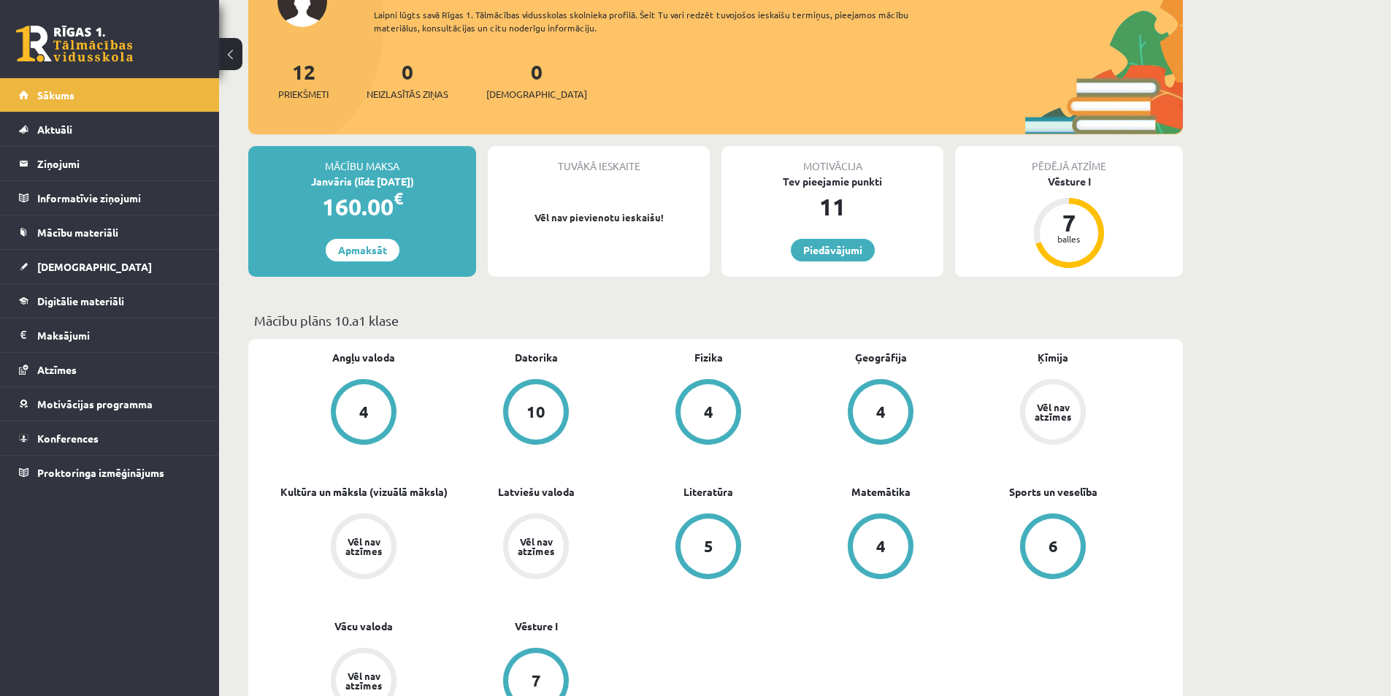
scroll to position [146, 0]
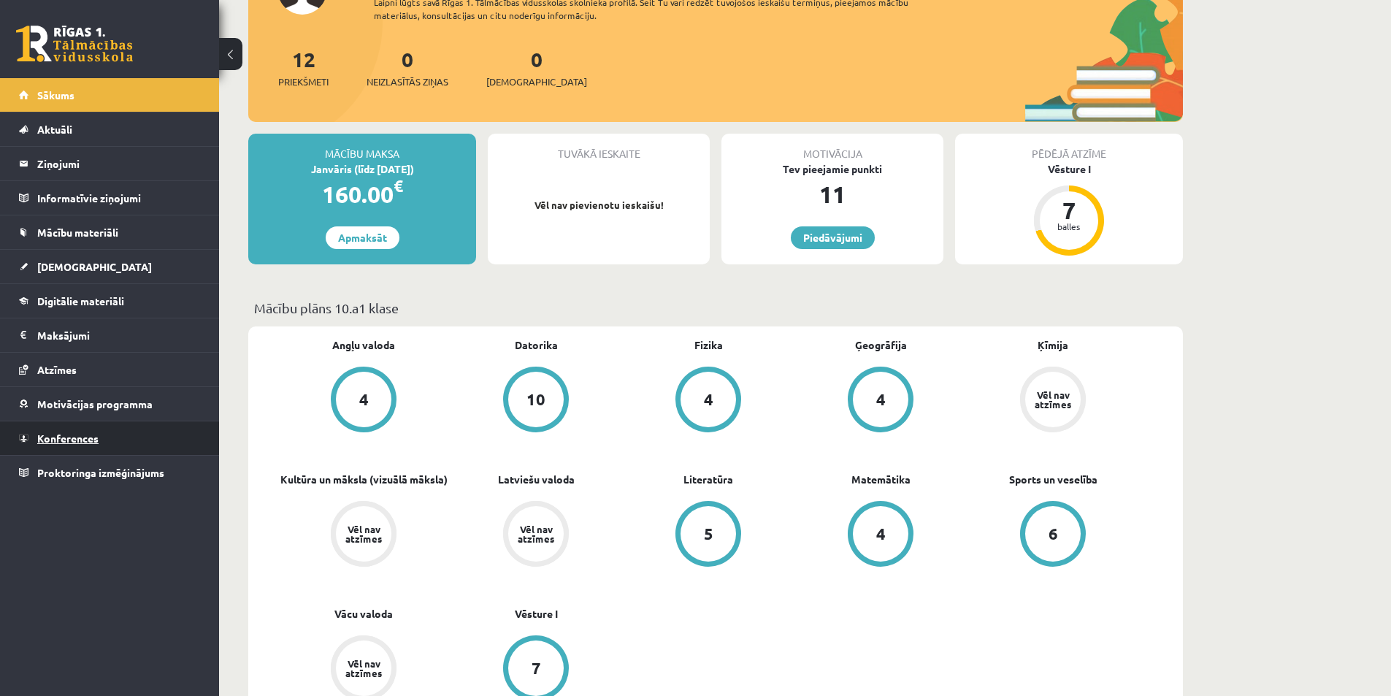
click at [99, 440] on link "Konferences" at bounding box center [110, 438] width 182 height 34
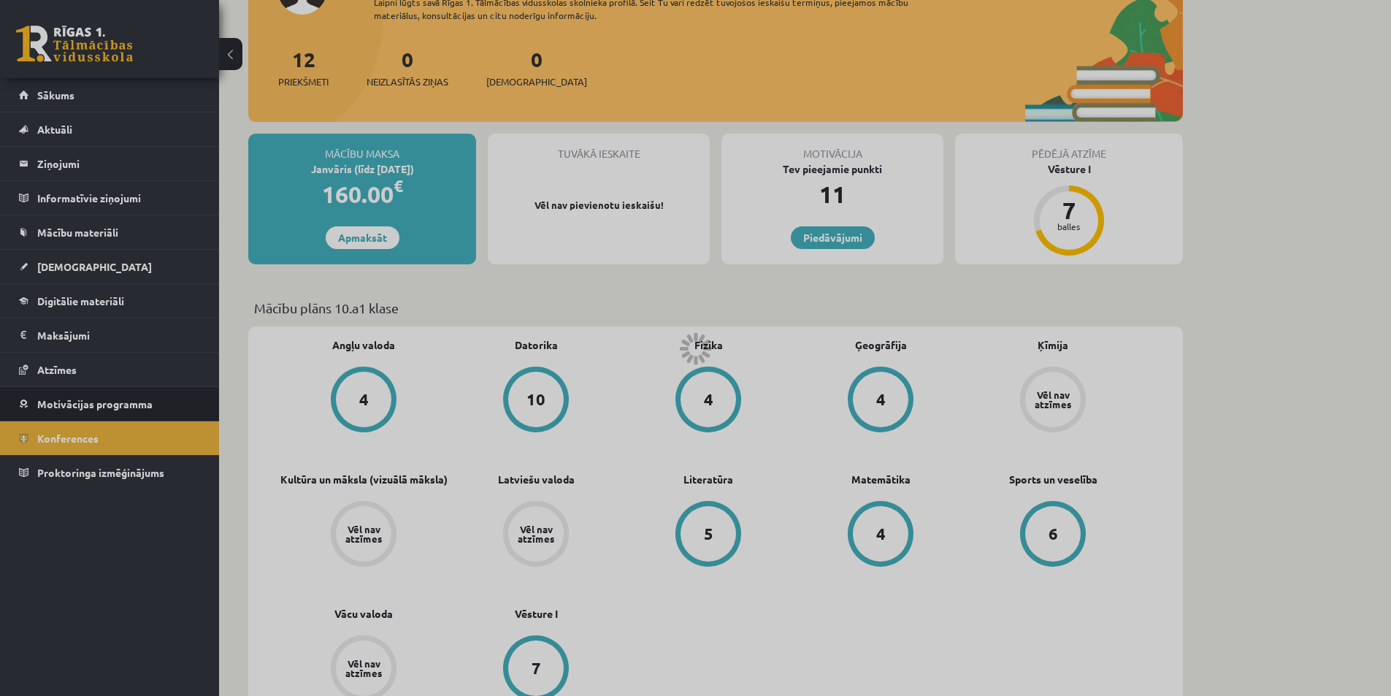
scroll to position [2, 0]
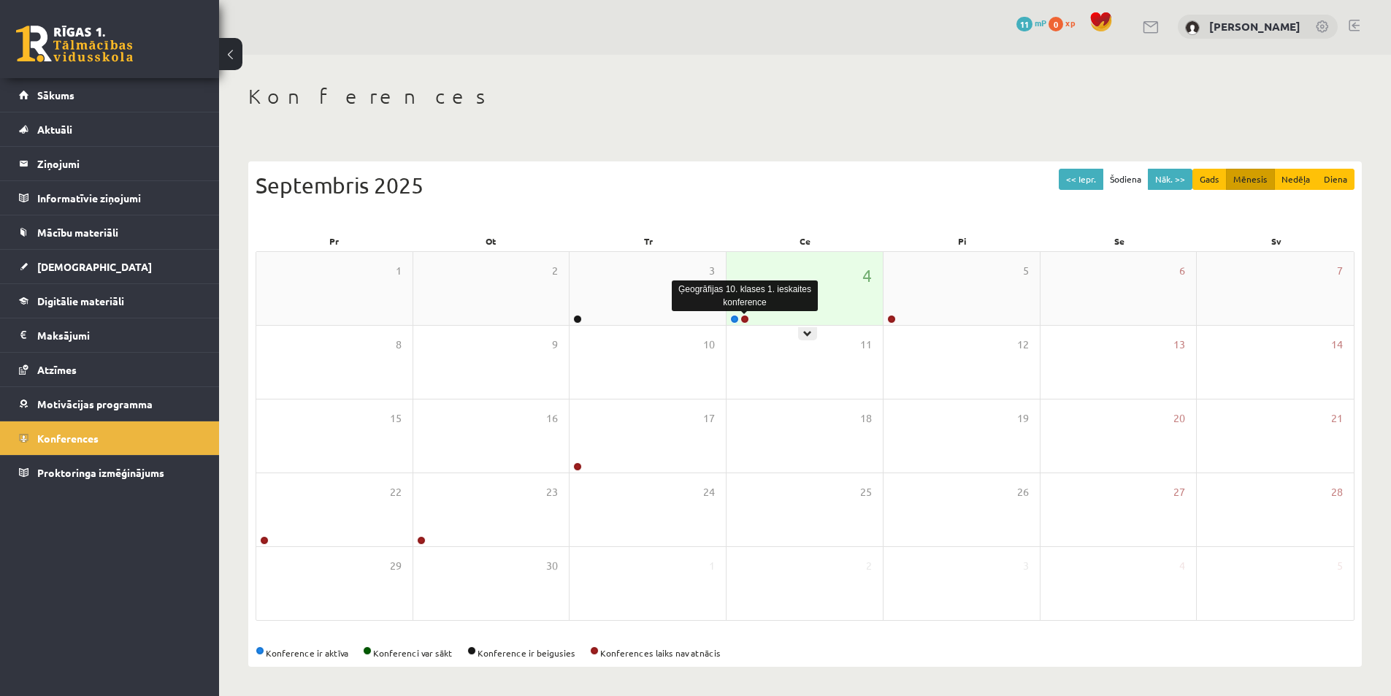
click at [748, 321] on link at bounding box center [744, 319] width 9 height 9
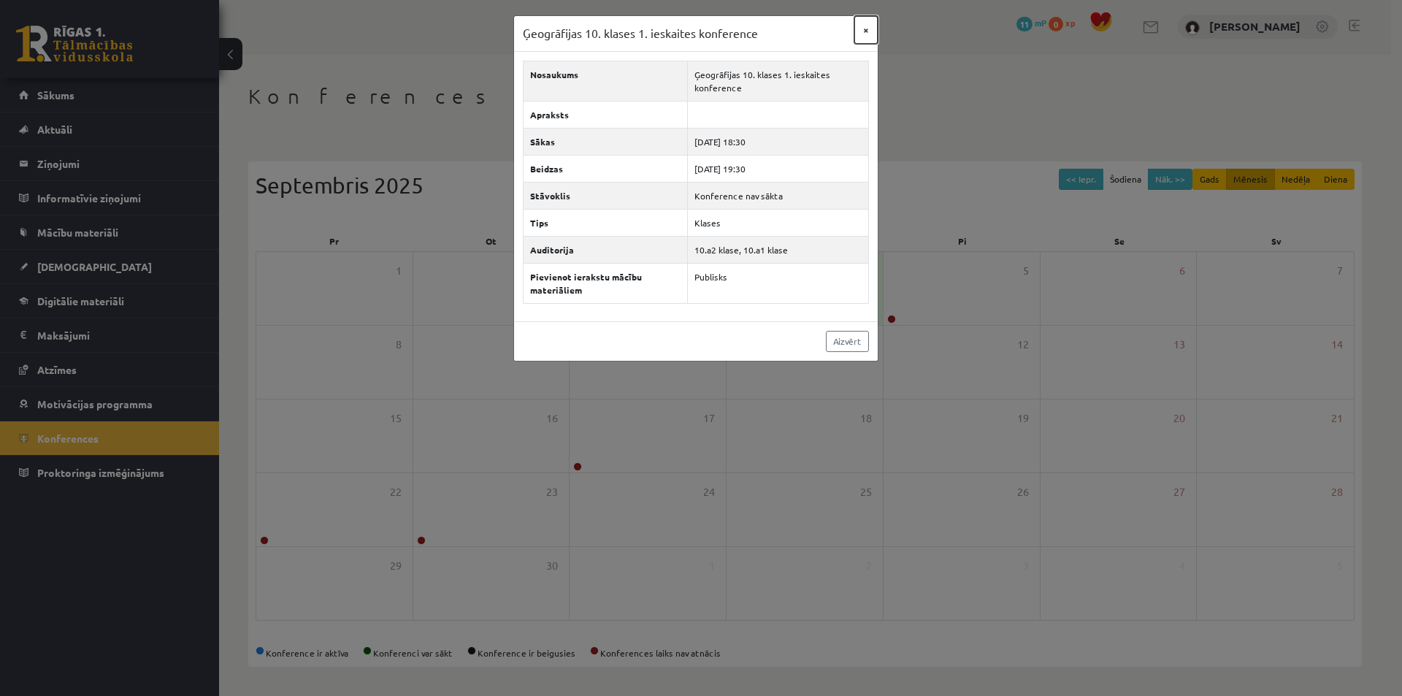
drag, startPoint x: 861, startPoint y: 20, endPoint x: 871, endPoint y: 23, distance: 10.9
click at [864, 20] on button "×" at bounding box center [865, 30] width 23 height 28
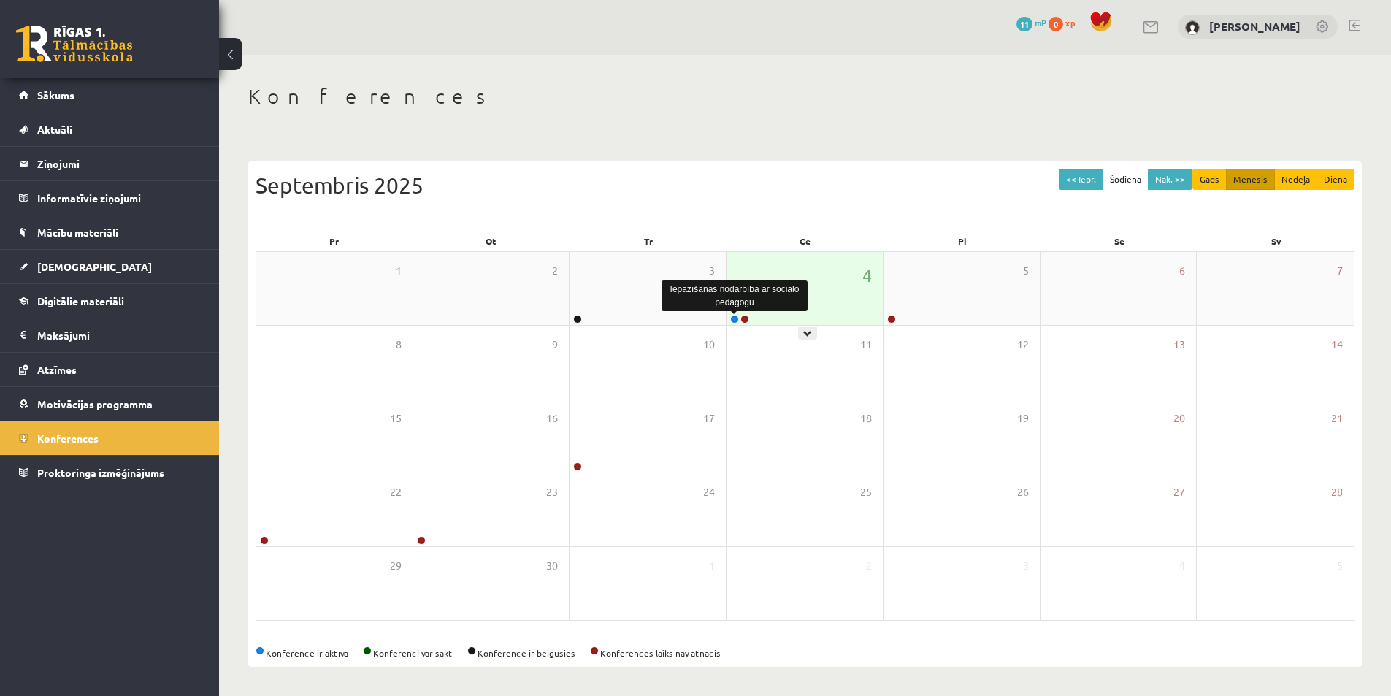
click at [731, 321] on link at bounding box center [734, 319] width 9 height 9
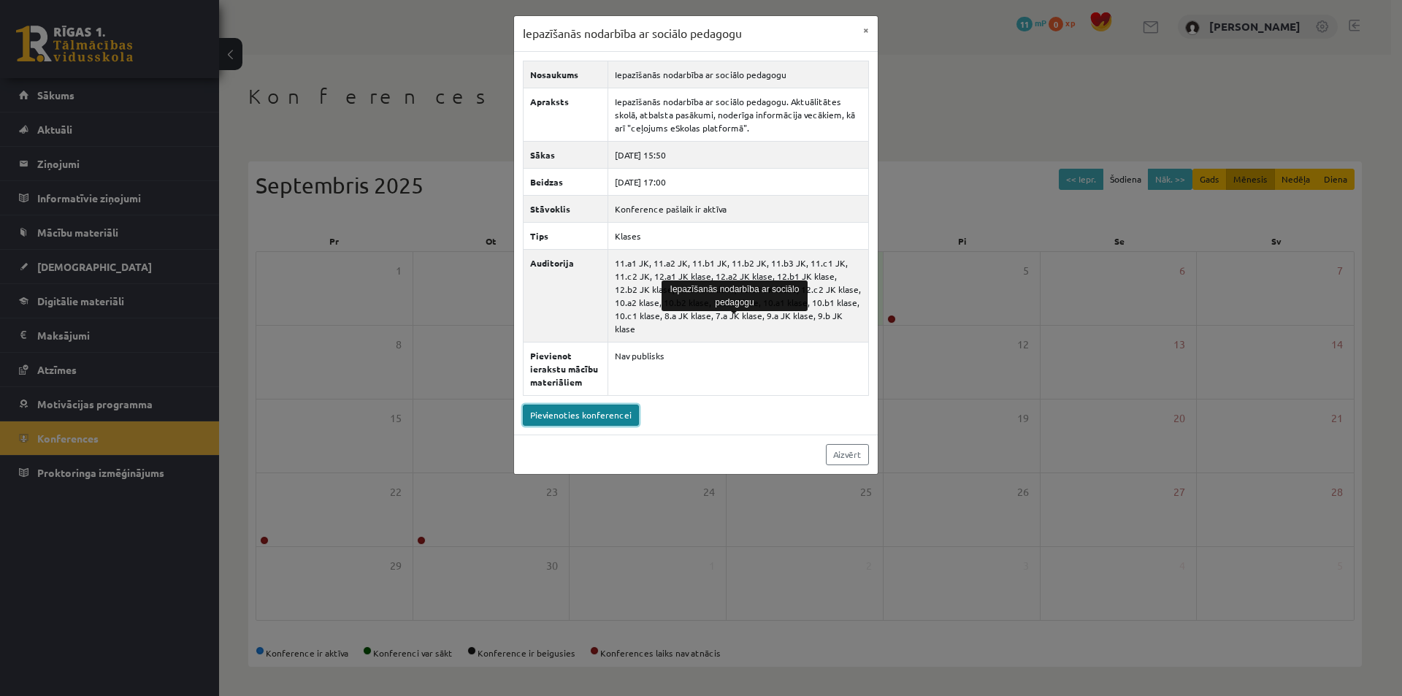
click at [605, 407] on link "Pievienoties konferencei" at bounding box center [581, 414] width 116 height 21
click at [864, 30] on button "×" at bounding box center [865, 30] width 23 height 28
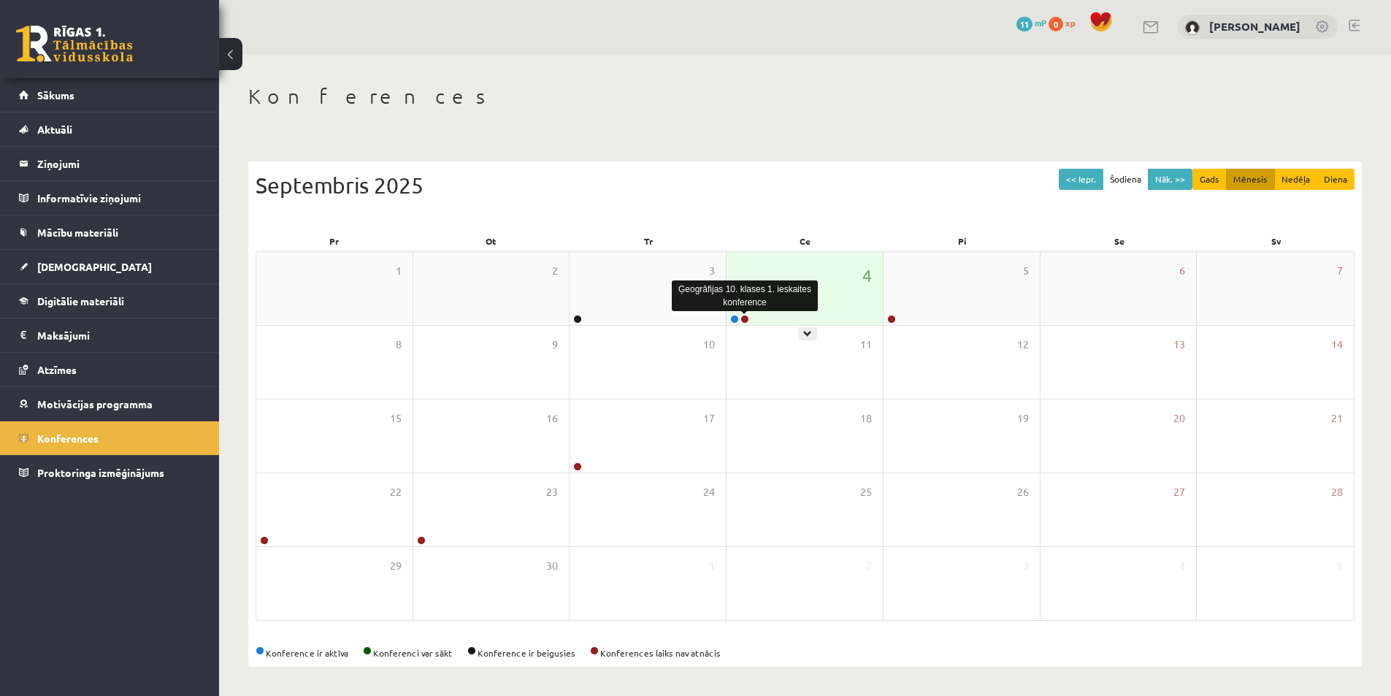
click at [741, 318] on link at bounding box center [744, 319] width 9 height 9
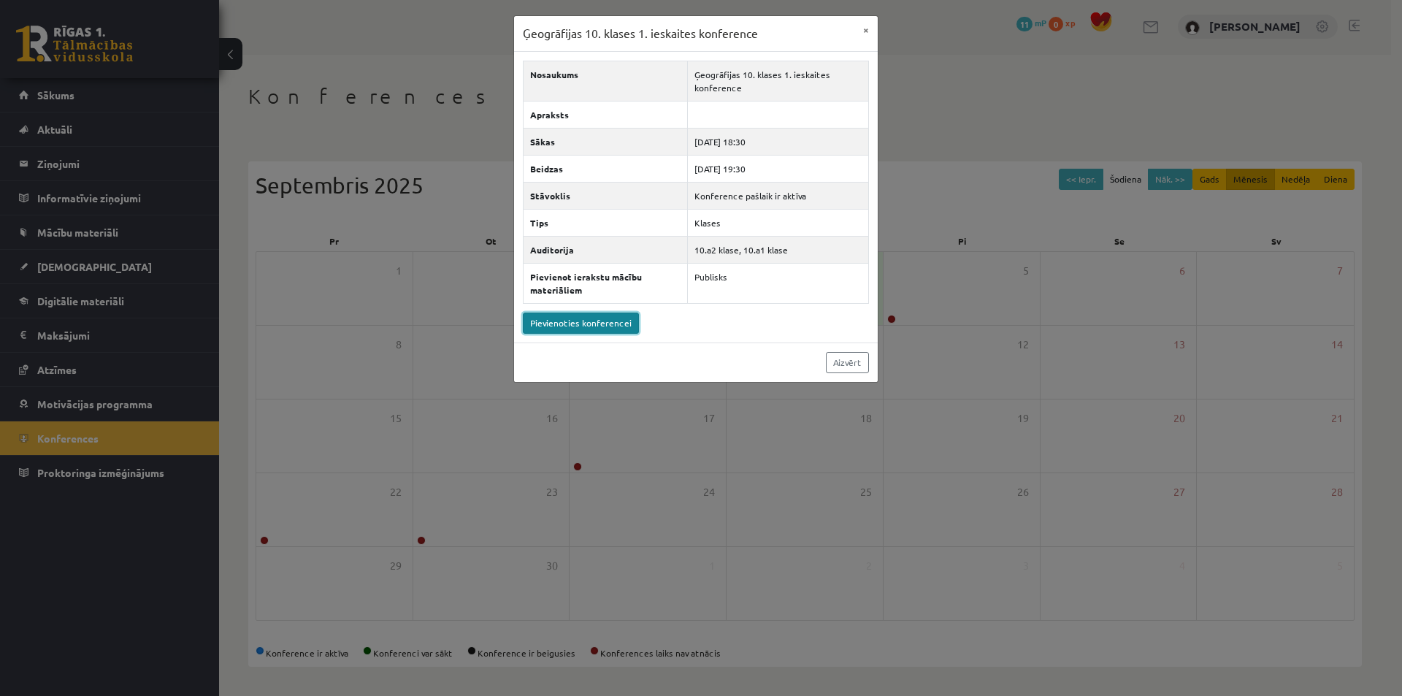
click at [606, 328] on link "Pievienoties konferencei" at bounding box center [581, 322] width 116 height 21
click at [218, 7] on div "Ģeogrāfijas 10. klases 1. ieskaites konference × Nosaukums Ģeogrāfijas 10. klas…" at bounding box center [701, 348] width 1402 height 696
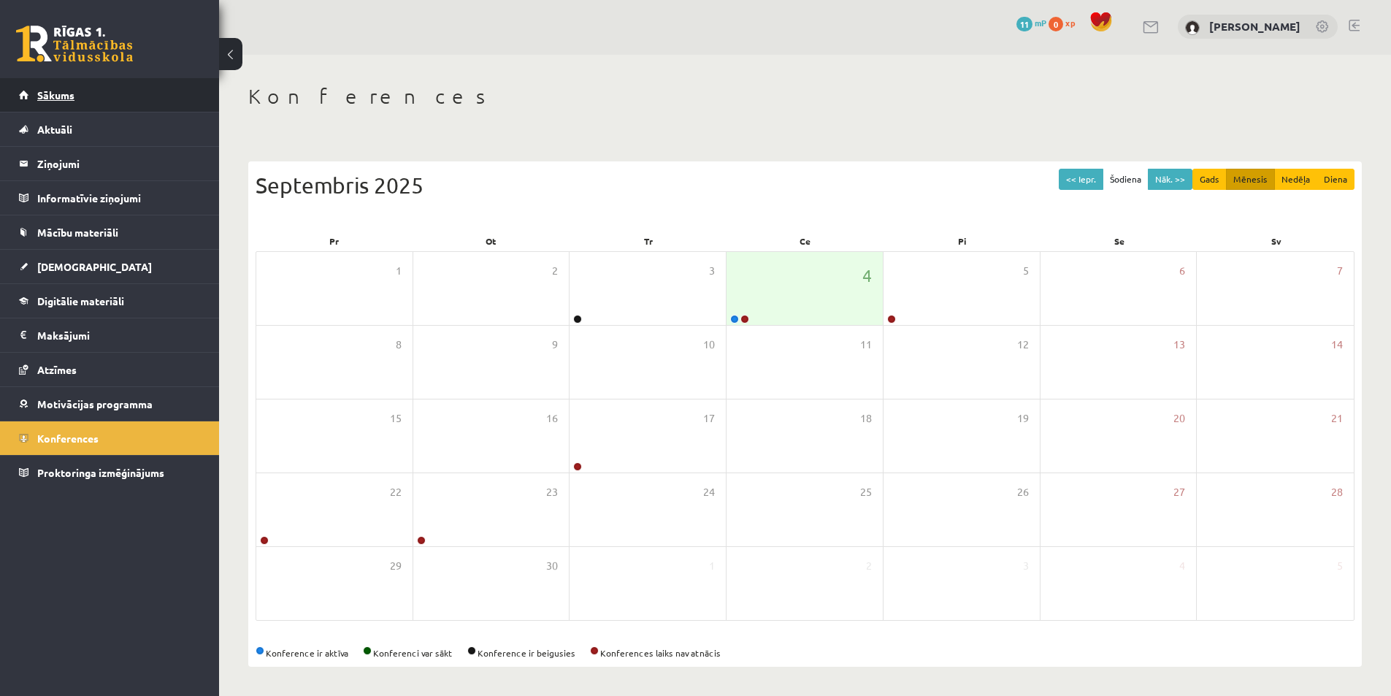
click at [64, 93] on span "Sākums" at bounding box center [55, 94] width 37 height 13
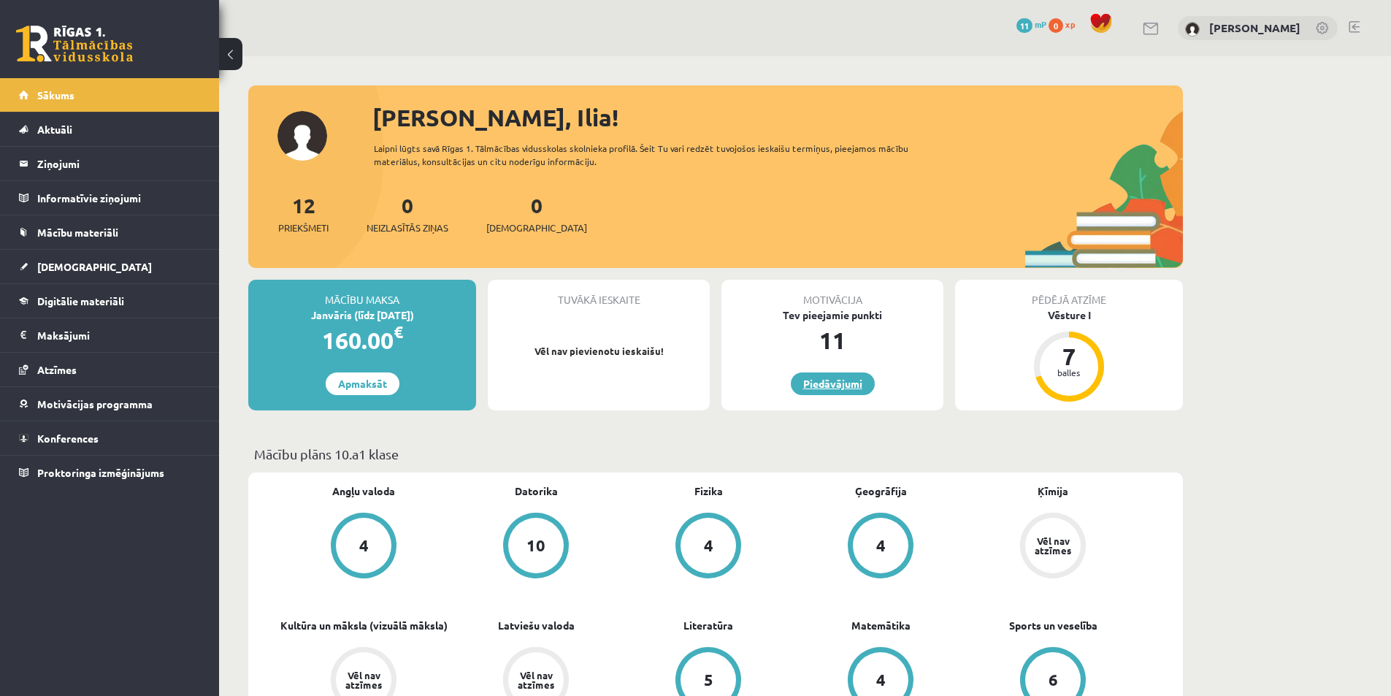
click at [833, 380] on link "Piedāvājumi" at bounding box center [833, 383] width 84 height 23
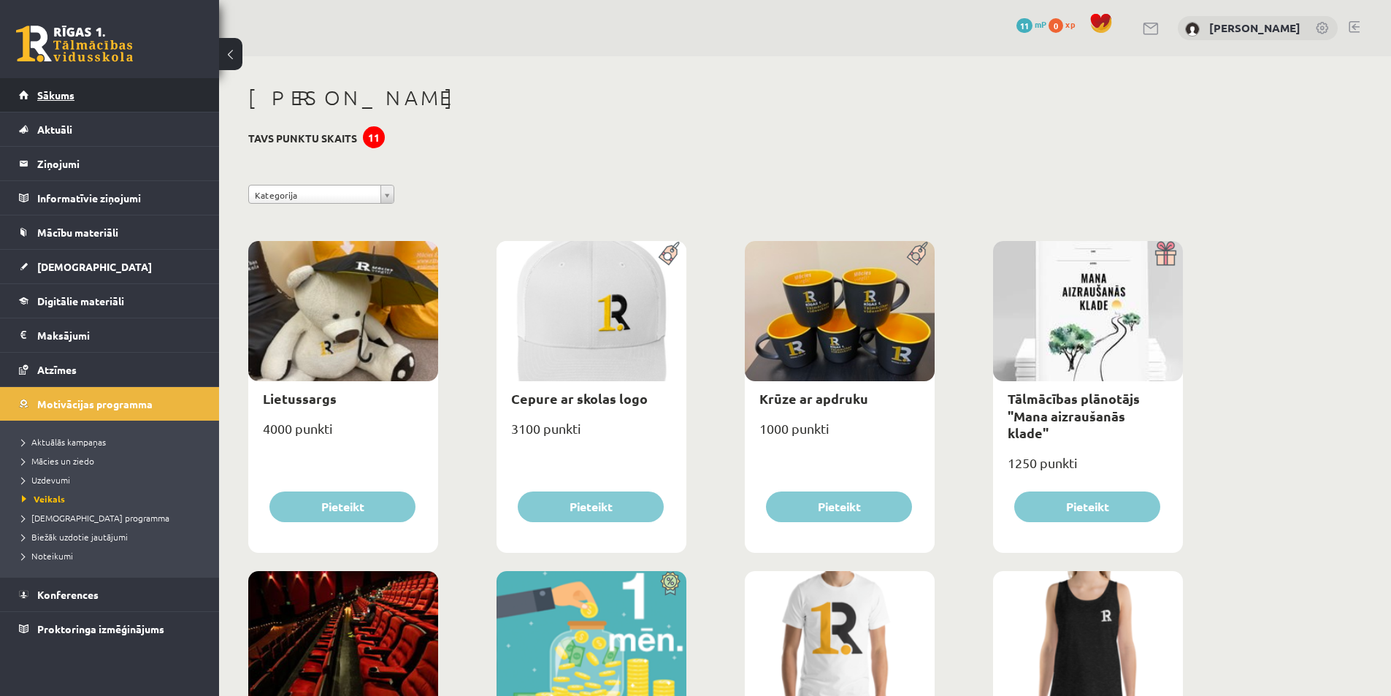
click at [64, 92] on span "Sākums" at bounding box center [55, 94] width 37 height 13
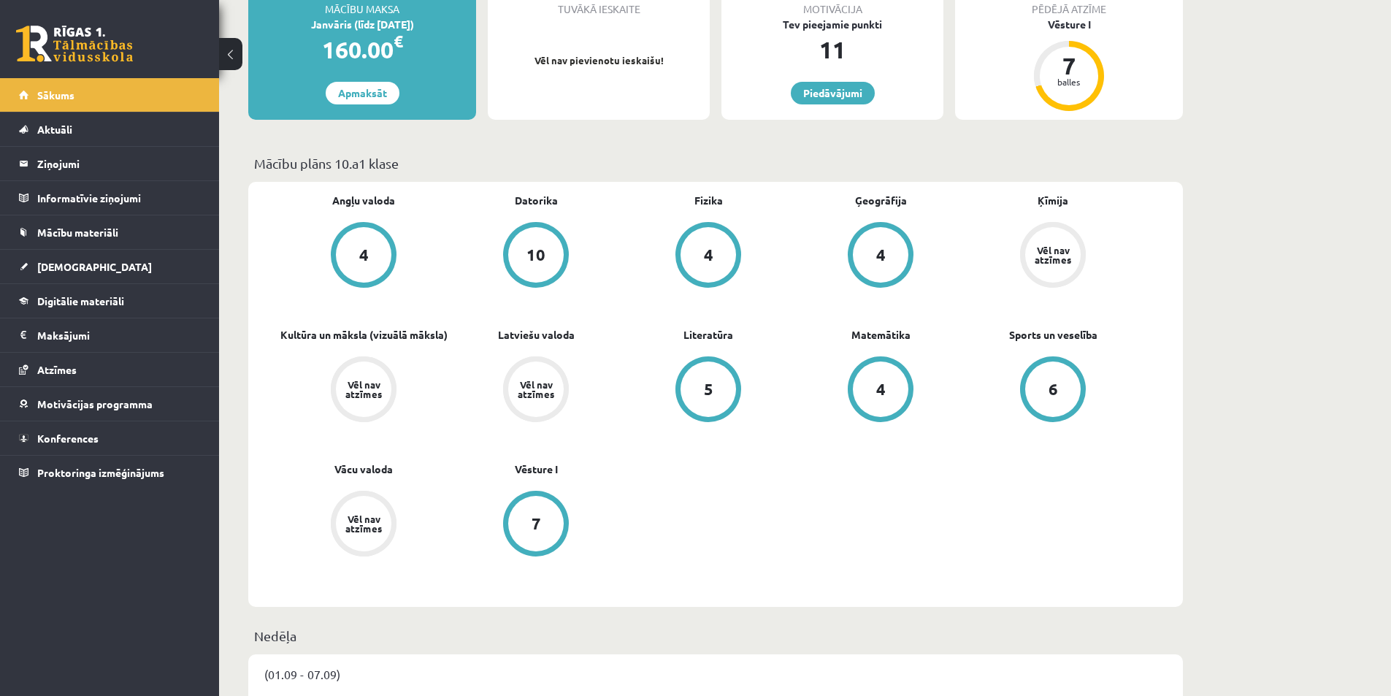
scroll to position [292, 0]
click at [146, 307] on link "Digitālie materiāli" at bounding box center [110, 301] width 182 height 34
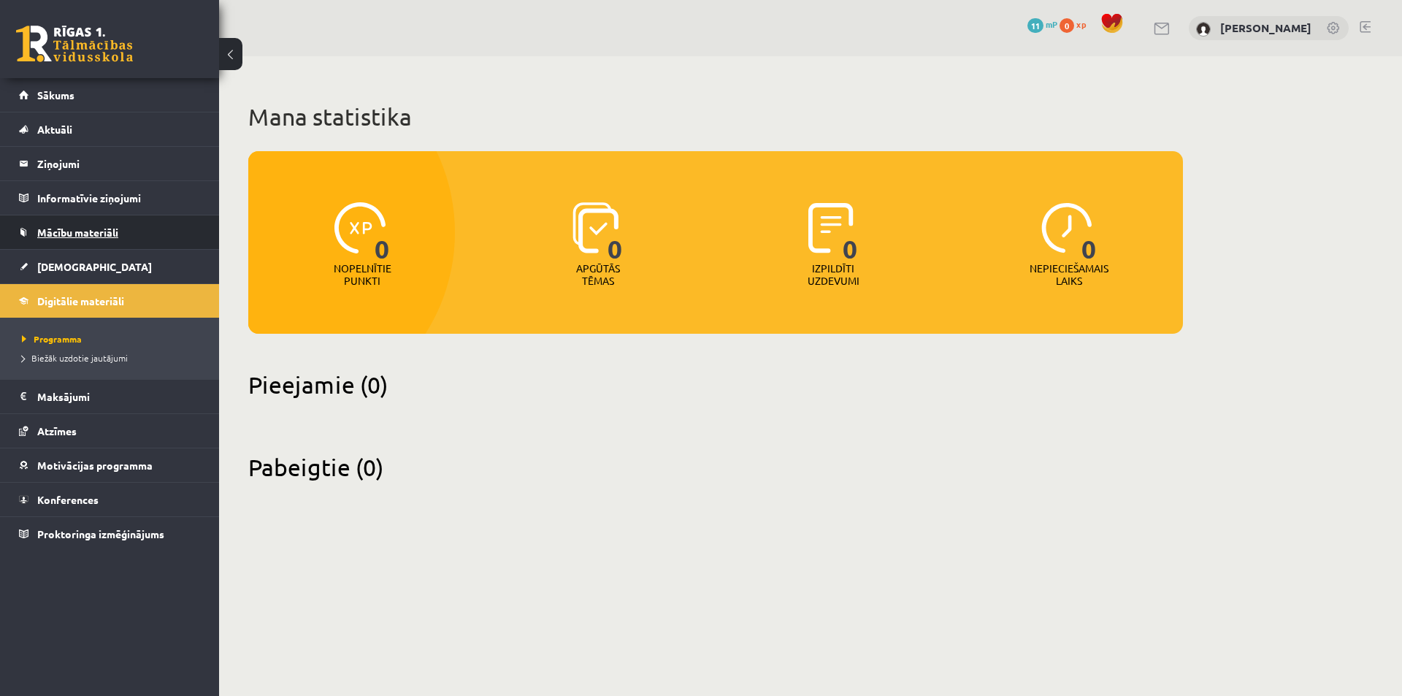
click at [99, 234] on span "Mācību materiāli" at bounding box center [77, 232] width 81 height 13
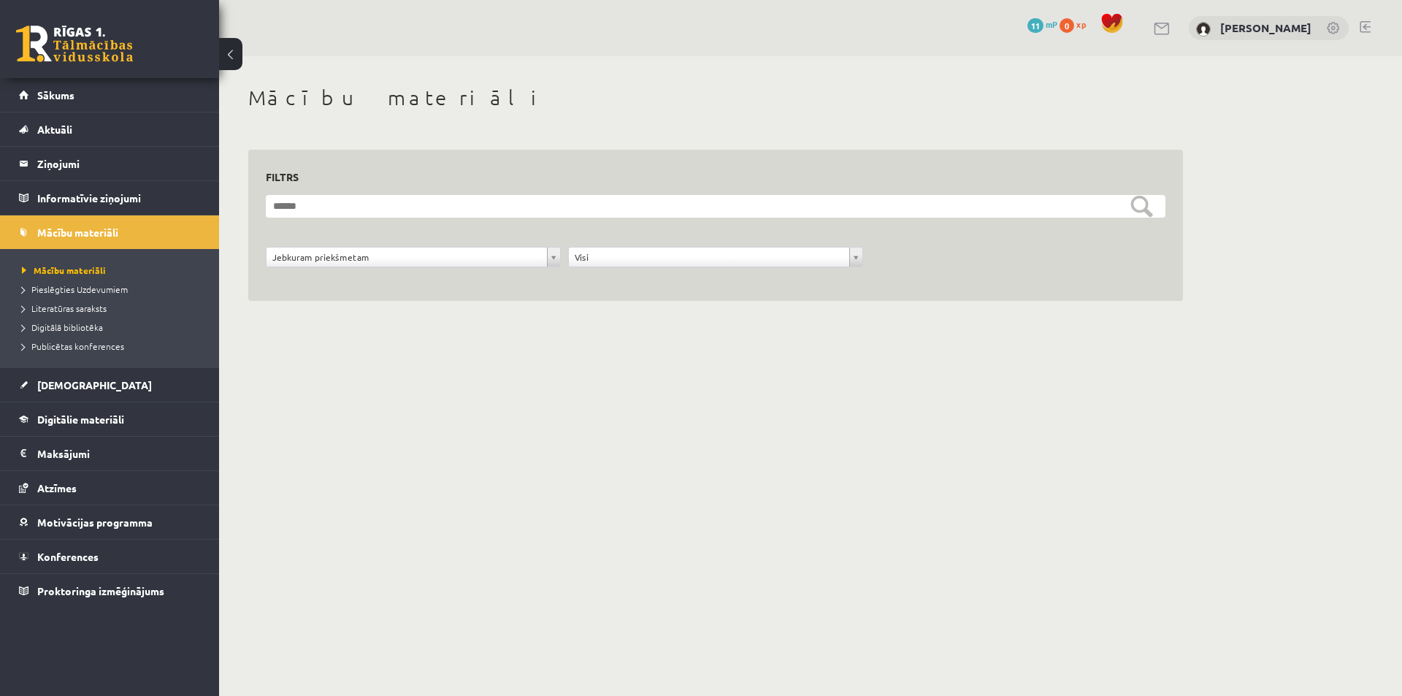
click at [527, 275] on div "**********" at bounding box center [413, 261] width 302 height 28
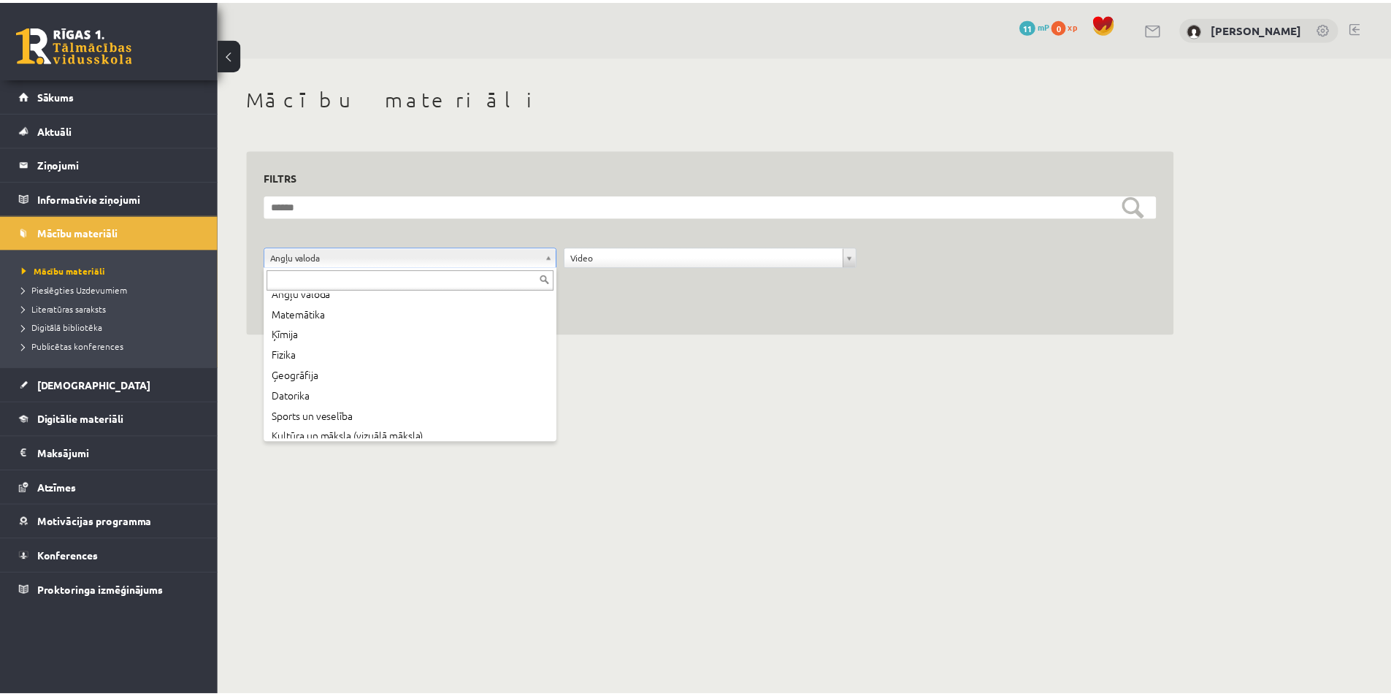
scroll to position [73, 0]
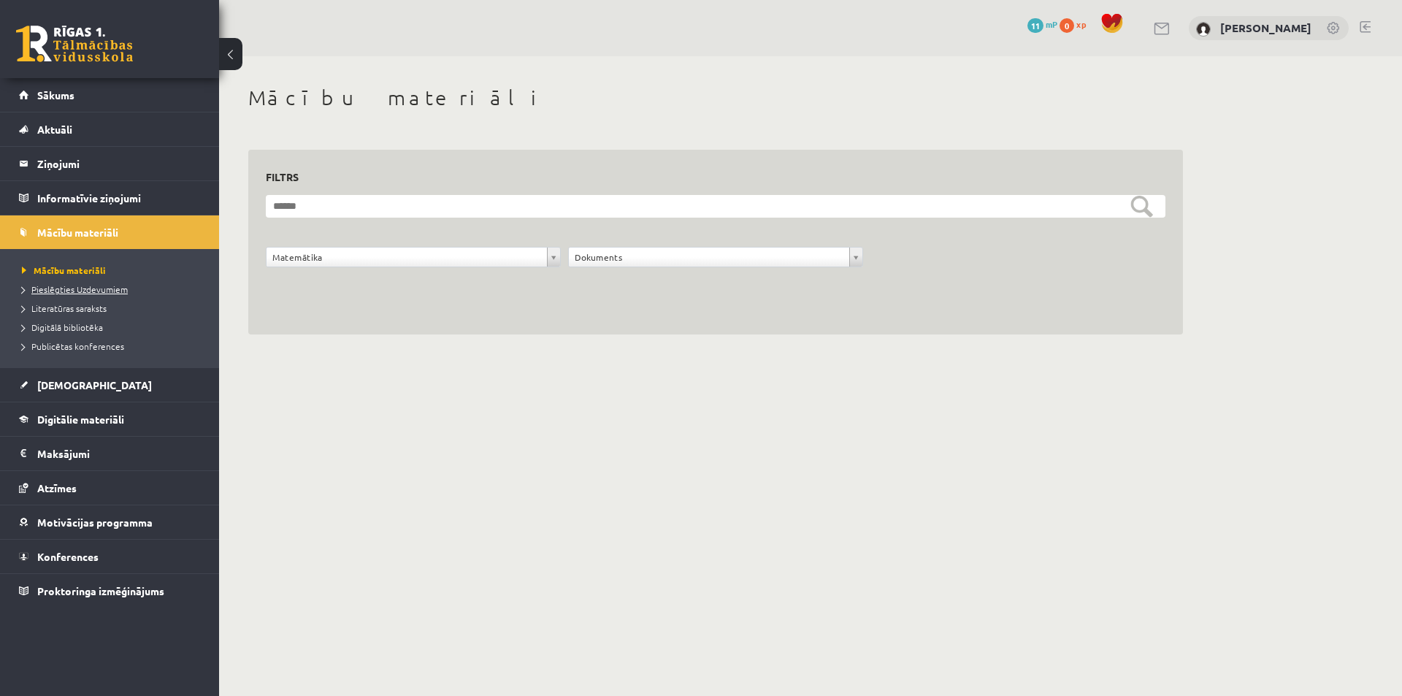
click at [91, 287] on span "Pieslēgties Uzdevumiem" at bounding box center [75, 289] width 106 height 12
click at [56, 309] on span "Literatūras saraksts" at bounding box center [64, 308] width 85 height 12
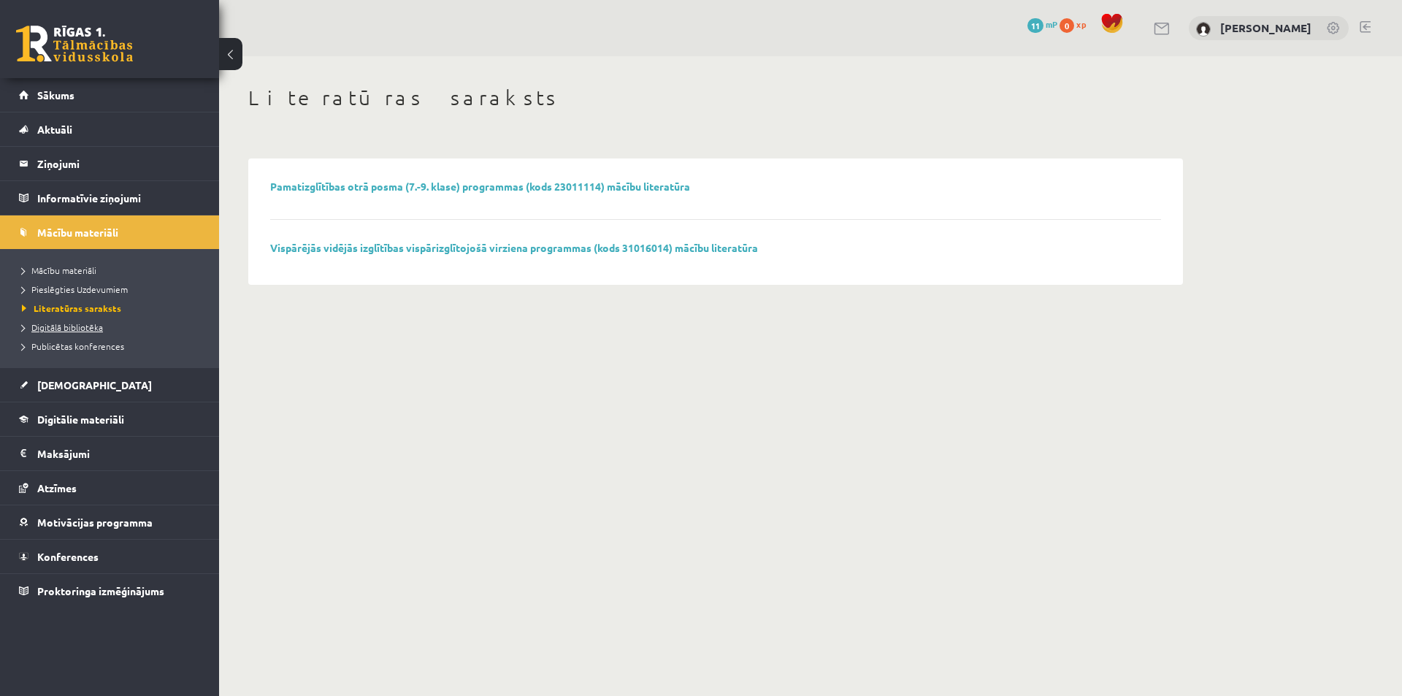
click at [59, 332] on link "Digitālā bibliotēka" at bounding box center [113, 327] width 183 height 13
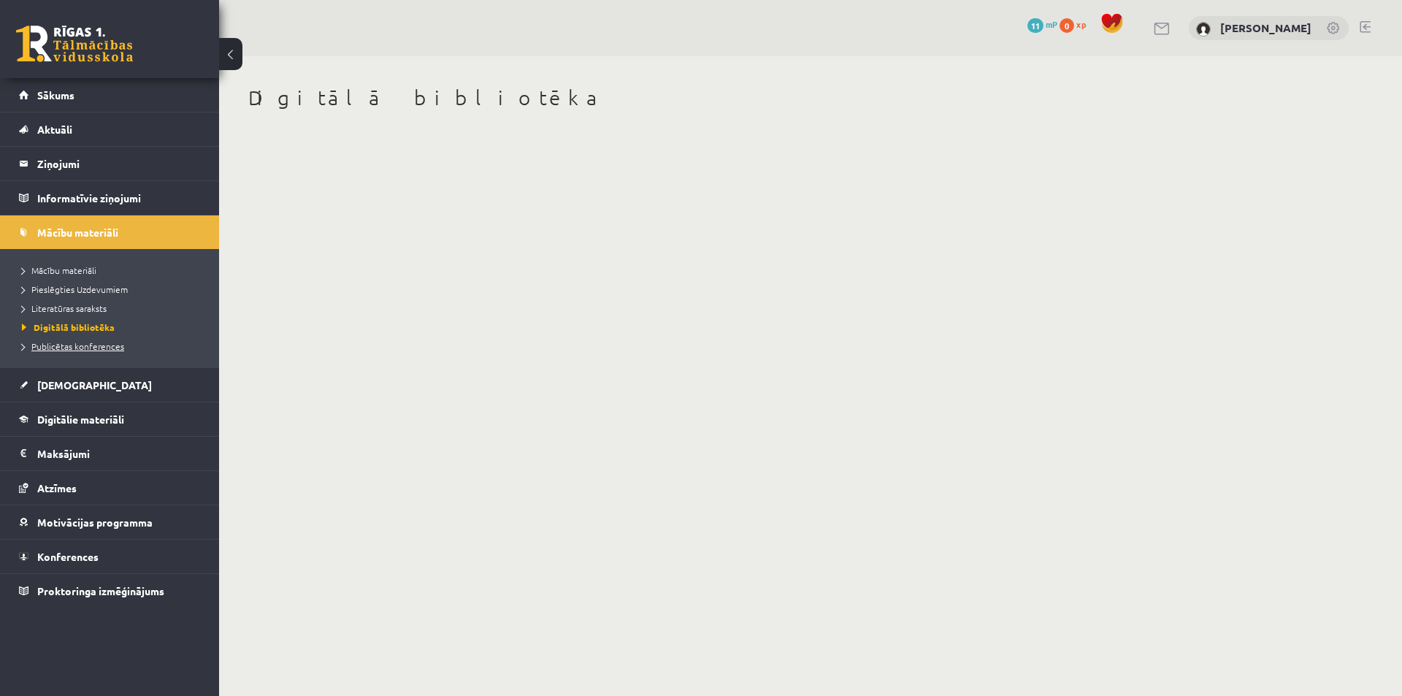
click at [82, 350] on link "Publicētas konferences" at bounding box center [113, 345] width 183 height 13
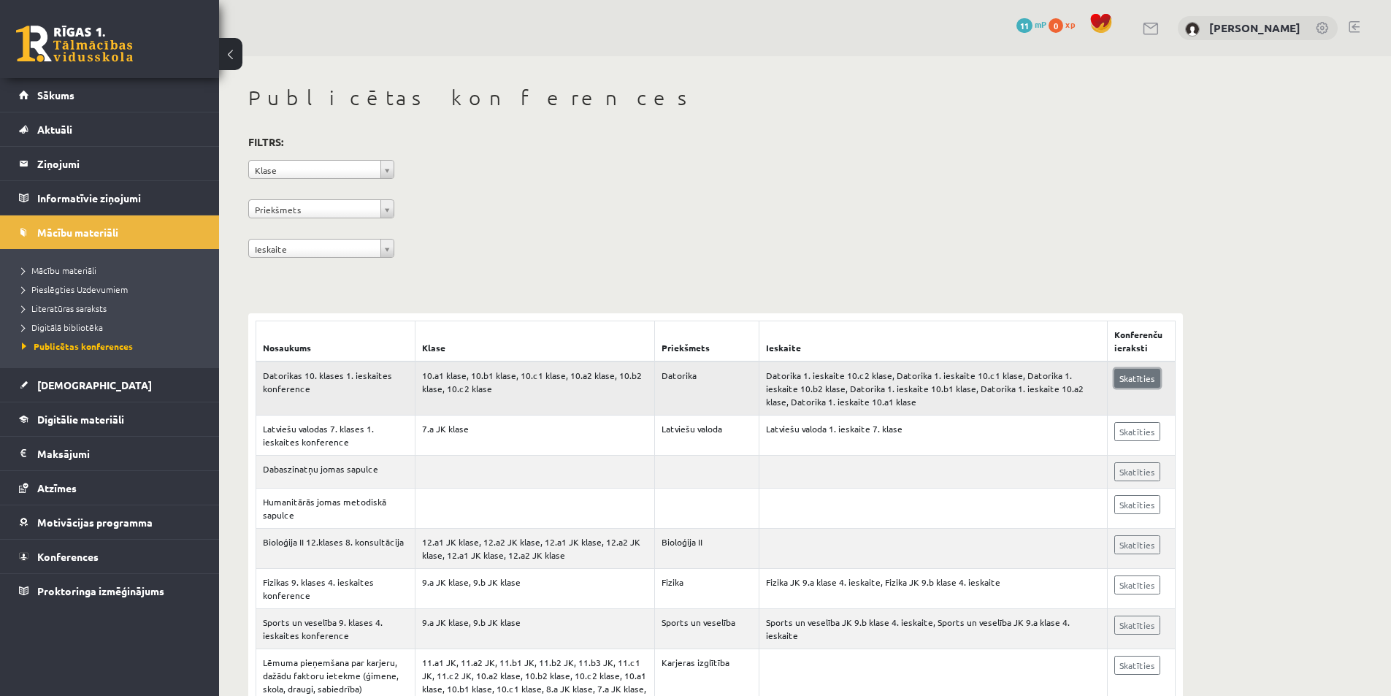
click at [1132, 380] on link "Skatīties" at bounding box center [1137, 378] width 46 height 19
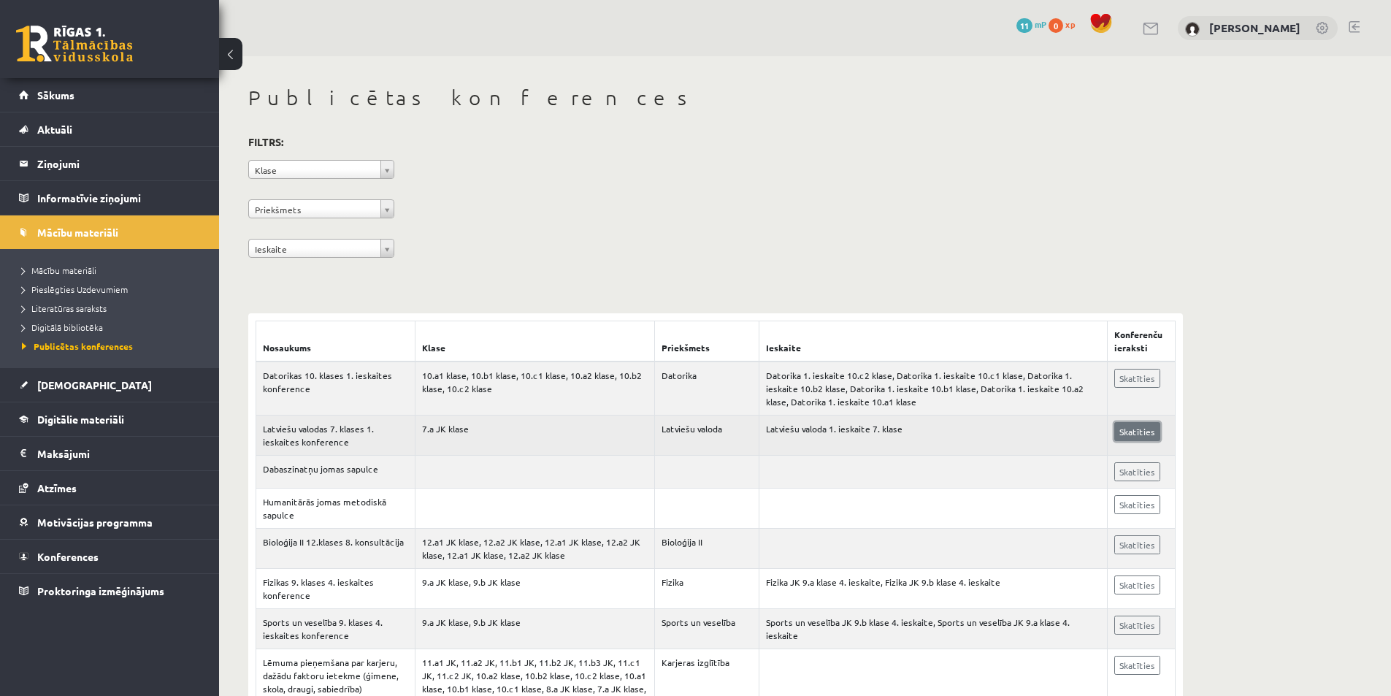
click at [1141, 431] on link "Skatīties" at bounding box center [1137, 431] width 46 height 19
